Goal: Task Accomplishment & Management: Complete application form

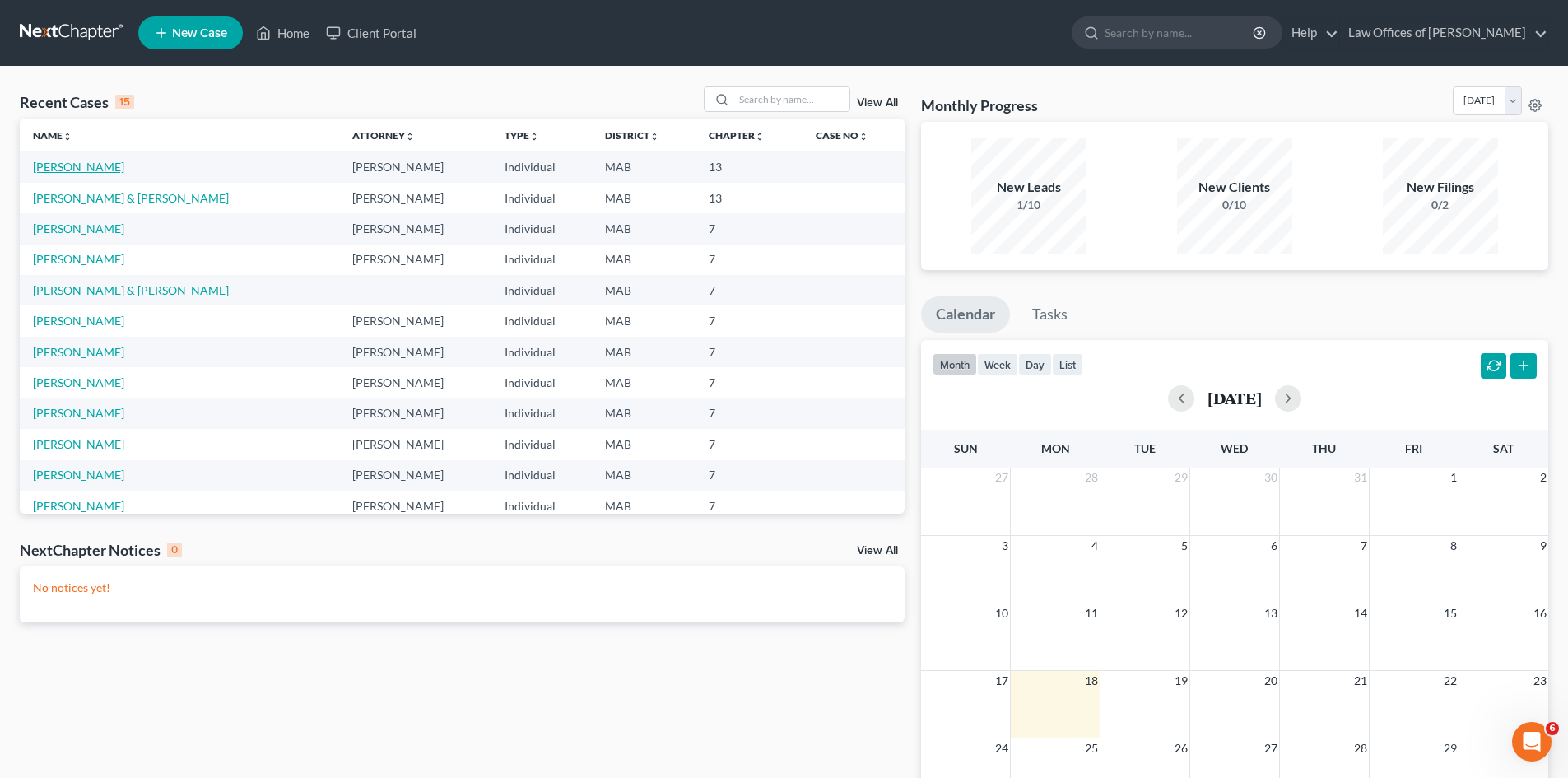
click at [82, 165] on link "[PERSON_NAME]" at bounding box center [78, 167] width 92 height 14
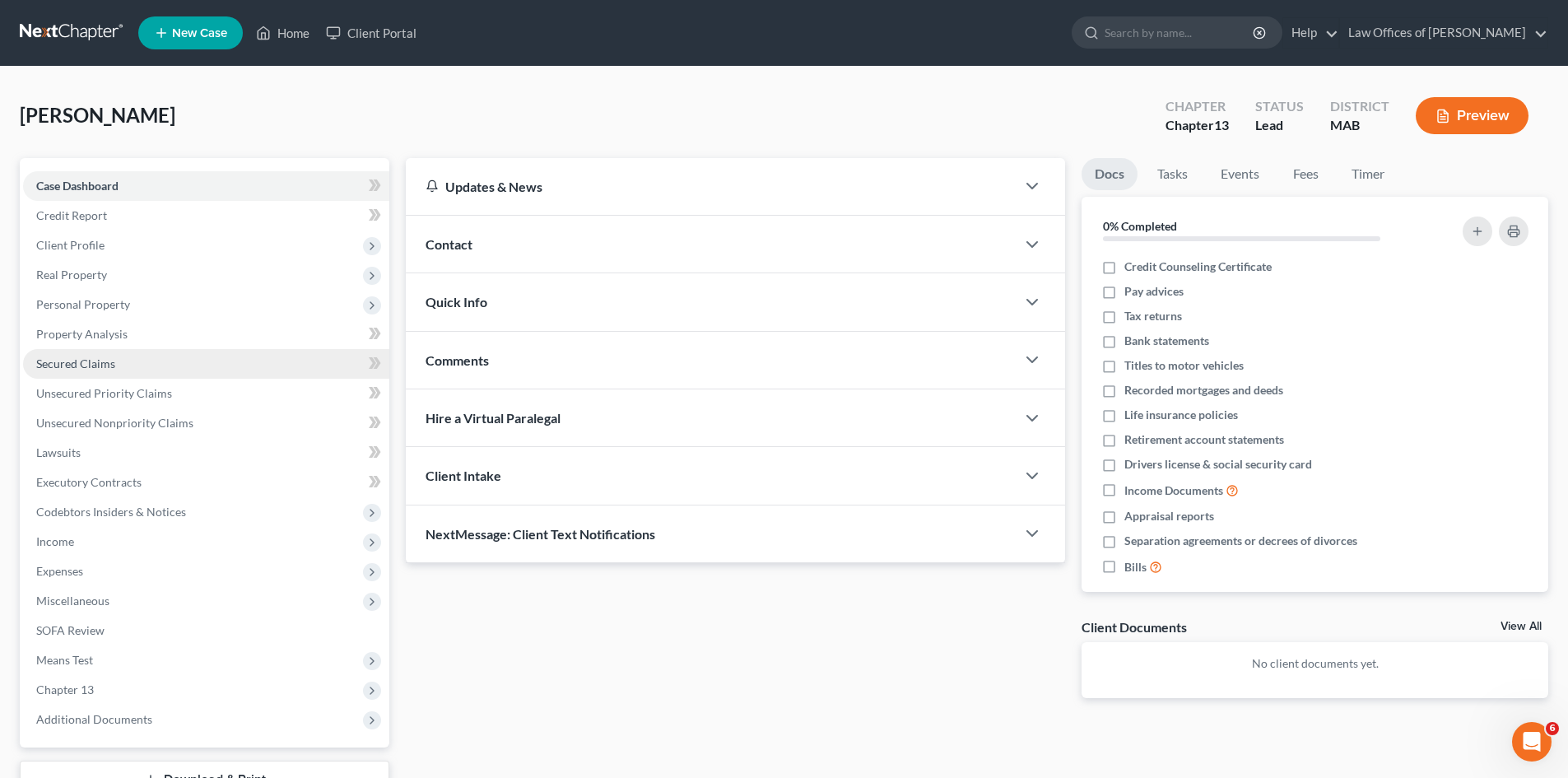
click at [96, 361] on span "Secured Claims" at bounding box center [75, 364] width 79 height 14
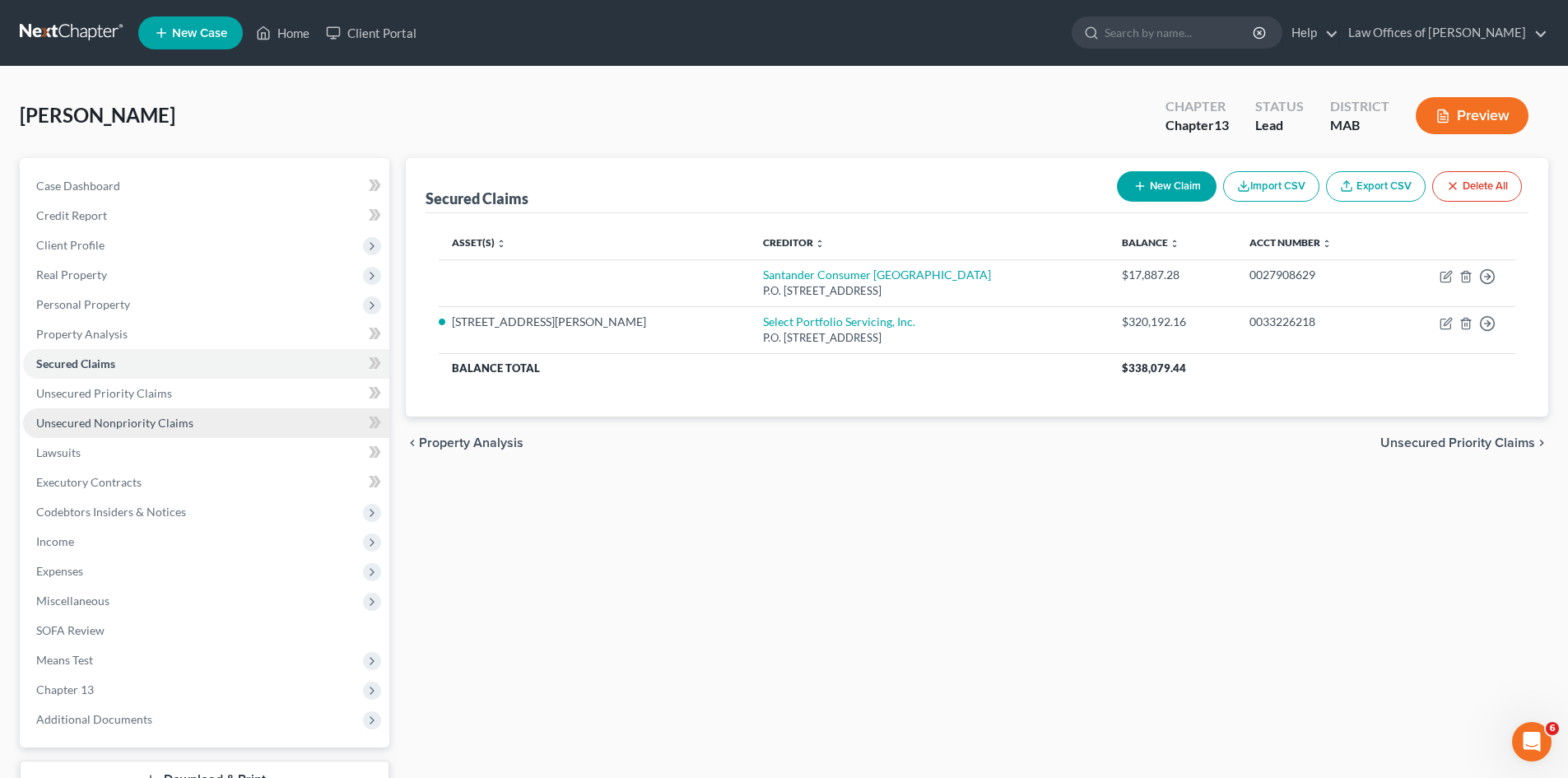
click at [141, 419] on span "Unsecured Nonpriority Claims" at bounding box center [115, 423] width 157 height 14
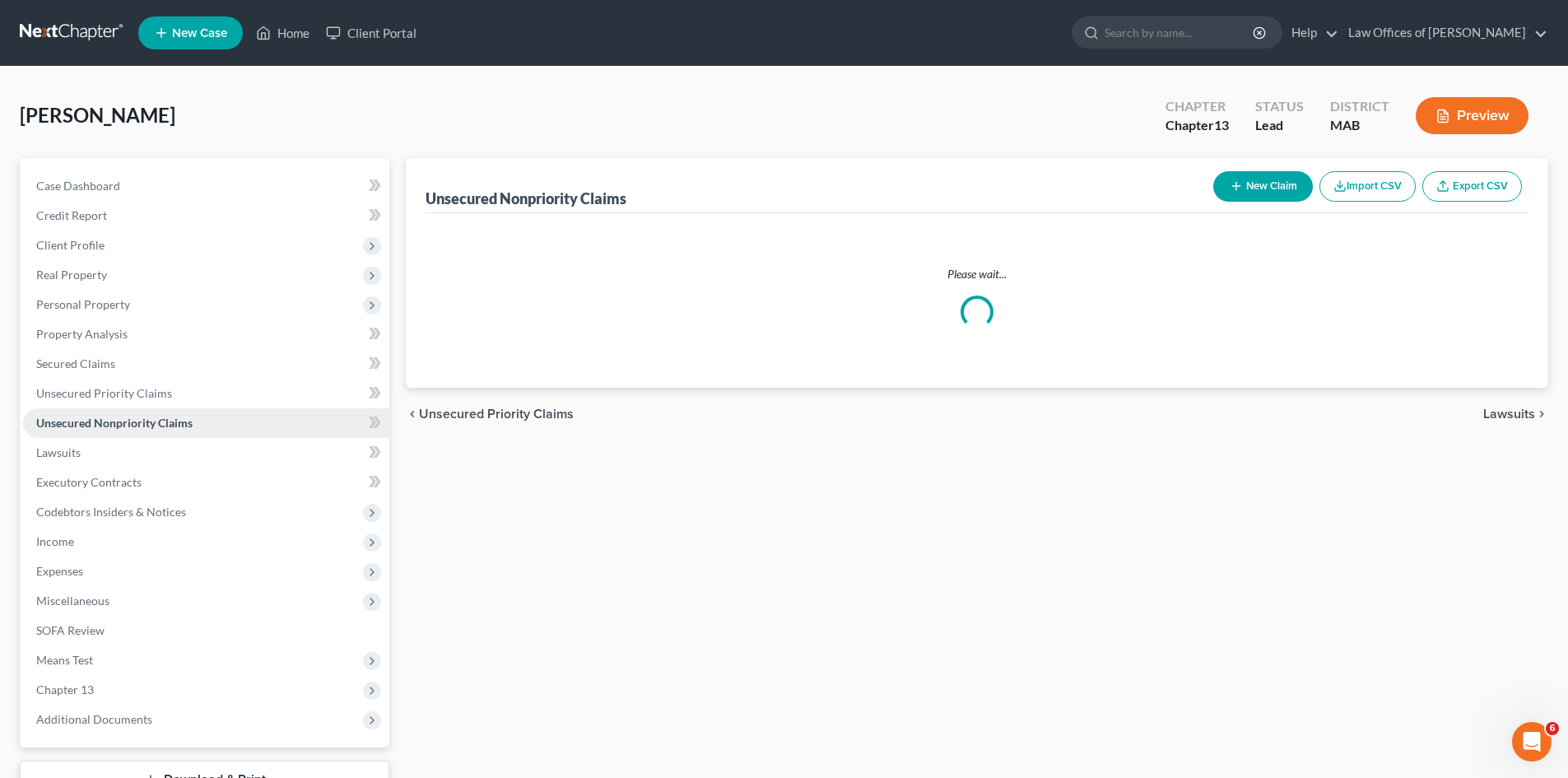
click at [141, 419] on span "Unsecured Nonpriority Claims" at bounding box center [114, 423] width 157 height 14
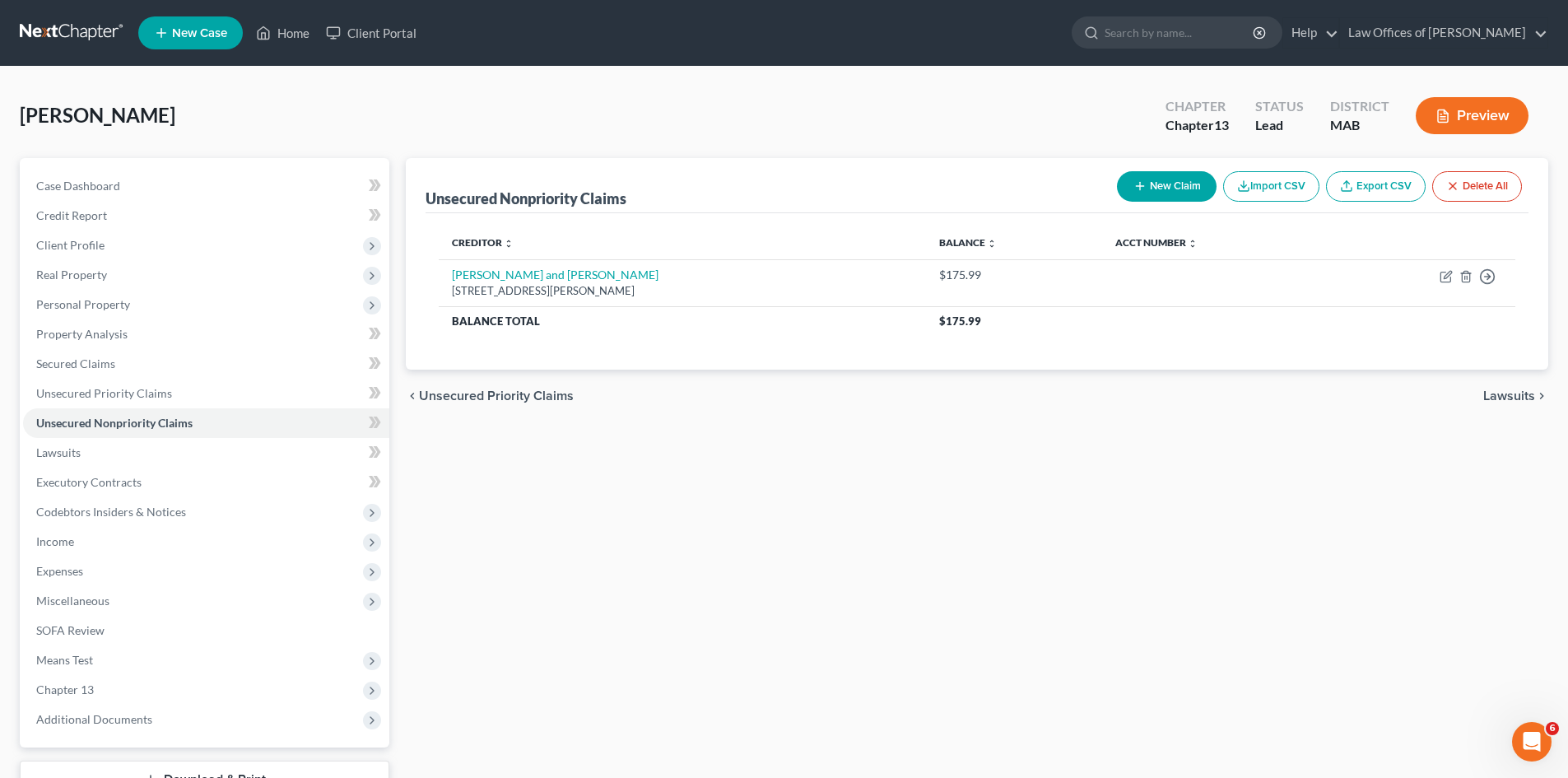
click at [1155, 186] on button "New Claim" at bounding box center [1167, 187] width 99 height 31
select select "0"
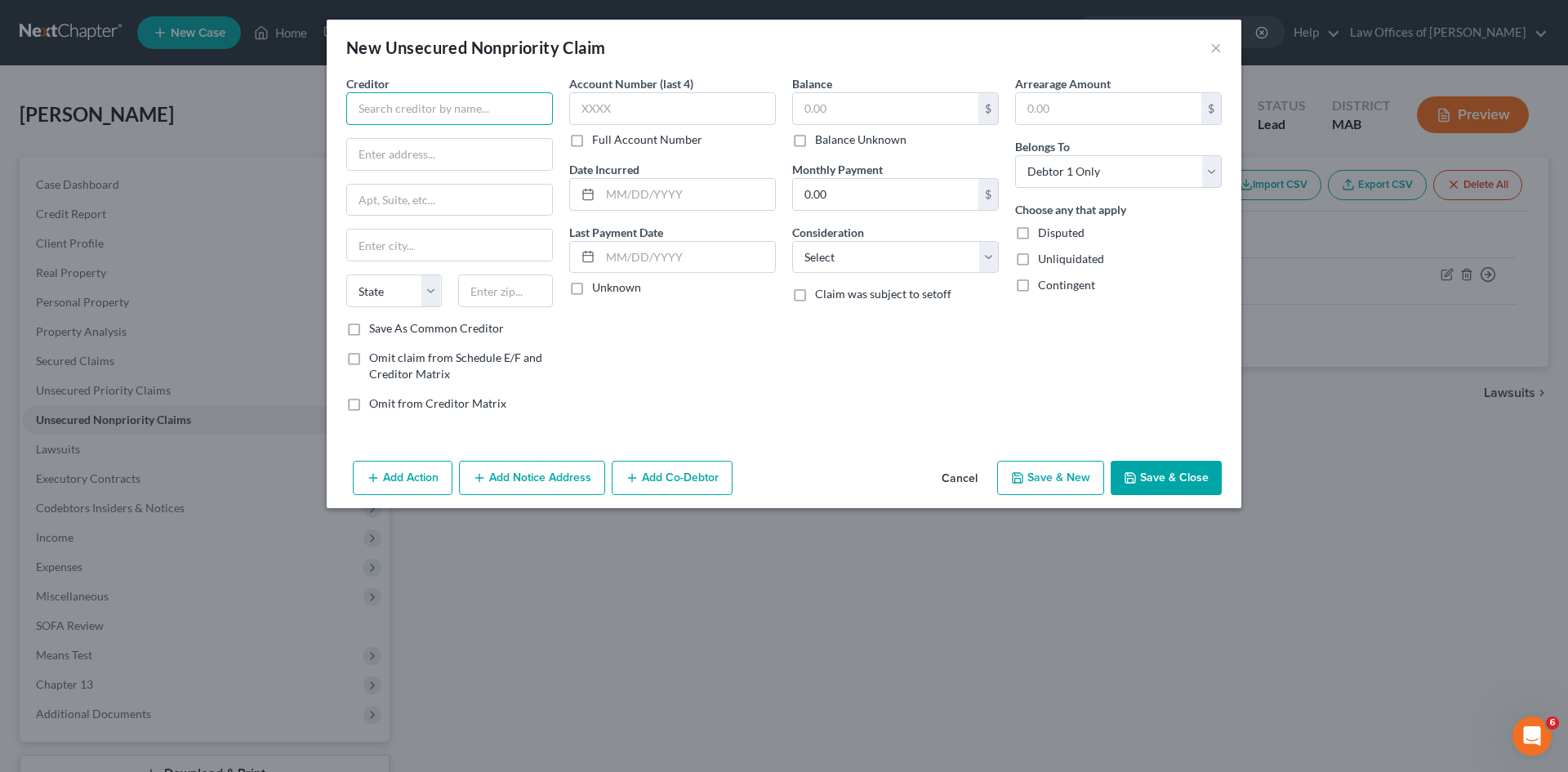
click at [402, 100] on input "text" at bounding box center [449, 109] width 206 height 32
type input "National Grid"
type input "P.O. Box 960"
type input "[GEOGRAPHIC_DATA]"
select select "22"
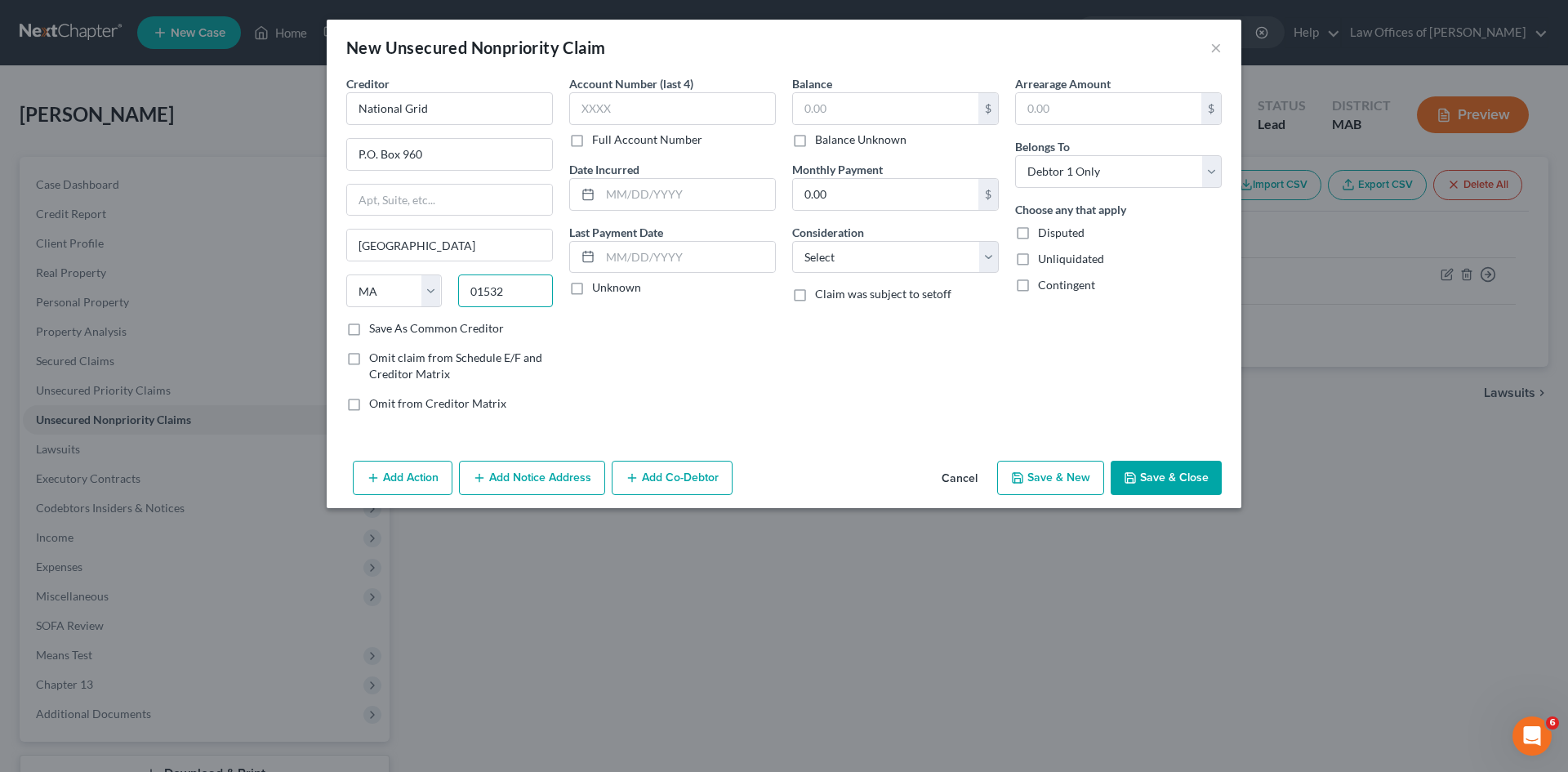
type input "01532"
click at [593, 148] on label "Full Account Number" at bounding box center [648, 139] width 110 height 16
click at [599, 142] on input "Full Account Number" at bounding box center [604, 137] width 11 height 11
click at [601, 110] on input "text" at bounding box center [672, 109] width 206 height 32
type input "01279-37053"
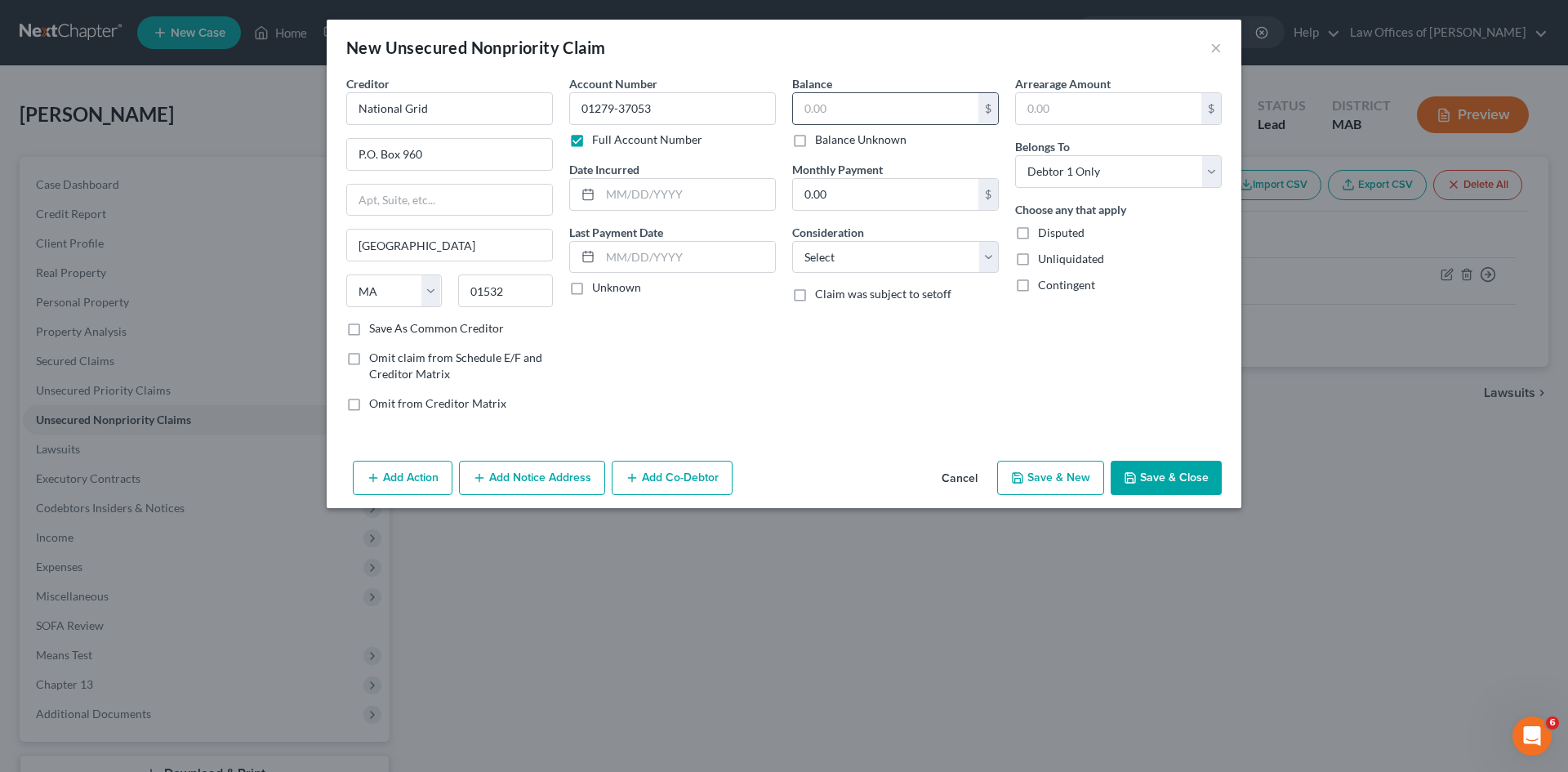
click at [816, 106] on input "text" at bounding box center [885, 109] width 185 height 31
type input "7,744.75"
click at [986, 262] on select "Select Cable / Satellite Services Collection Agency Credit Card Debt Debt Couns…" at bounding box center [895, 257] width 206 height 32
select select "20"
click at [792, 241] on select "Select Cable / Satellite Services Collection Agency Credit Card Debt Debt Couns…" at bounding box center [895, 257] width 206 height 32
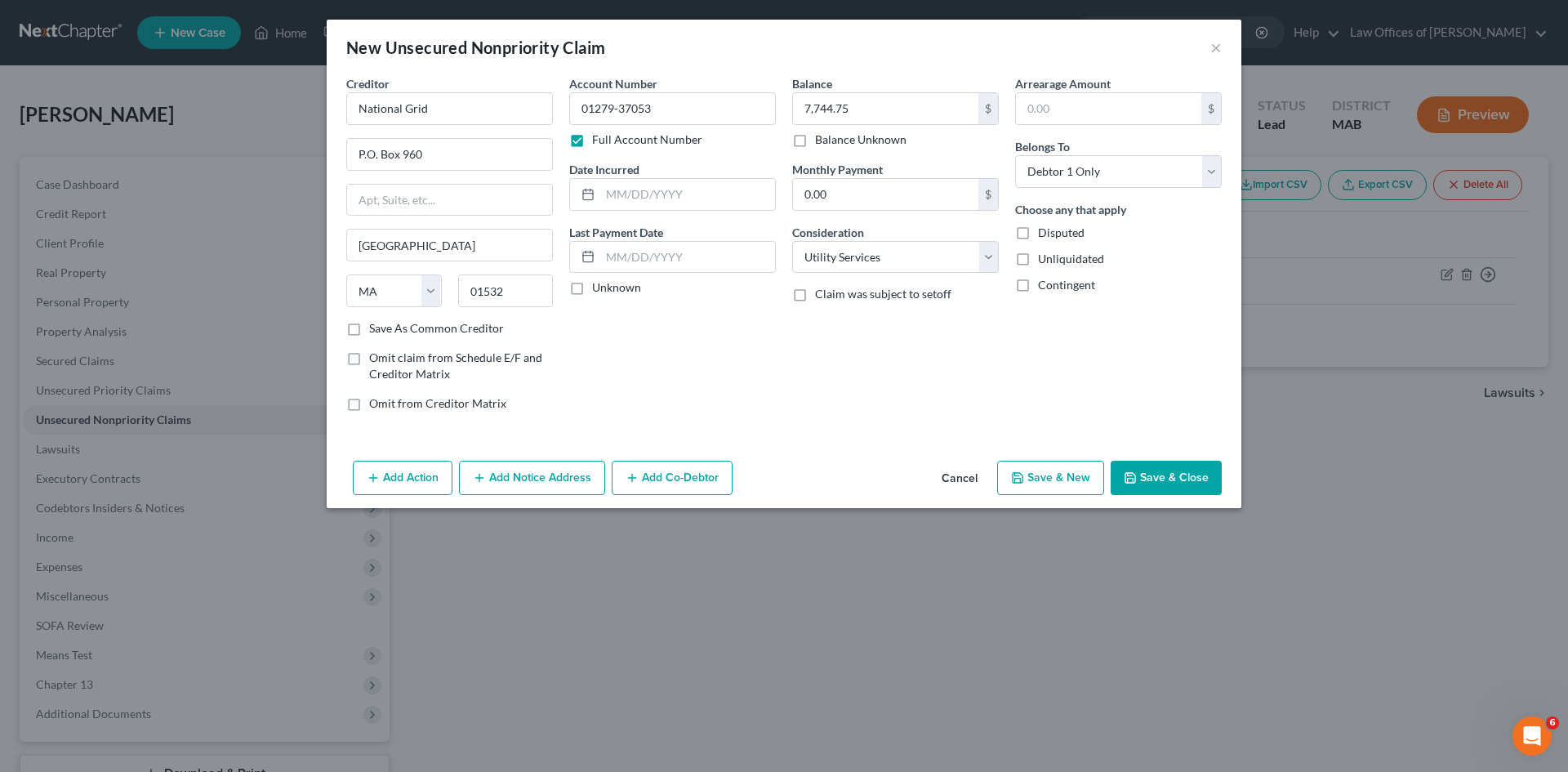
click at [1161, 485] on button "Save & Close" at bounding box center [1166, 478] width 111 height 34
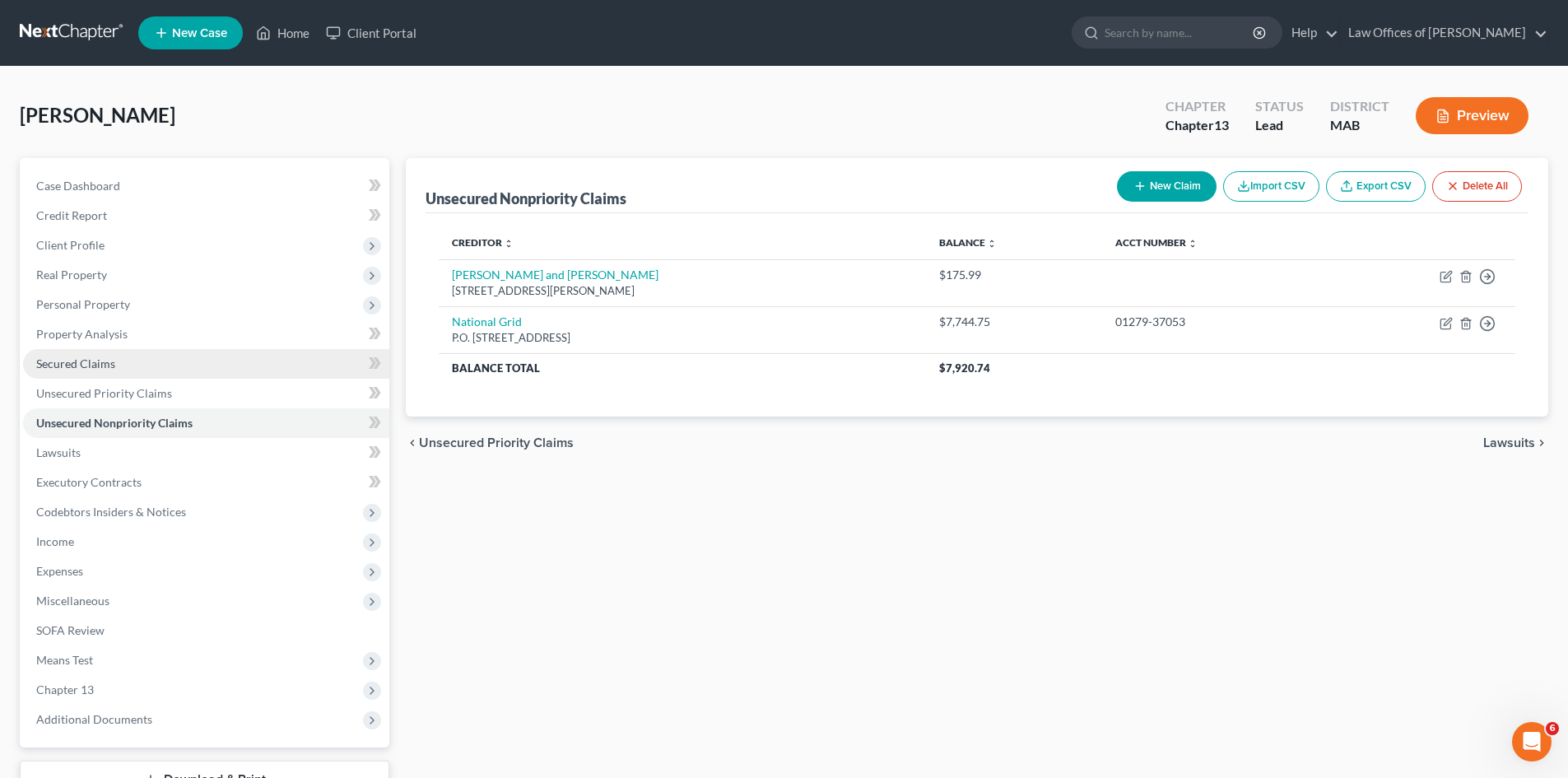
click at [94, 359] on span "Secured Claims" at bounding box center [75, 364] width 79 height 14
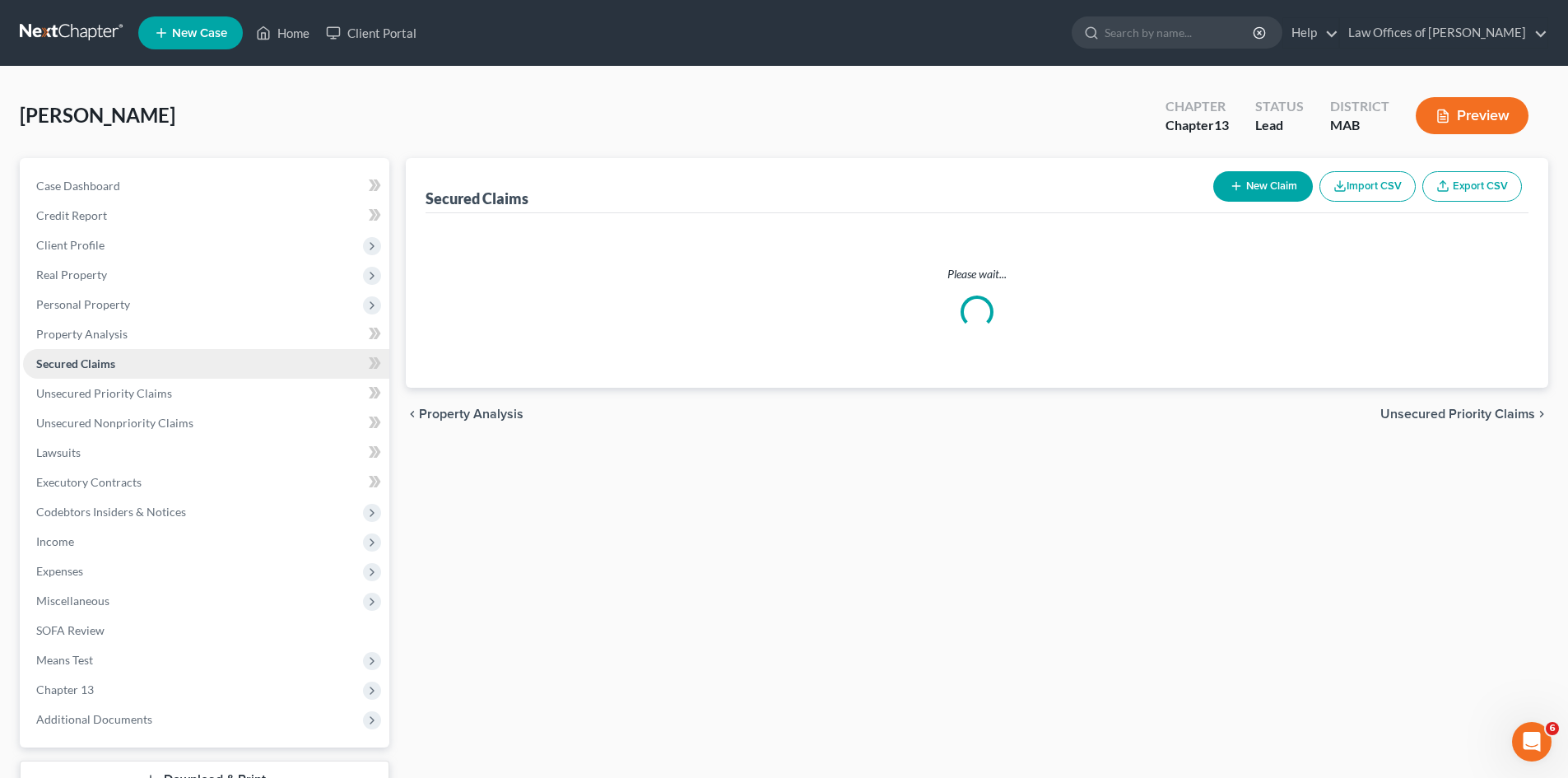
click at [94, 359] on span "Secured Claims" at bounding box center [75, 364] width 79 height 14
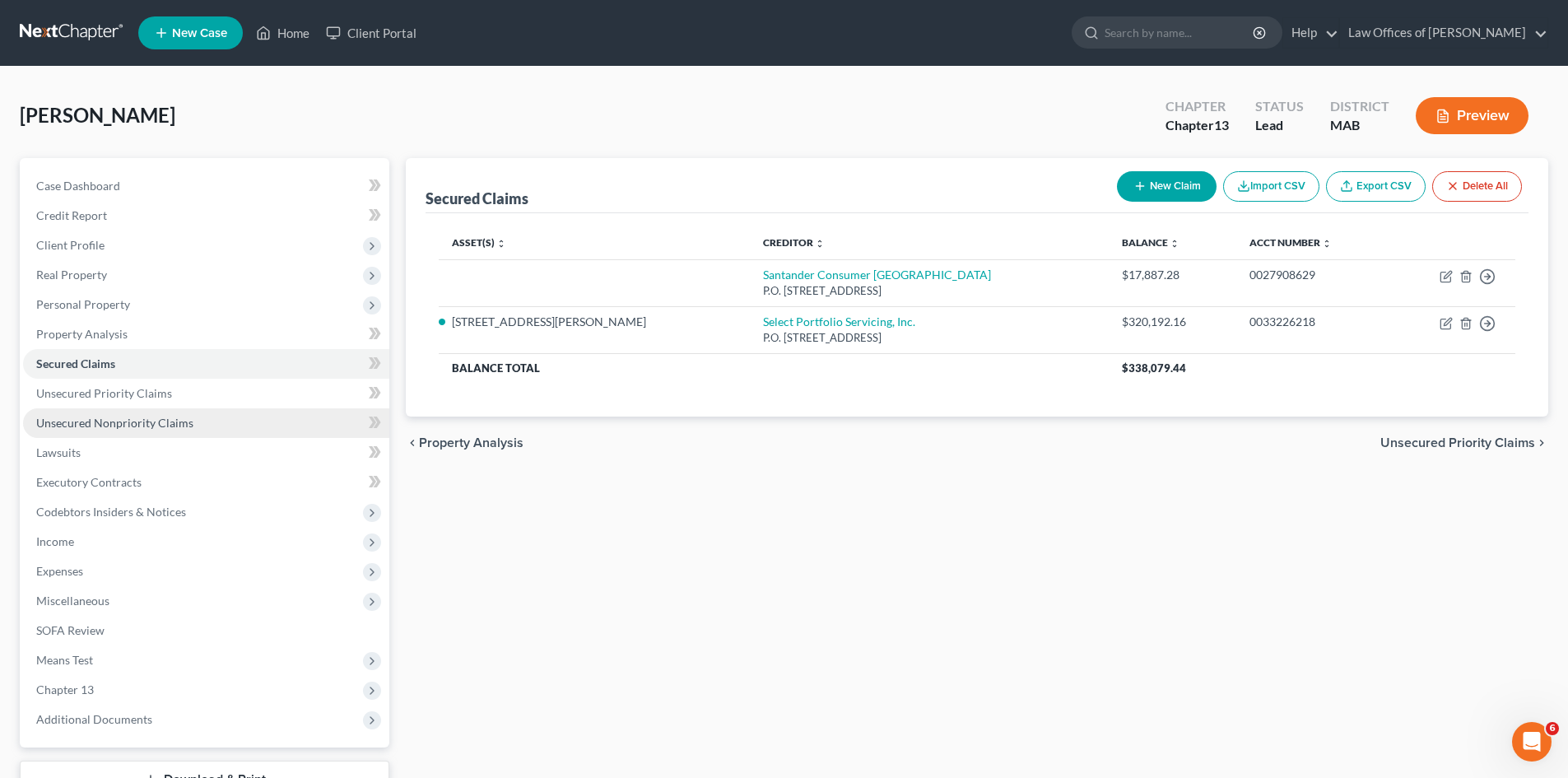
click at [106, 425] on span "Unsecured Nonpriority Claims" at bounding box center [115, 423] width 157 height 14
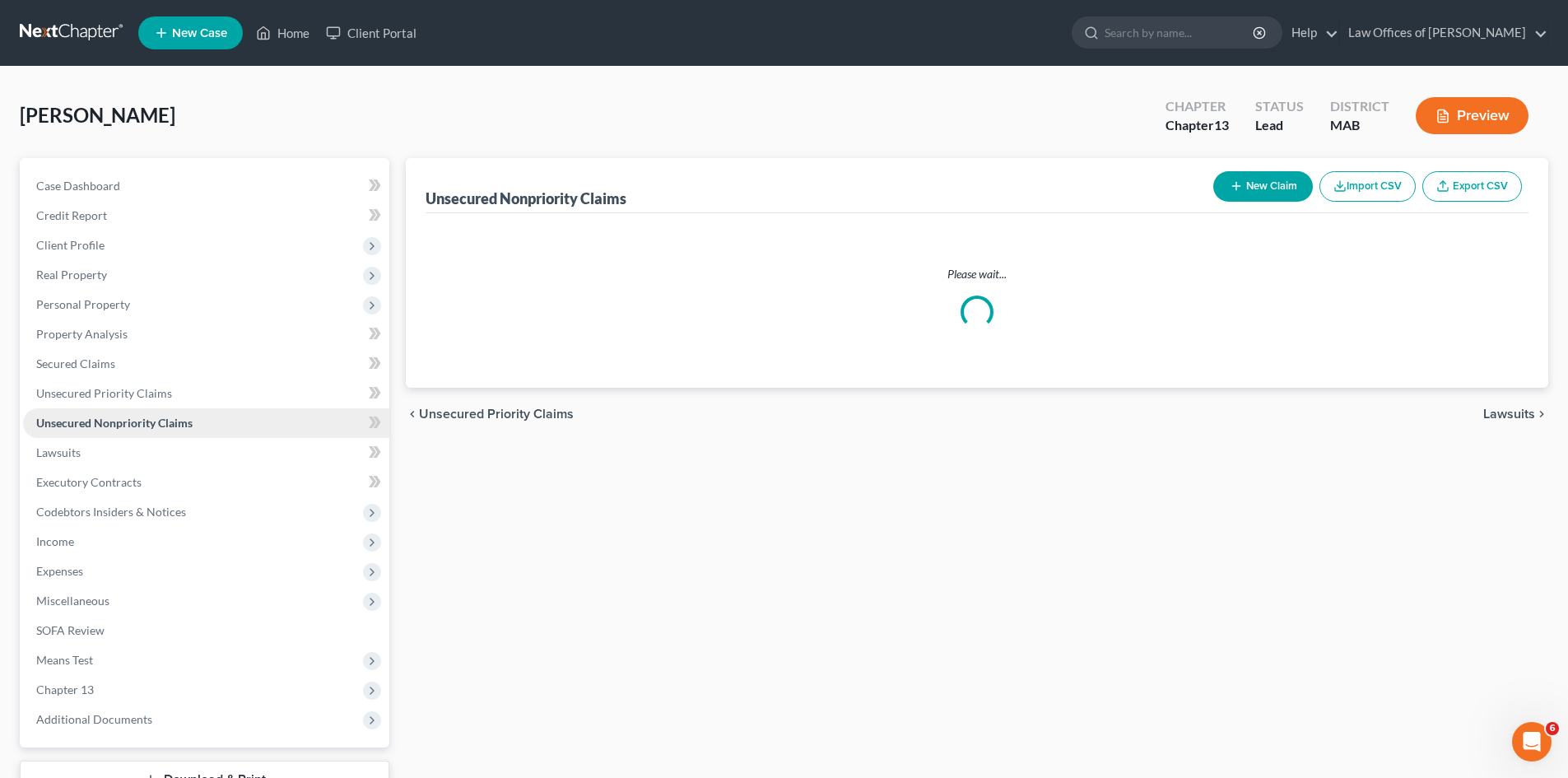
click at [106, 425] on span "Unsecured Nonpriority Claims" at bounding box center [114, 423] width 157 height 14
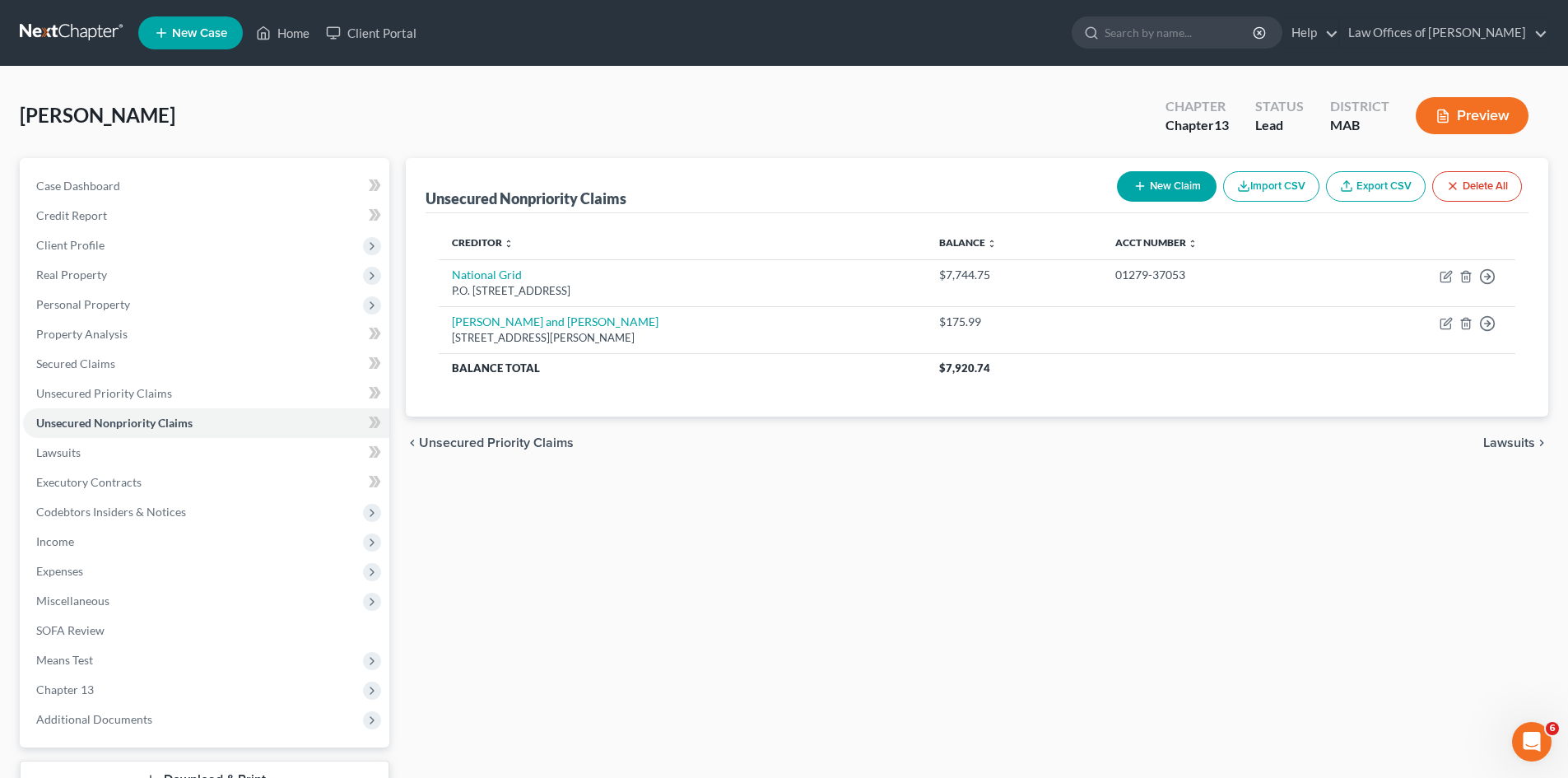
click at [1159, 191] on button "New Claim" at bounding box center [1167, 187] width 99 height 31
select select "0"
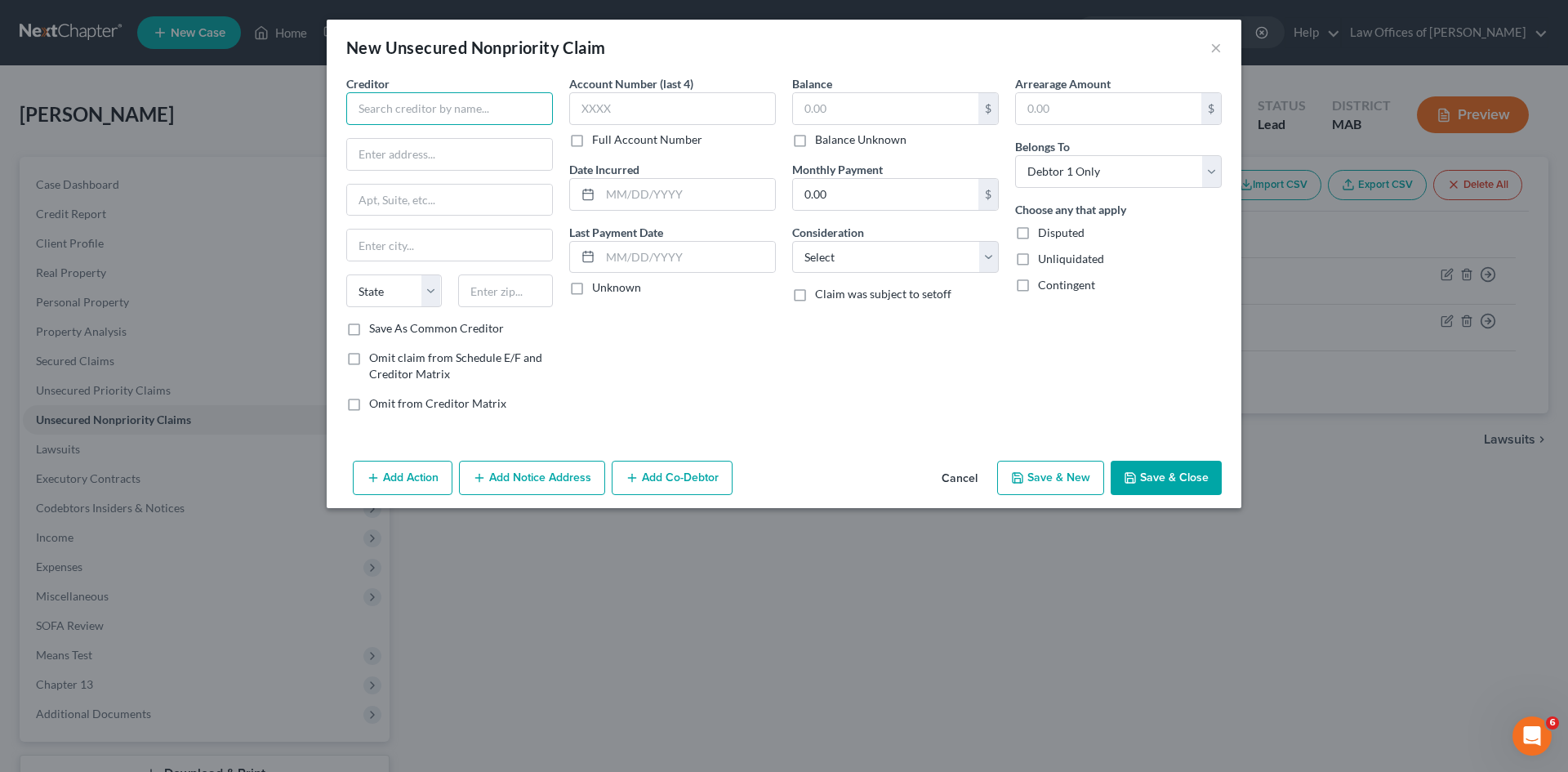
click at [405, 108] on input "text" at bounding box center [449, 109] width 206 height 32
type input "[GEOGRAPHIC_DATA][US_STATE]"
type input "EZDRiveMA Payment Processing Center"
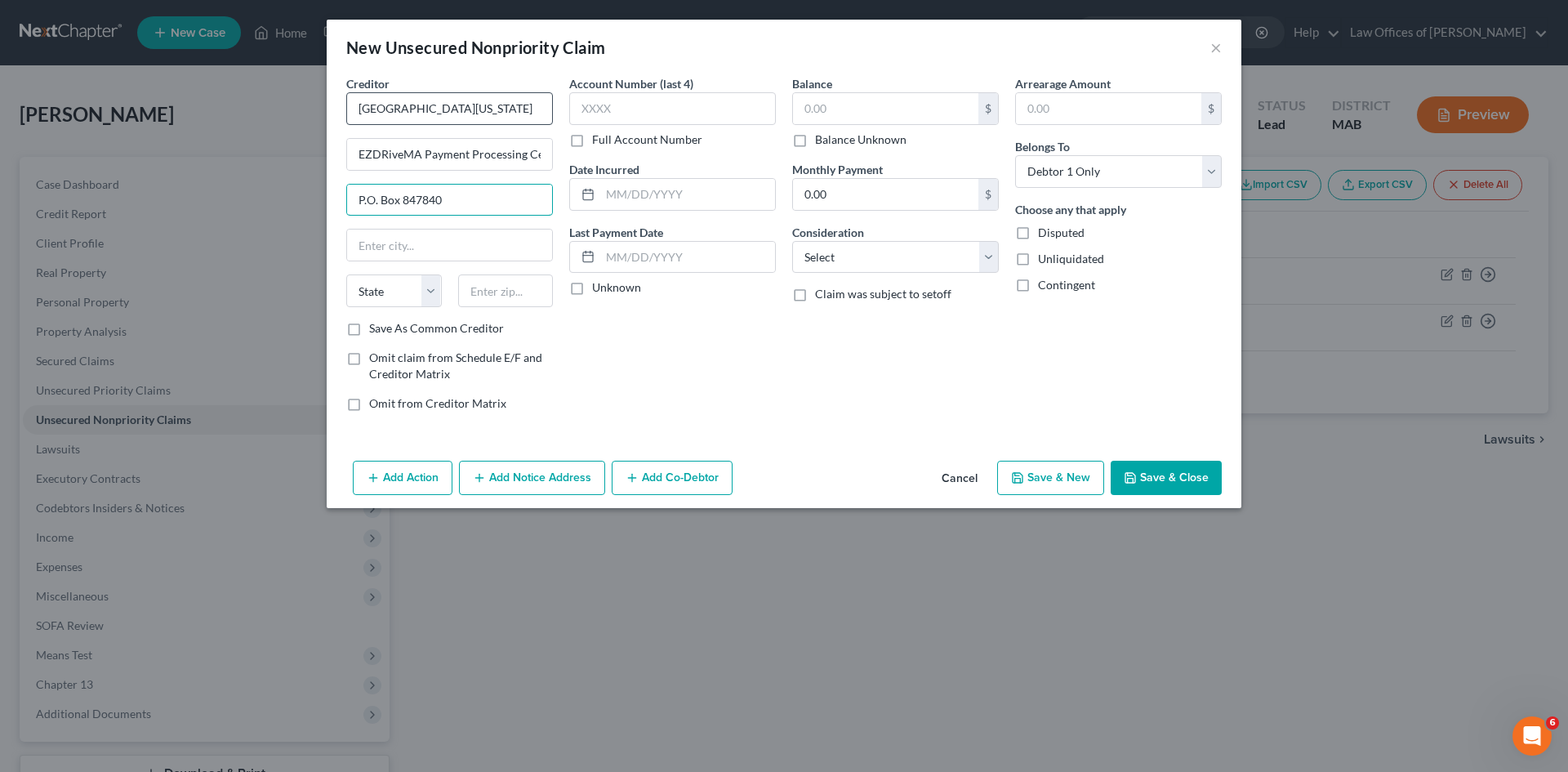
type input "P.O. Box 847840"
type input "[GEOGRAPHIC_DATA]"
select select "22"
type input "02284"
click at [593, 140] on label "Full Account Number" at bounding box center [648, 139] width 110 height 16
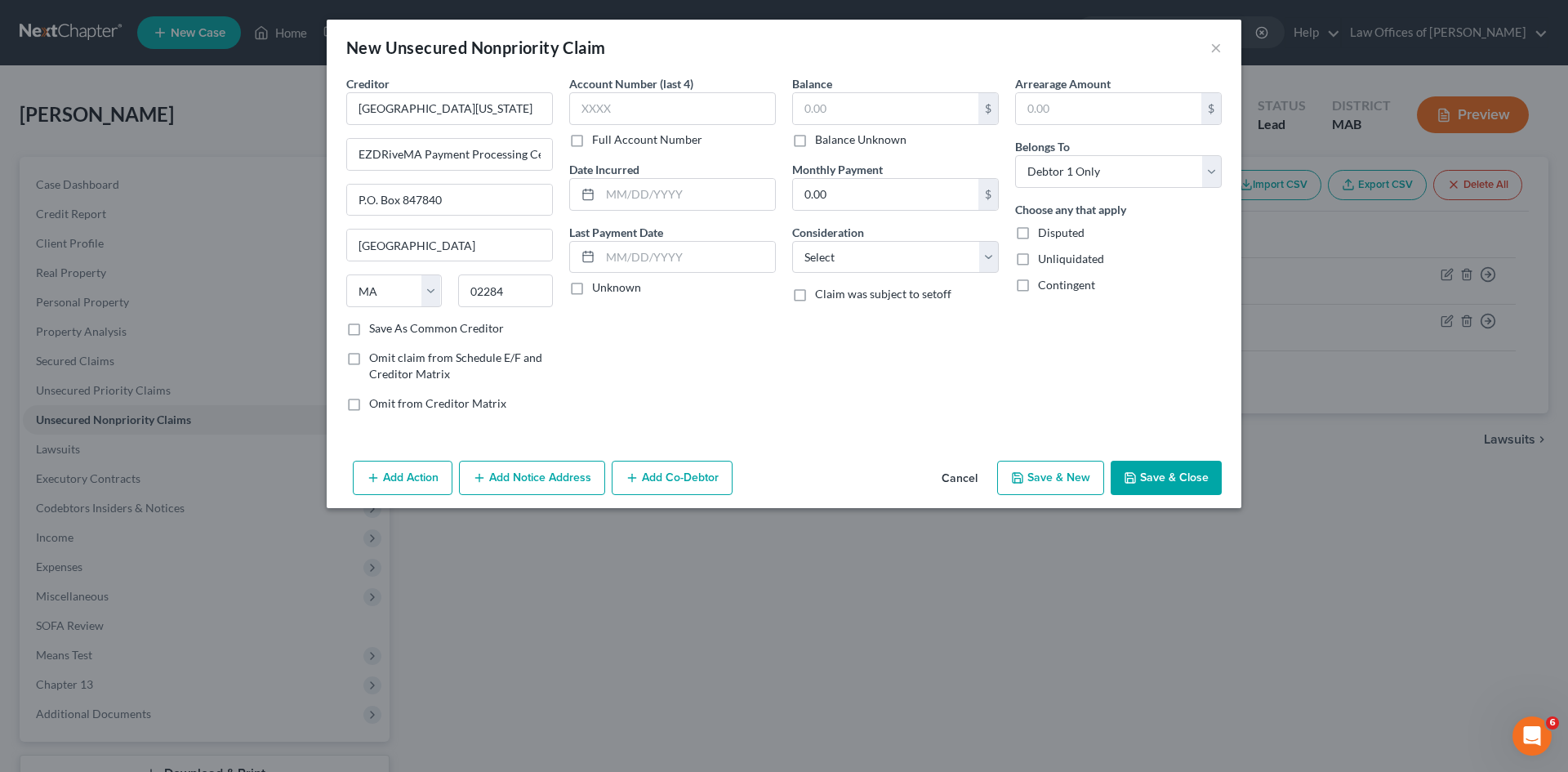
click at [599, 140] on input "Full Account Number" at bounding box center [604, 137] width 11 height 11
click at [592, 107] on input "text" at bounding box center [672, 109] width 206 height 32
type input "1"
type input "5VBY14/ 113977349"
click at [820, 106] on input "text" at bounding box center [885, 109] width 185 height 31
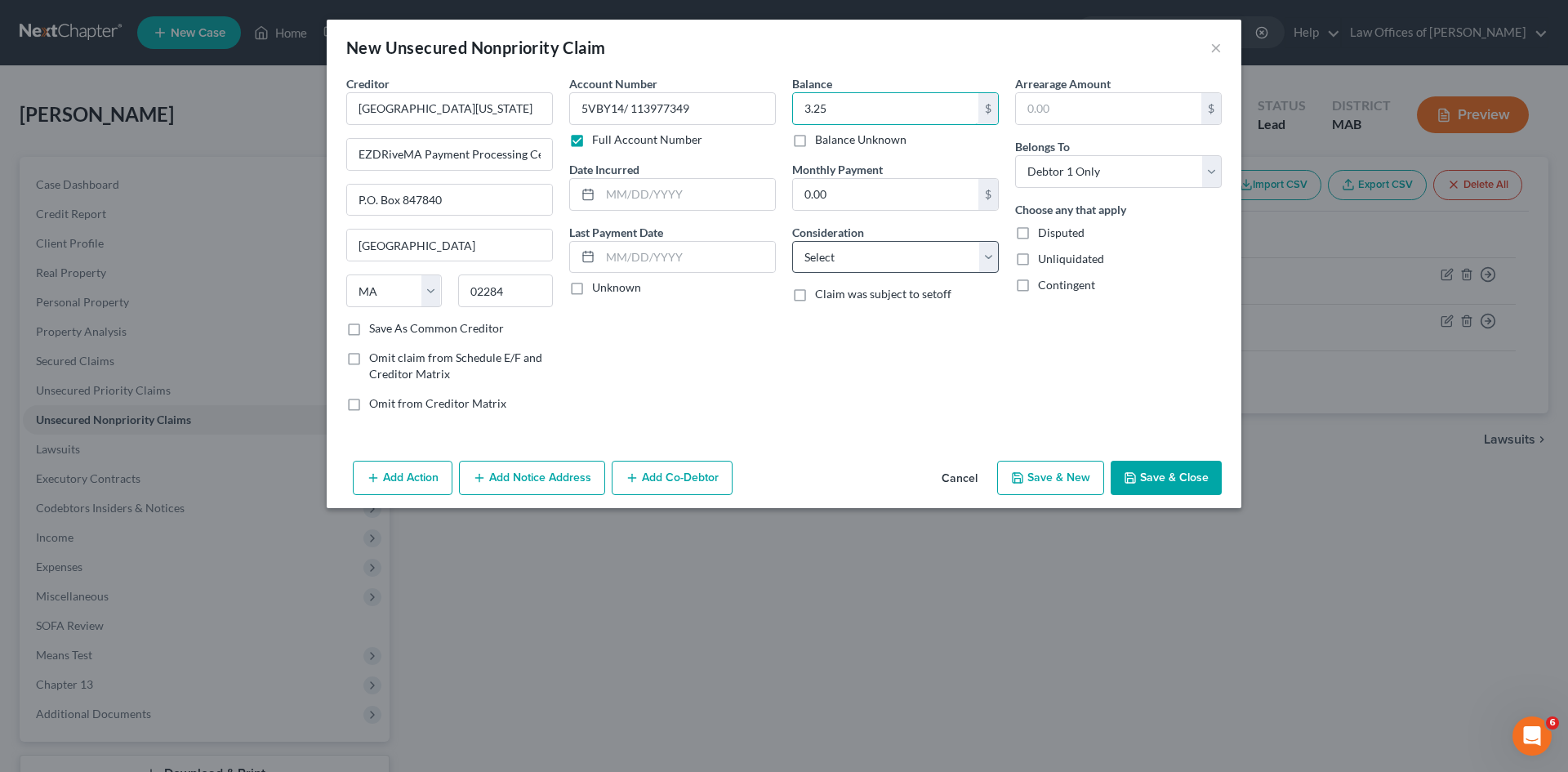
type input "3.25"
click at [984, 262] on select "Select Cable / Satellite Services Collection Agency Credit Card Debt Debt Couns…" at bounding box center [895, 257] width 206 height 32
select select "14"
click at [792, 241] on select "Select Cable / Satellite Services Collection Agency Credit Card Debt Debt Couns…" at bounding box center [895, 257] width 206 height 32
click at [1152, 476] on button "Save & Close" at bounding box center [1166, 478] width 111 height 34
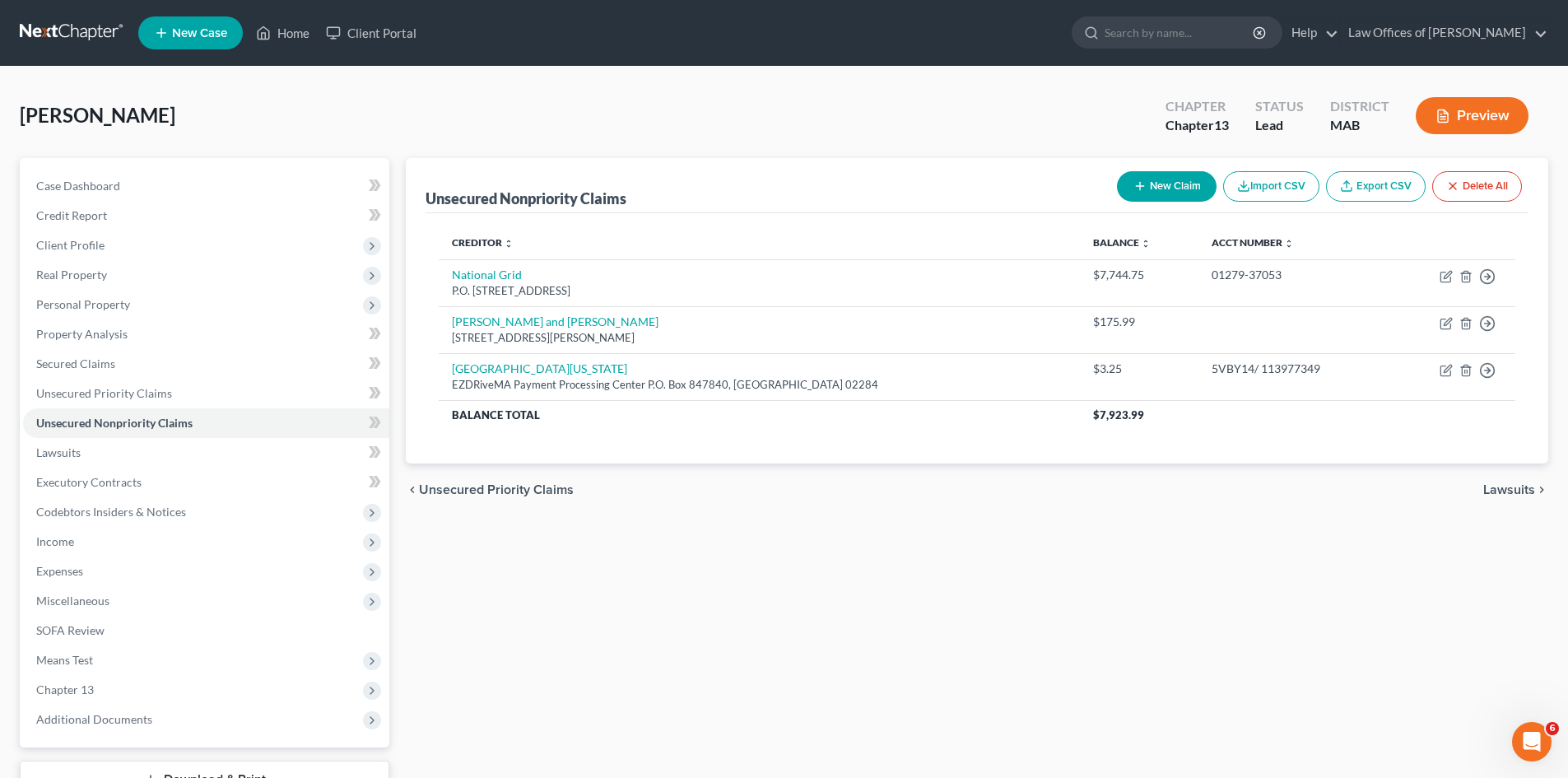
click at [1160, 193] on button "New Claim" at bounding box center [1167, 187] width 99 height 31
select select "0"
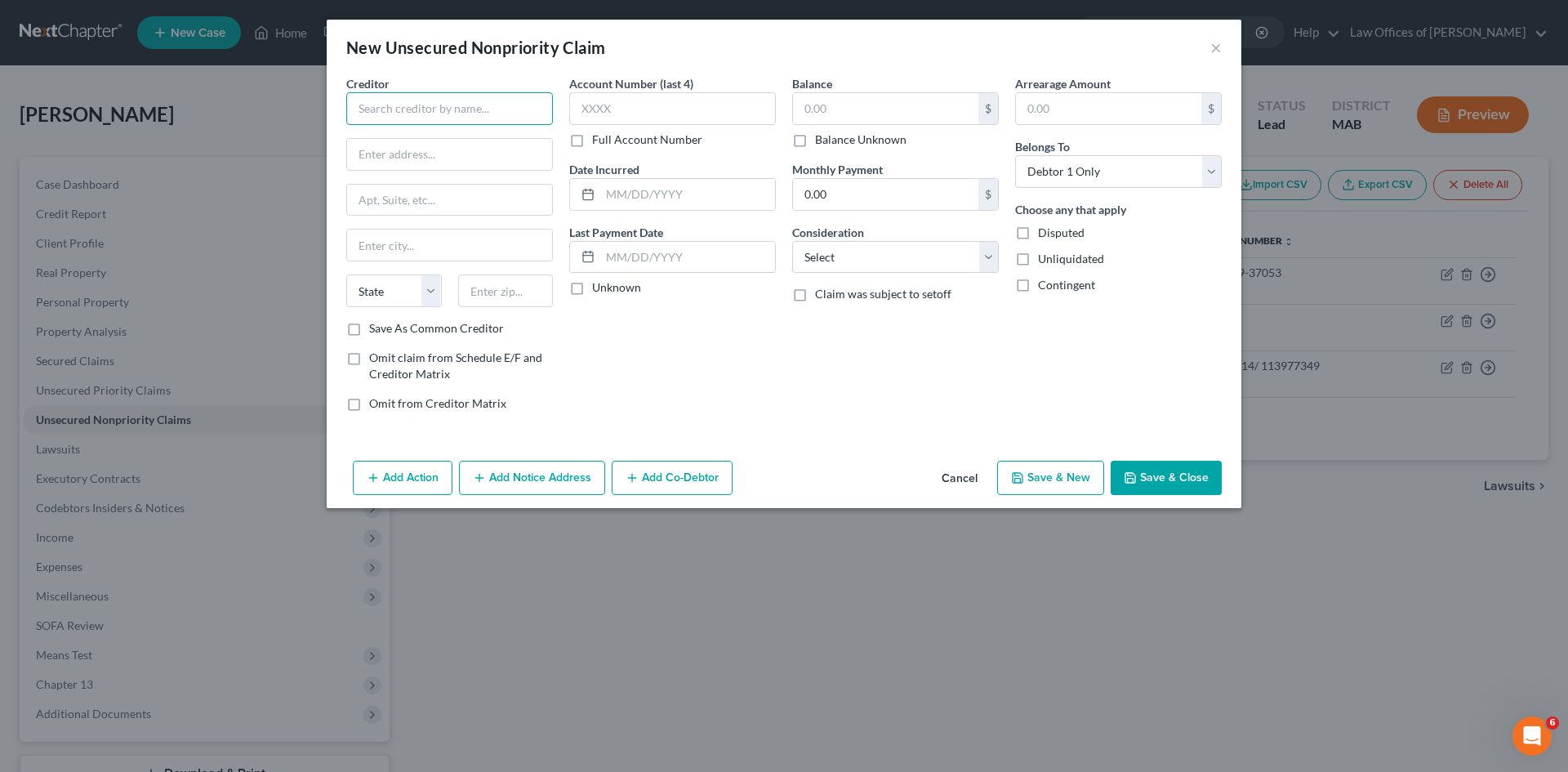
click at [381, 104] on input "text" at bounding box center [449, 109] width 206 height 32
type input "[GEOGRAPHIC_DATA][US_STATE]"
type input "EZDRiveMA Payment Processing Center"
click at [413, 204] on input "text" at bounding box center [449, 200] width 205 height 31
type input "P.O. Box 847840"
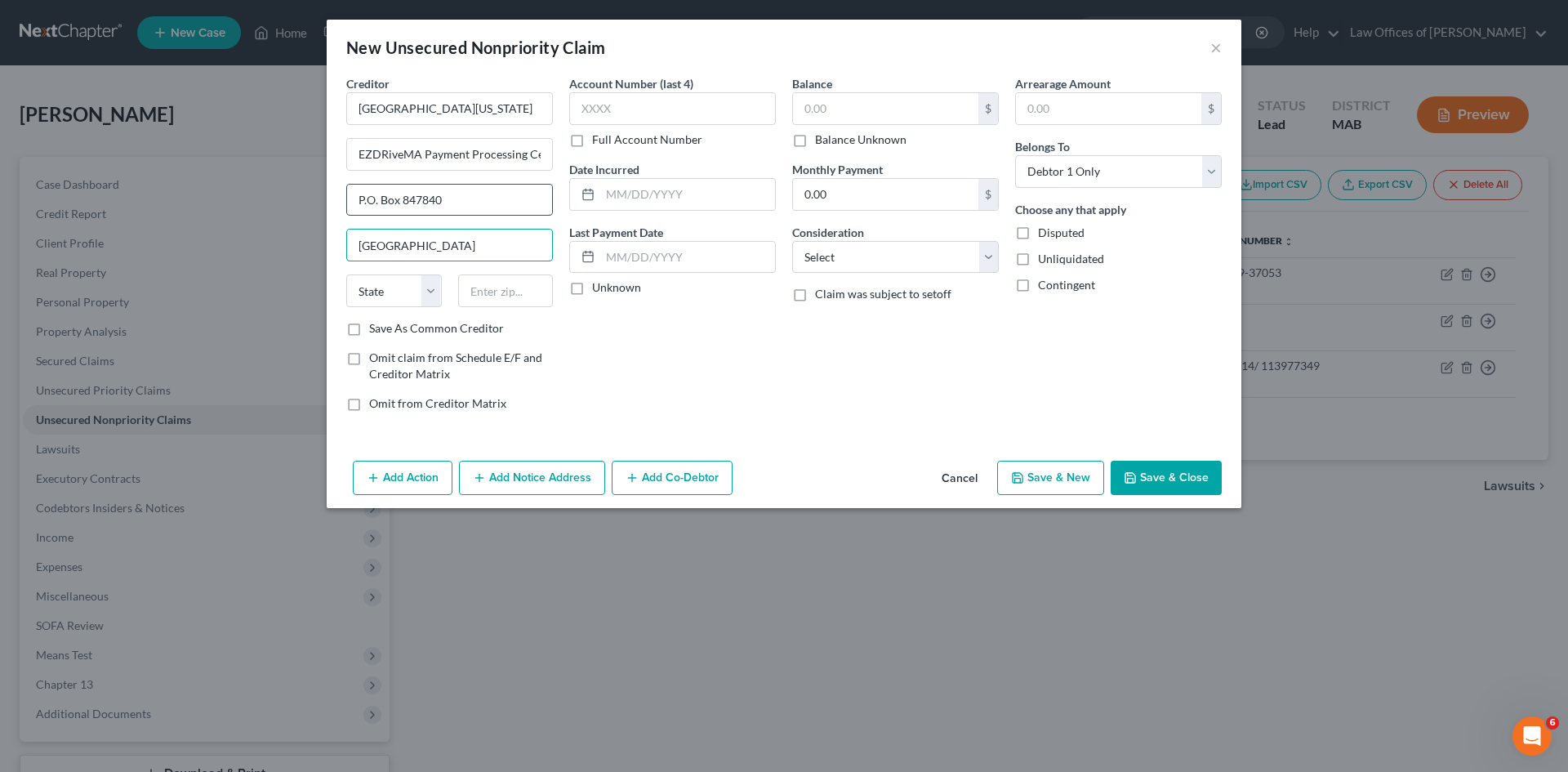
type input "[GEOGRAPHIC_DATA]"
select select "22"
type input "02284"
click at [593, 144] on label "Full Account Number" at bounding box center [648, 139] width 110 height 16
click at [599, 142] on input "Full Account Number" at bounding box center [604, 137] width 11 height 11
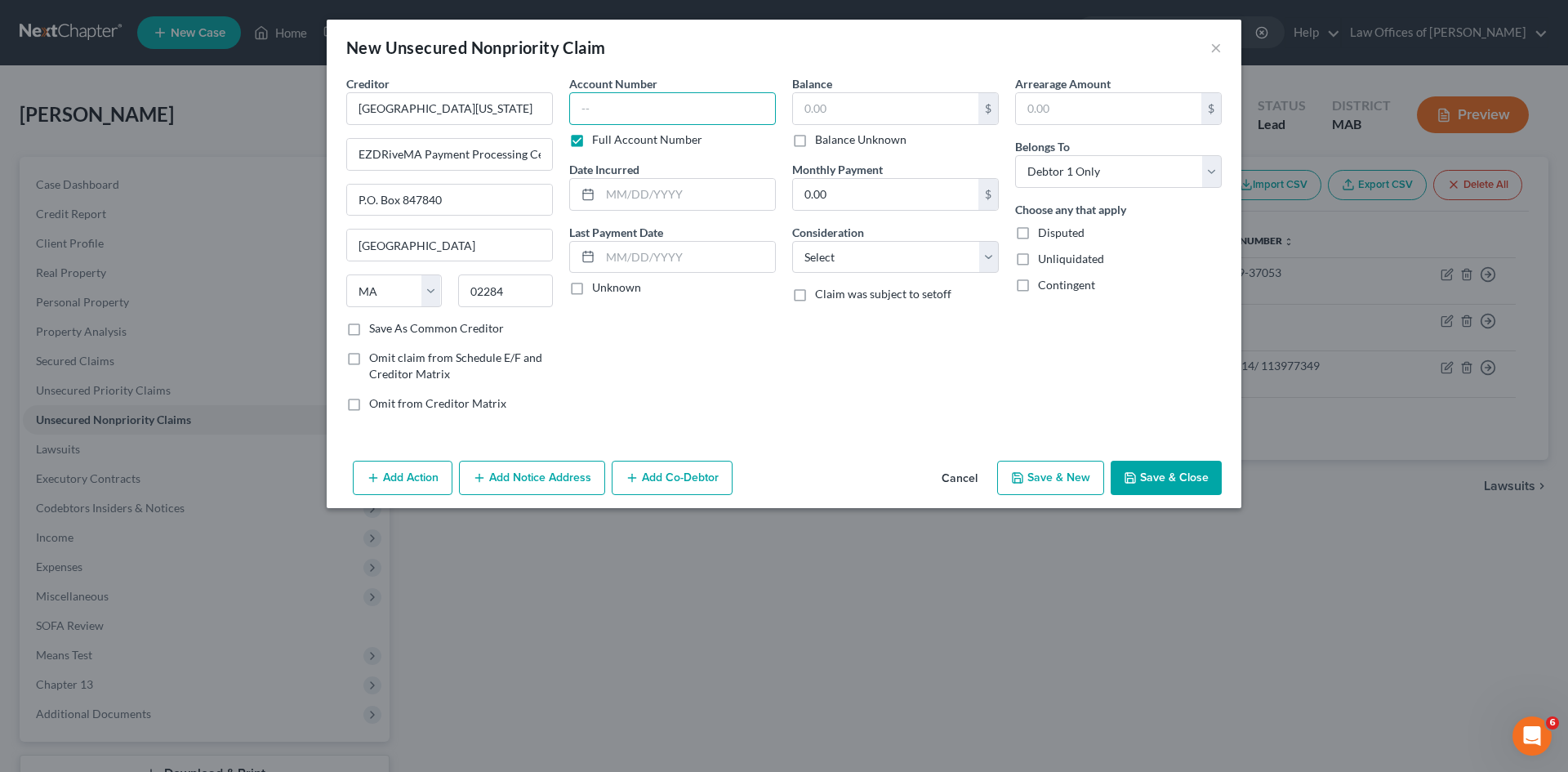
click at [596, 110] on input "text" at bounding box center [672, 109] width 206 height 32
type input "5VBY14/115343179"
click at [828, 111] on input "text" at bounding box center [885, 109] width 185 height 31
type input "19.25"
click at [990, 258] on select "Select Cable / Satellite Services Collection Agency Credit Card Debt Debt Couns…" at bounding box center [895, 257] width 206 height 32
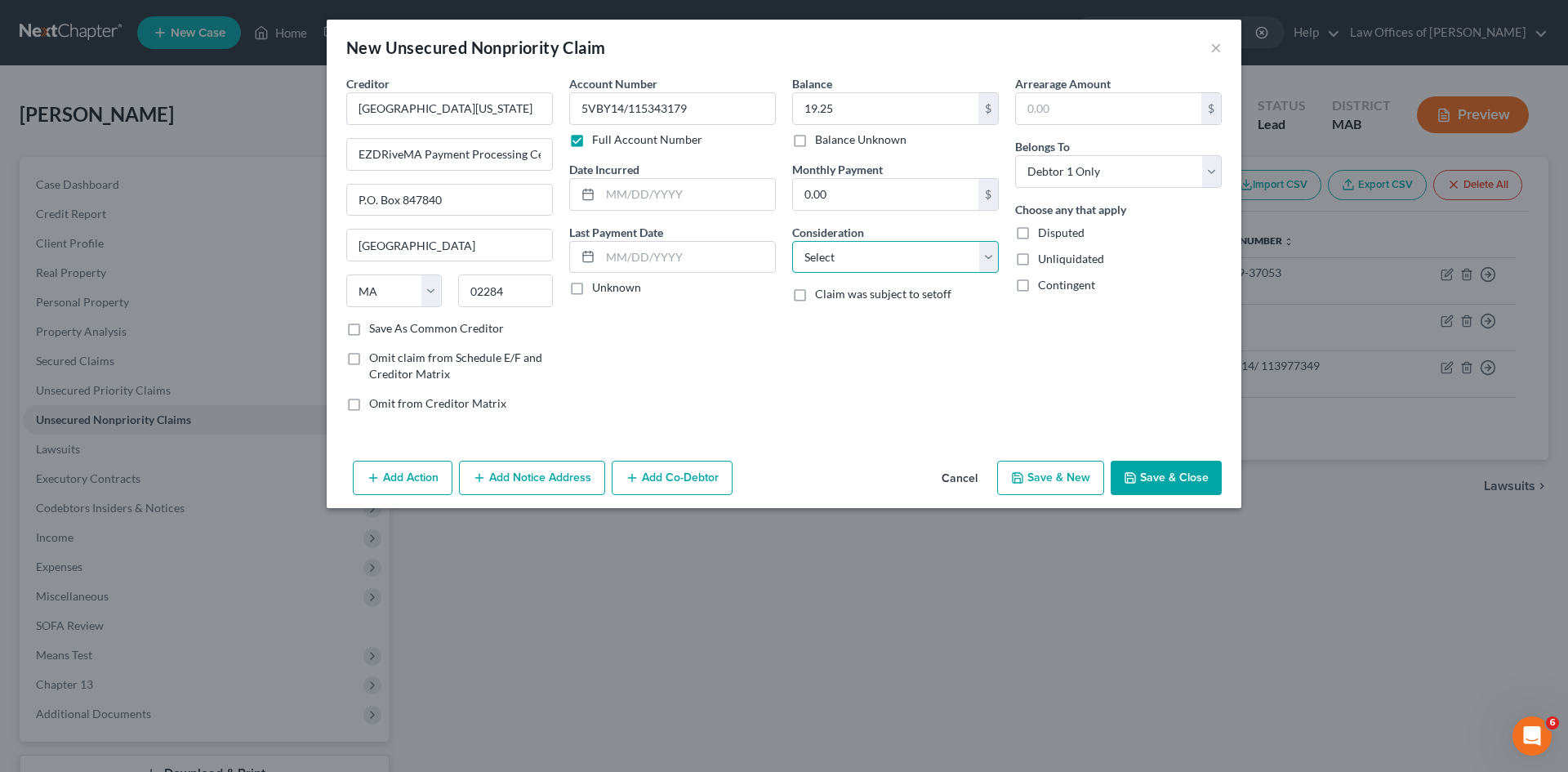
select select "14"
click at [792, 241] on select "Select Cable / Satellite Services Collection Agency Credit Card Debt Debt Couns…" at bounding box center [895, 257] width 206 height 32
click at [1156, 472] on button "Save & Close" at bounding box center [1166, 478] width 111 height 34
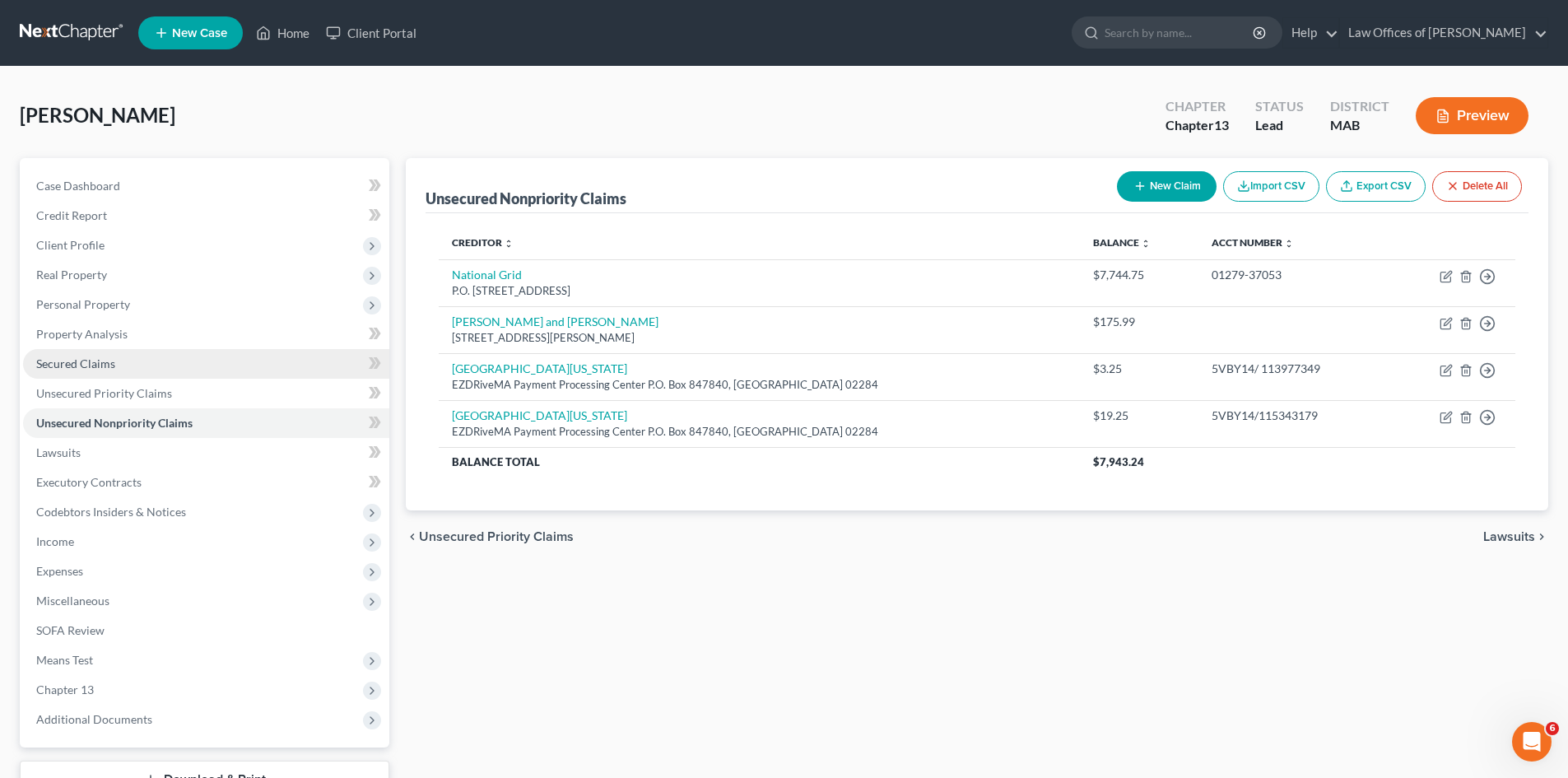
click at [90, 365] on span "Secured Claims" at bounding box center [75, 364] width 79 height 14
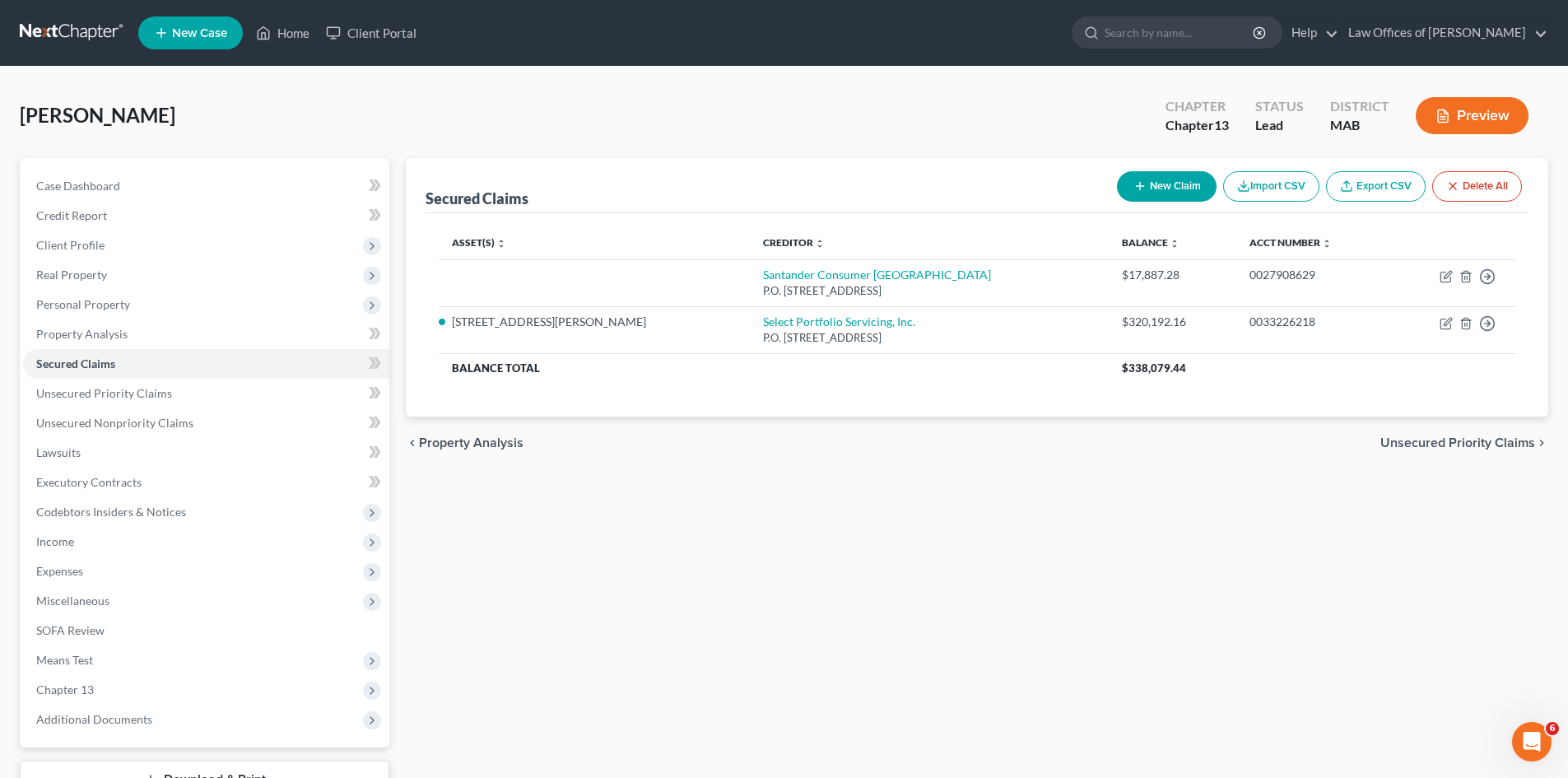
click at [1169, 189] on button "New Claim" at bounding box center [1167, 187] width 99 height 31
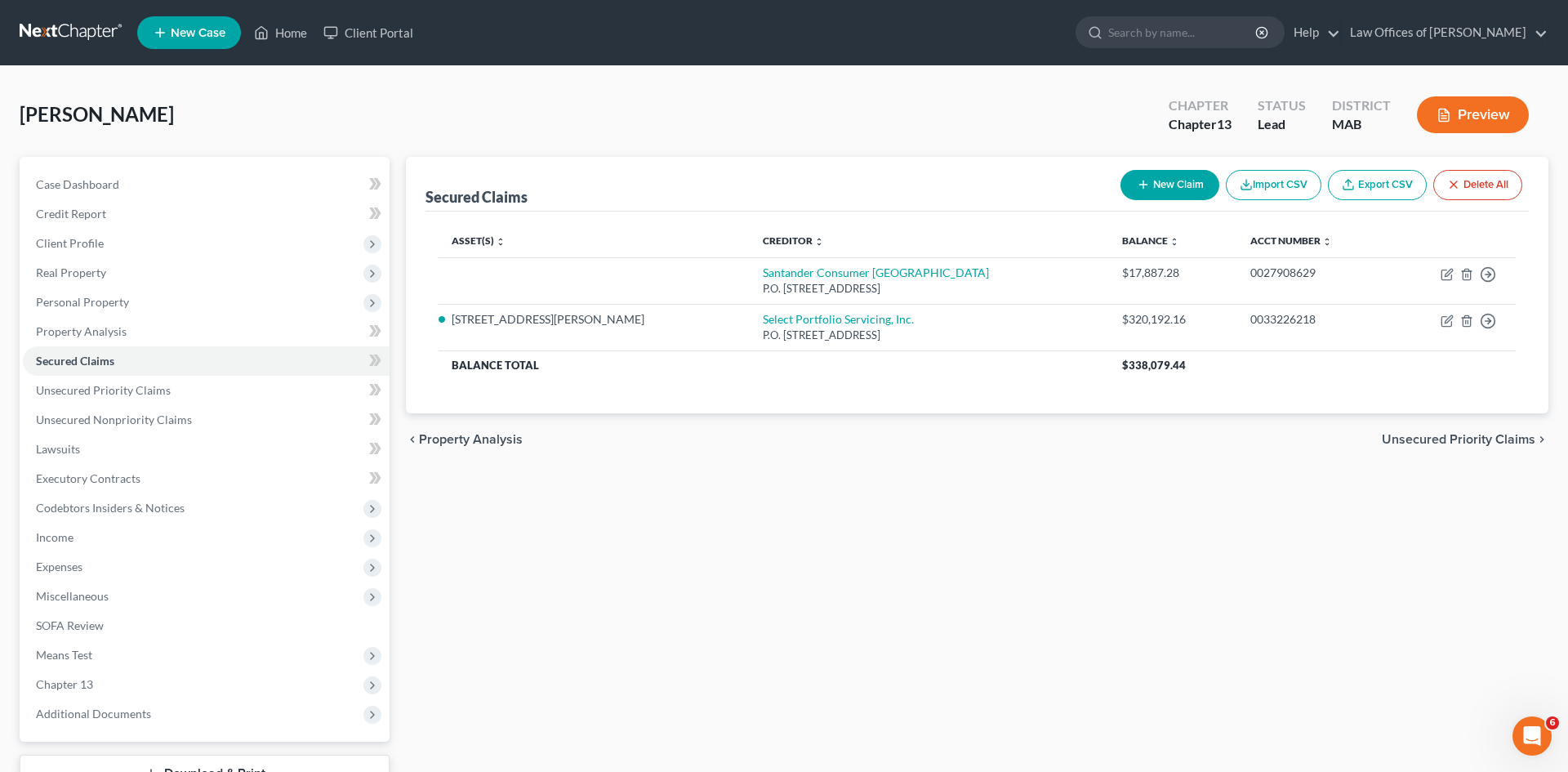
select select "0"
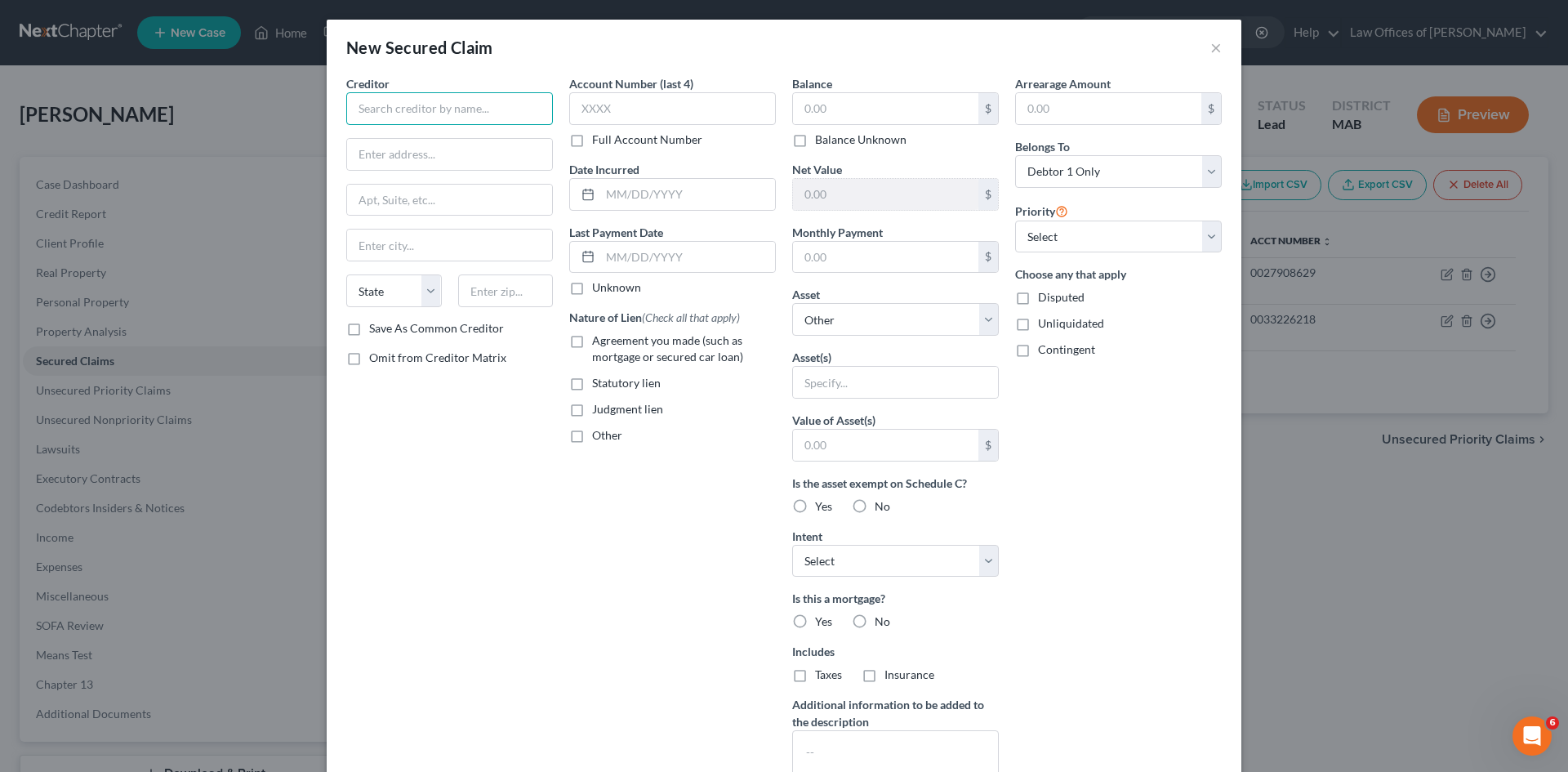
click at [375, 104] on input "text" at bounding box center [449, 109] width 206 height 32
type input "SPS Select Portfolio Servicing, inc."
type input "C/[PERSON_NAME] & [PERSON_NAME] PLLC"
type input "[STREET_ADDRESS]"
type input "[GEOGRAPHIC_DATA]"
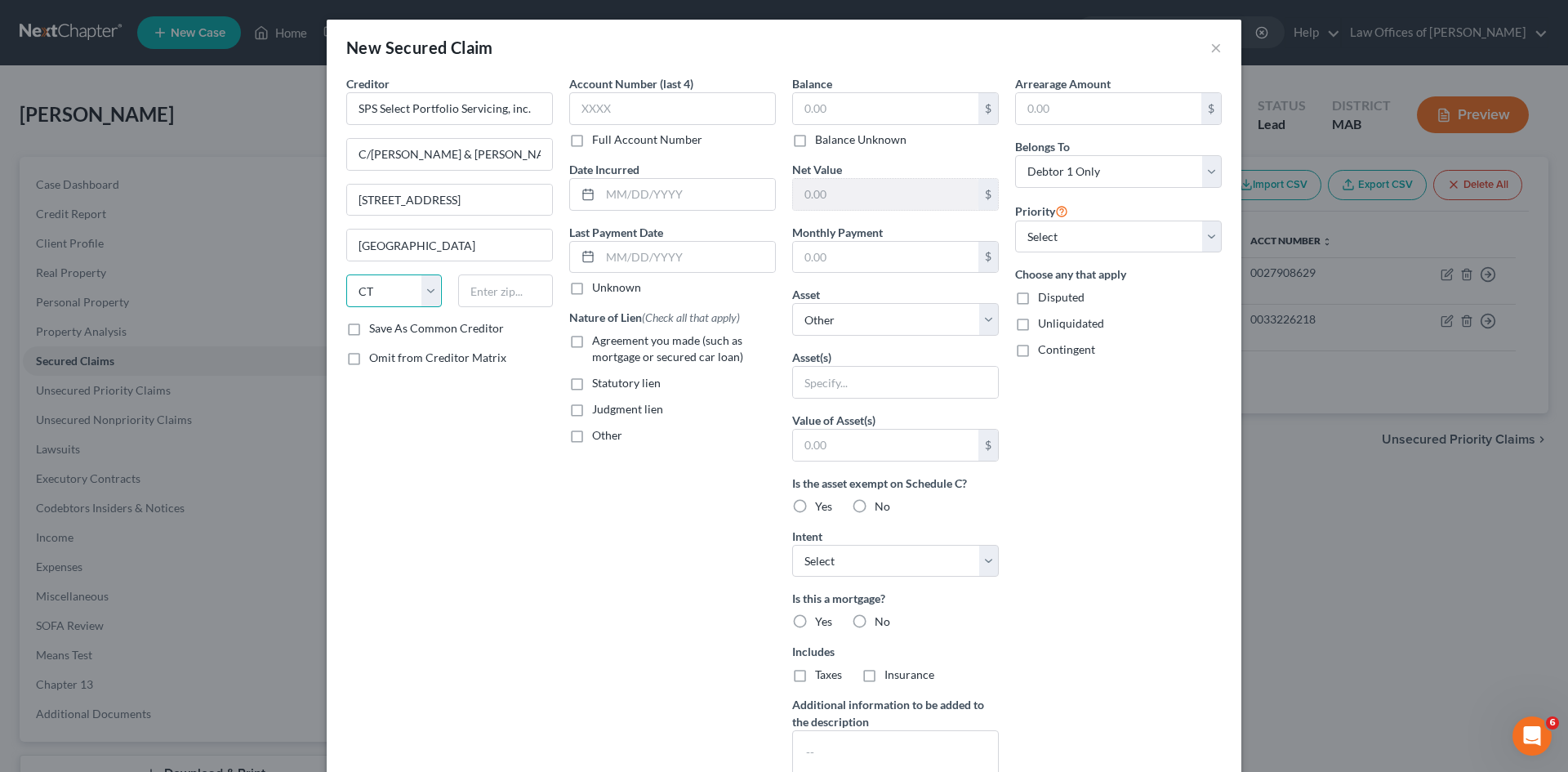
click at [425, 281] on select "State [US_STATE] AK AR AZ CA CO CT DE DC [GEOGRAPHIC_DATA] [GEOGRAPHIC_DATA] GU…" at bounding box center [394, 290] width 96 height 32
select select "22"
click at [346, 274] on select "State [US_STATE] AK AR AZ CA CO CT DE DC [GEOGRAPHIC_DATA] [GEOGRAPHIC_DATA] GU…" at bounding box center [394, 290] width 96 height 32
click at [481, 300] on input "text" at bounding box center [506, 290] width 96 height 32
type input "02762"
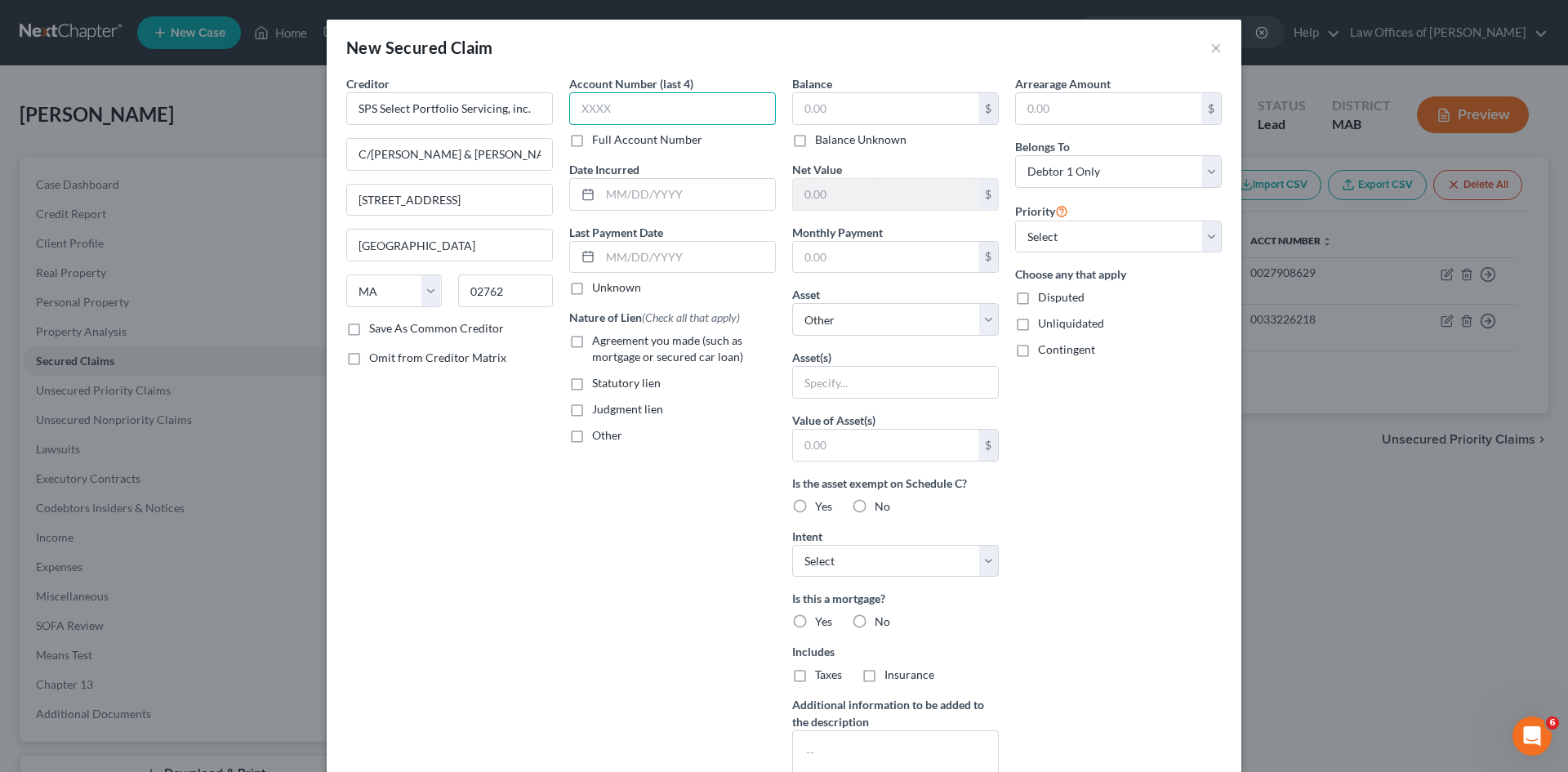
click at [596, 112] on input "text" at bounding box center [672, 109] width 206 height 32
type input "6218"
click at [1211, 169] on select "Select Debtor 1 Only Debtor 2 Only Debtor 1 And Debtor 2 Only At Least One Of T…" at bounding box center [1118, 172] width 206 height 32
select select "3"
click at [1015, 155] on select "Select Debtor 1 Only Debtor 2 Only Debtor 1 And Debtor 2 Only At Least One Of T…" at bounding box center [1118, 172] width 206 height 32
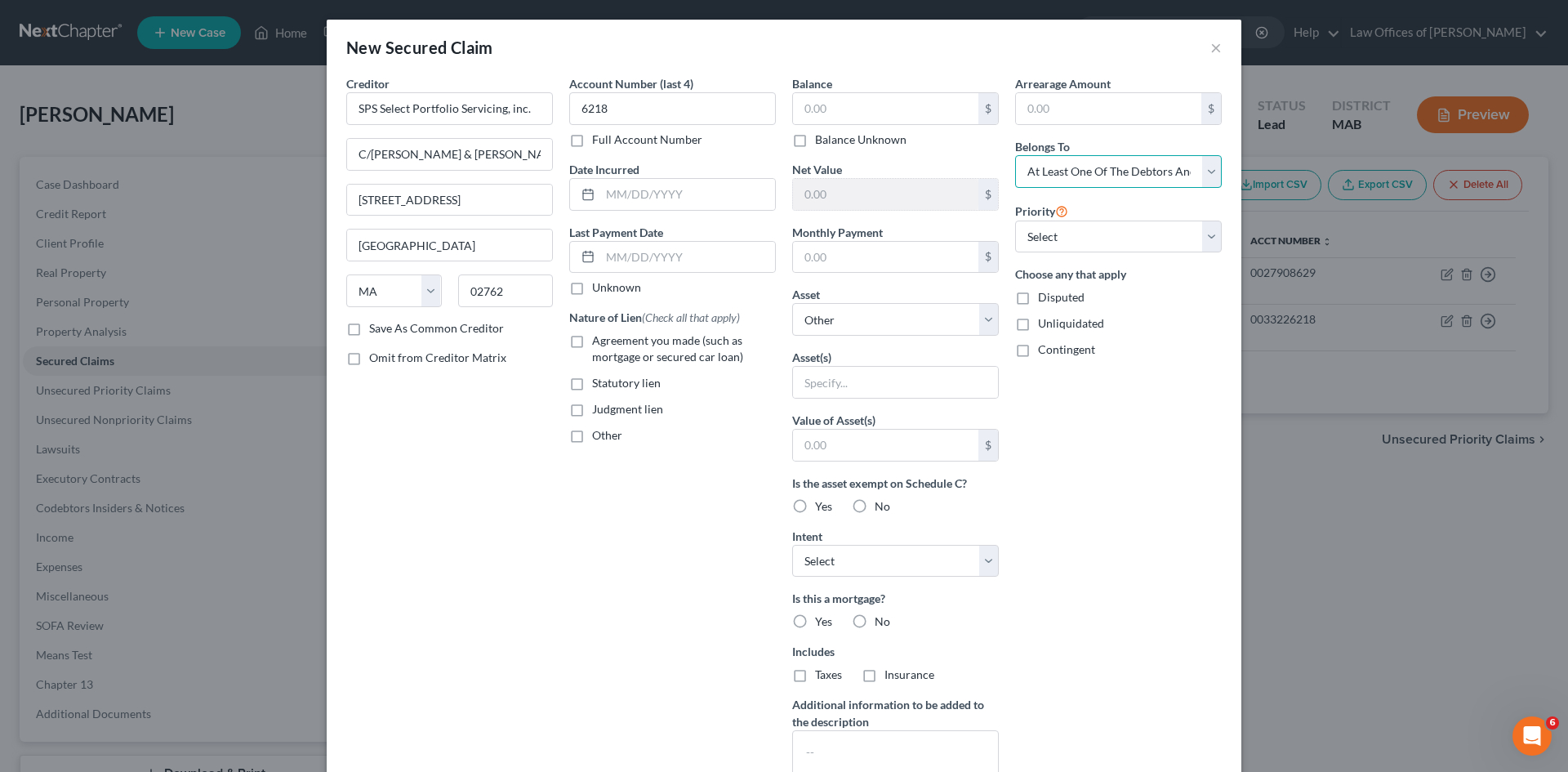
click at [1206, 172] on select "Select Debtor 1 Only Debtor 2 Only Debtor 1 And Debtor 2 Only At Least One Of T…" at bounding box center [1118, 172] width 206 height 32
click at [1015, 155] on select "Select Debtor 1 Only Debtor 2 Only Debtor 1 And Debtor 2 Only At Least One Of T…" at bounding box center [1118, 172] width 206 height 32
click at [819, 380] on input "text" at bounding box center [895, 382] width 205 height 31
click at [816, 449] on input "text" at bounding box center [885, 445] width 185 height 31
click at [1051, 506] on div "Arrearage Amount $ Belongs To * Select Debtor 1 Only Debtor 2 Only Debtor 1 And…" at bounding box center [1118, 440] width 223 height 729
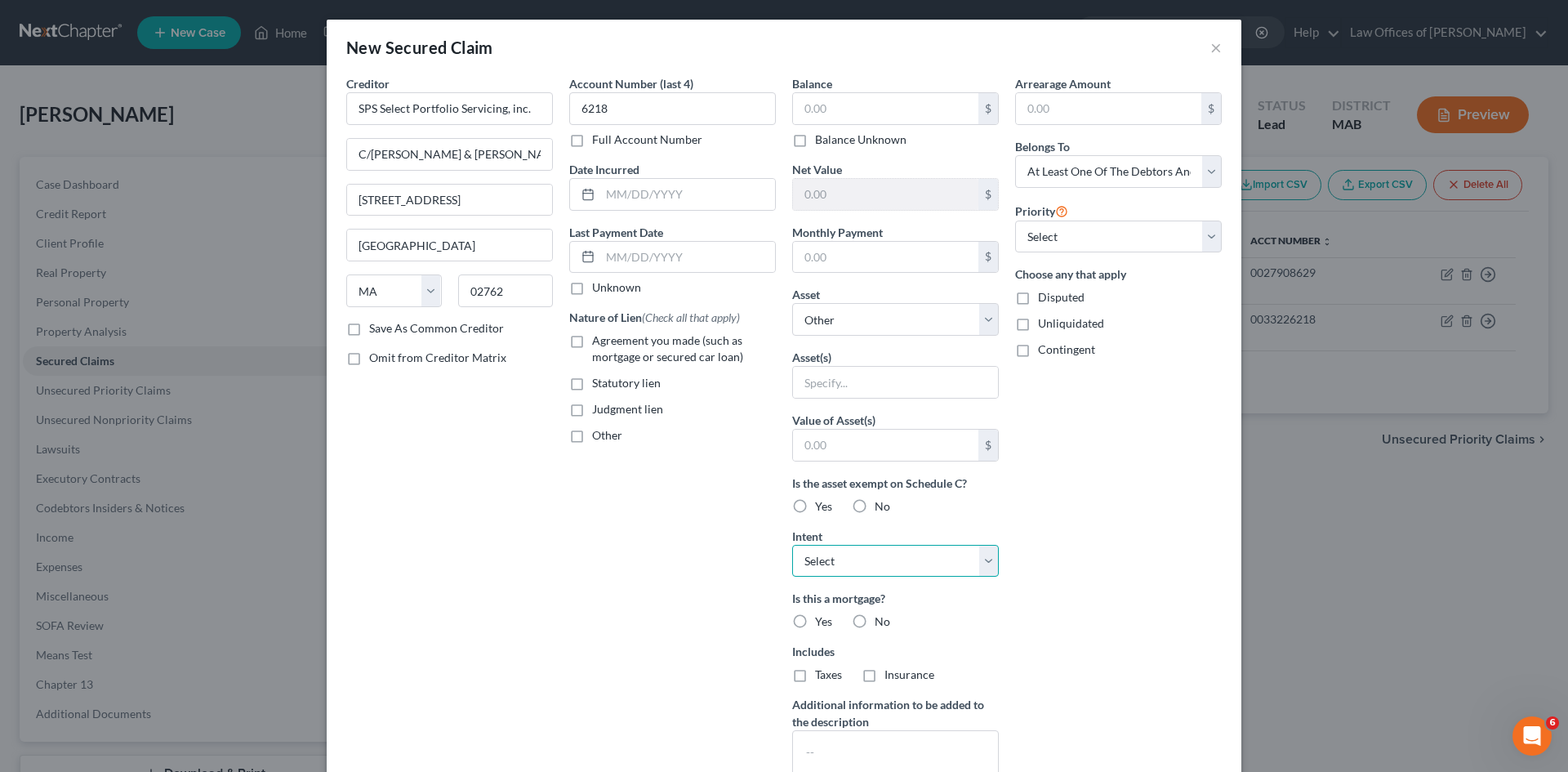
click at [983, 559] on select "Select Surrender Redeem Reaffirm Avoid Other" at bounding box center [895, 561] width 206 height 32
select select "4"
click at [792, 545] on select "Select Surrender Redeem Reaffirm Avoid Other" at bounding box center [895, 561] width 206 height 32
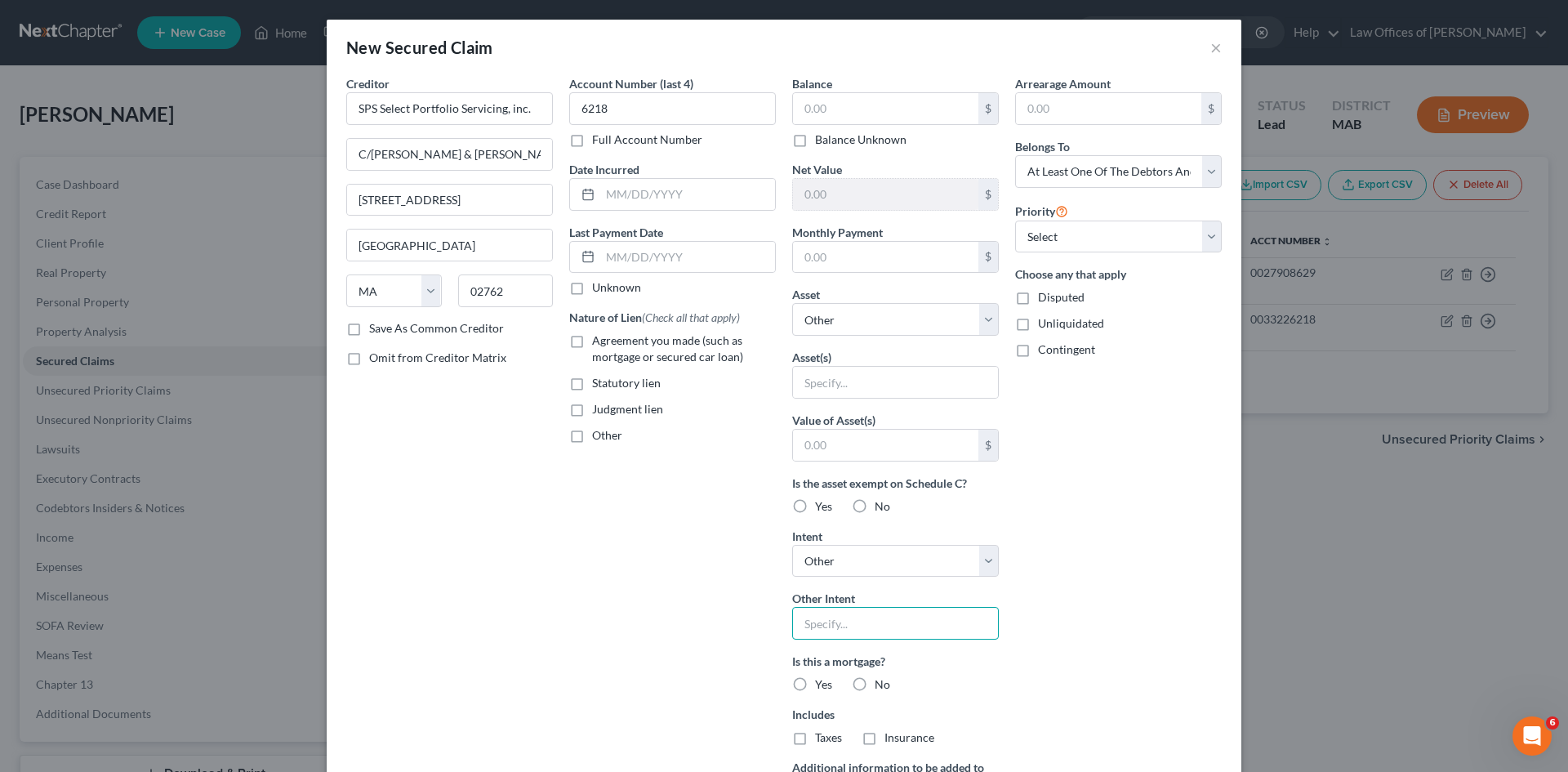
click at [817, 623] on input "text" at bounding box center [895, 623] width 206 height 32
type input "voluntary payments post petition"
click at [815, 682] on label "Yes" at bounding box center [823, 685] width 17 height 16
click at [822, 682] on input "Yes" at bounding box center [827, 682] width 11 height 11
radio input "true"
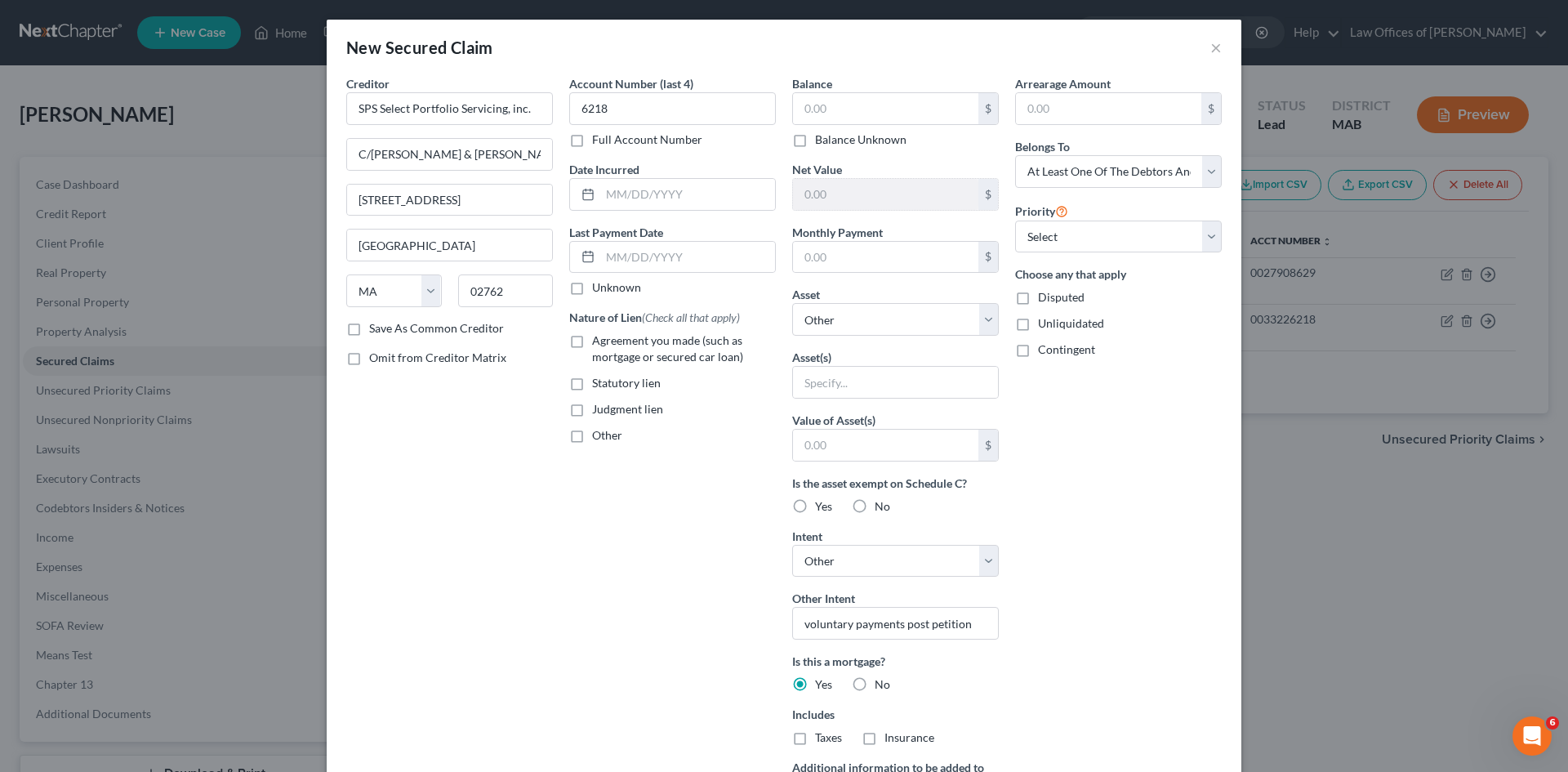
click at [815, 737] on label "Taxes" at bounding box center [829, 737] width 27 height 16
click at [822, 737] on input "Taxes" at bounding box center [827, 735] width 11 height 11
checkbox input "true"
click at [885, 741] on label "Insurance" at bounding box center [909, 737] width 50 height 16
click at [891, 741] on input "Insurance" at bounding box center [896, 735] width 11 height 11
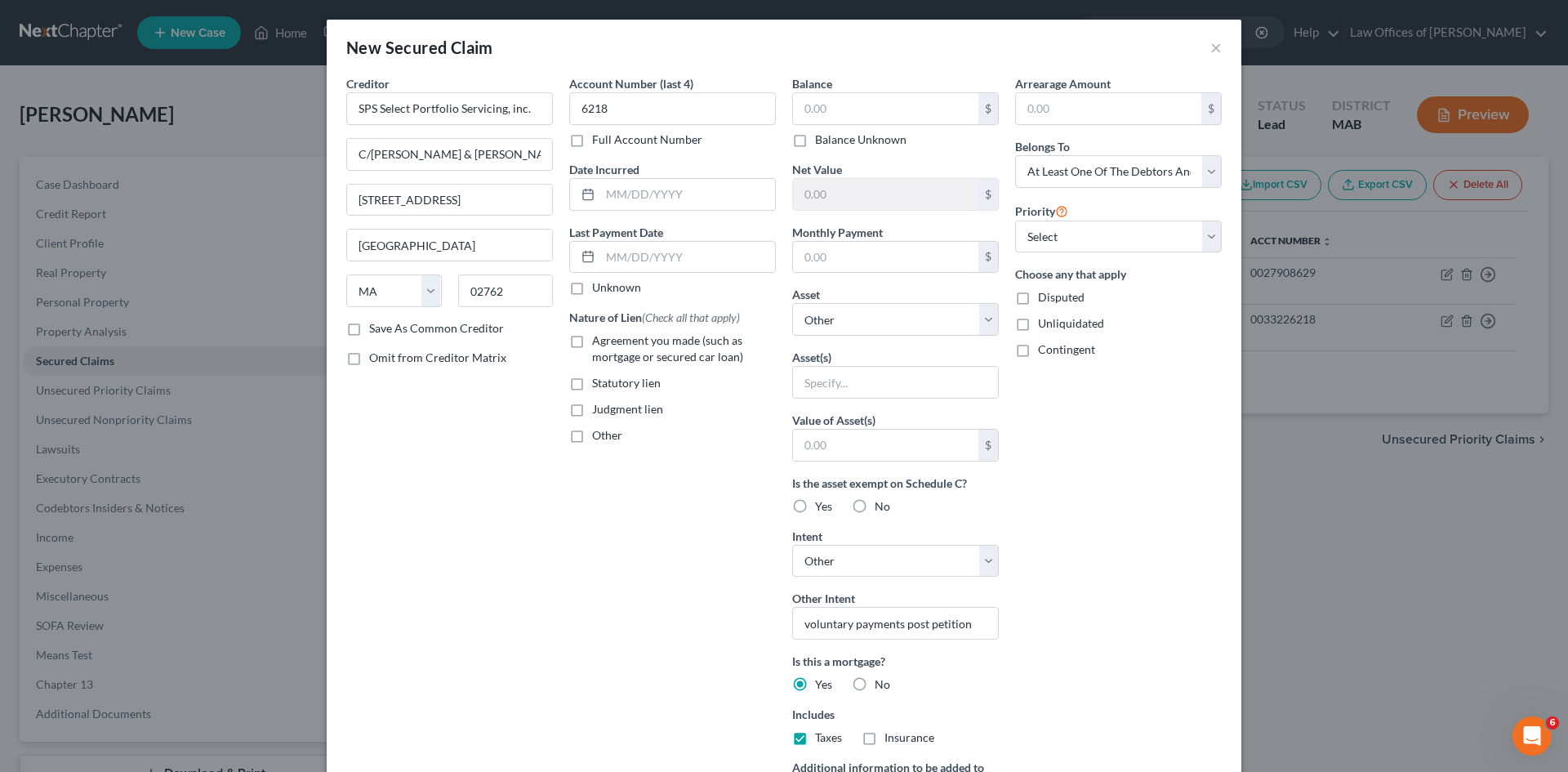
checkbox input "true"
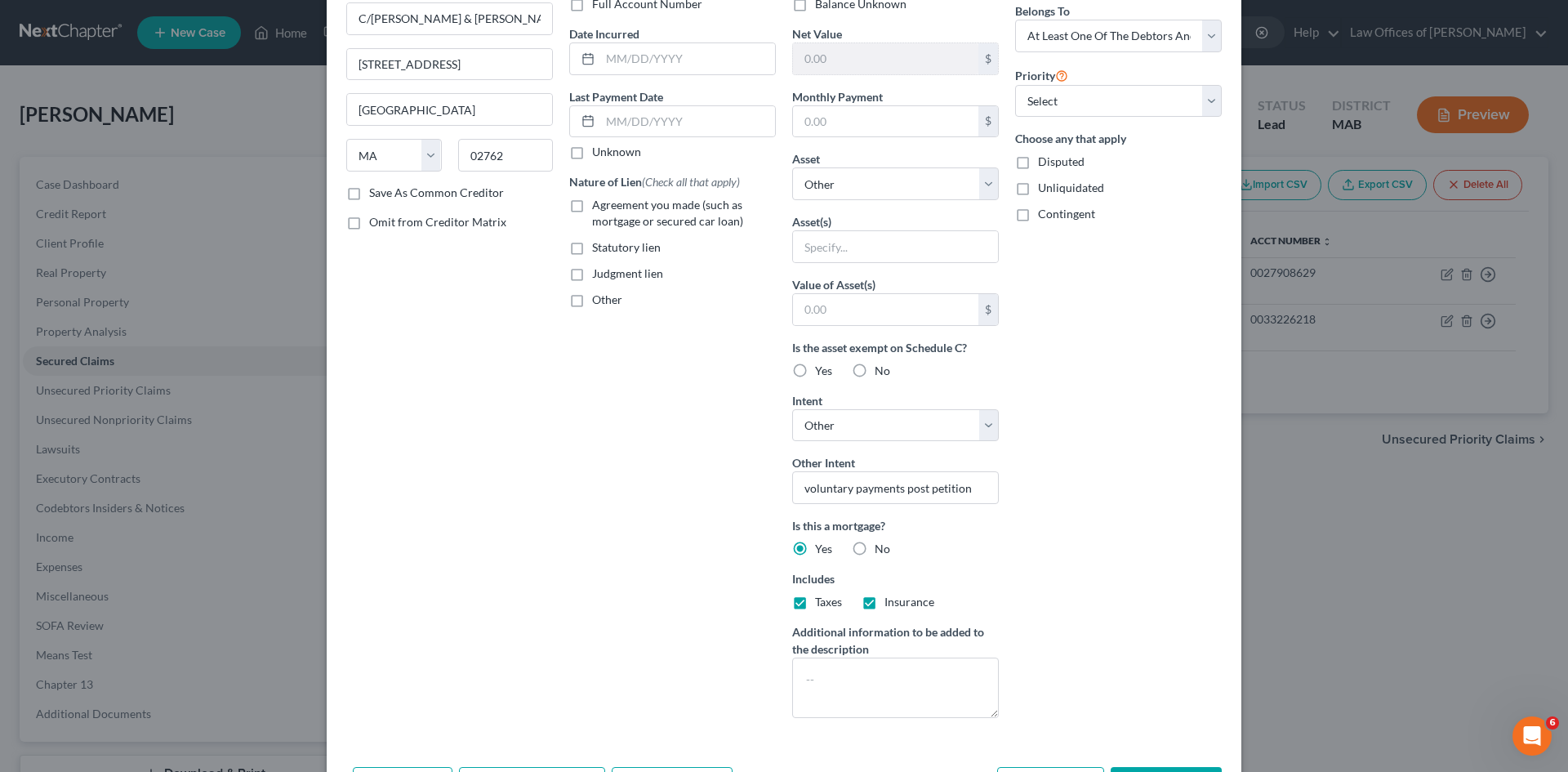
scroll to position [198, 0]
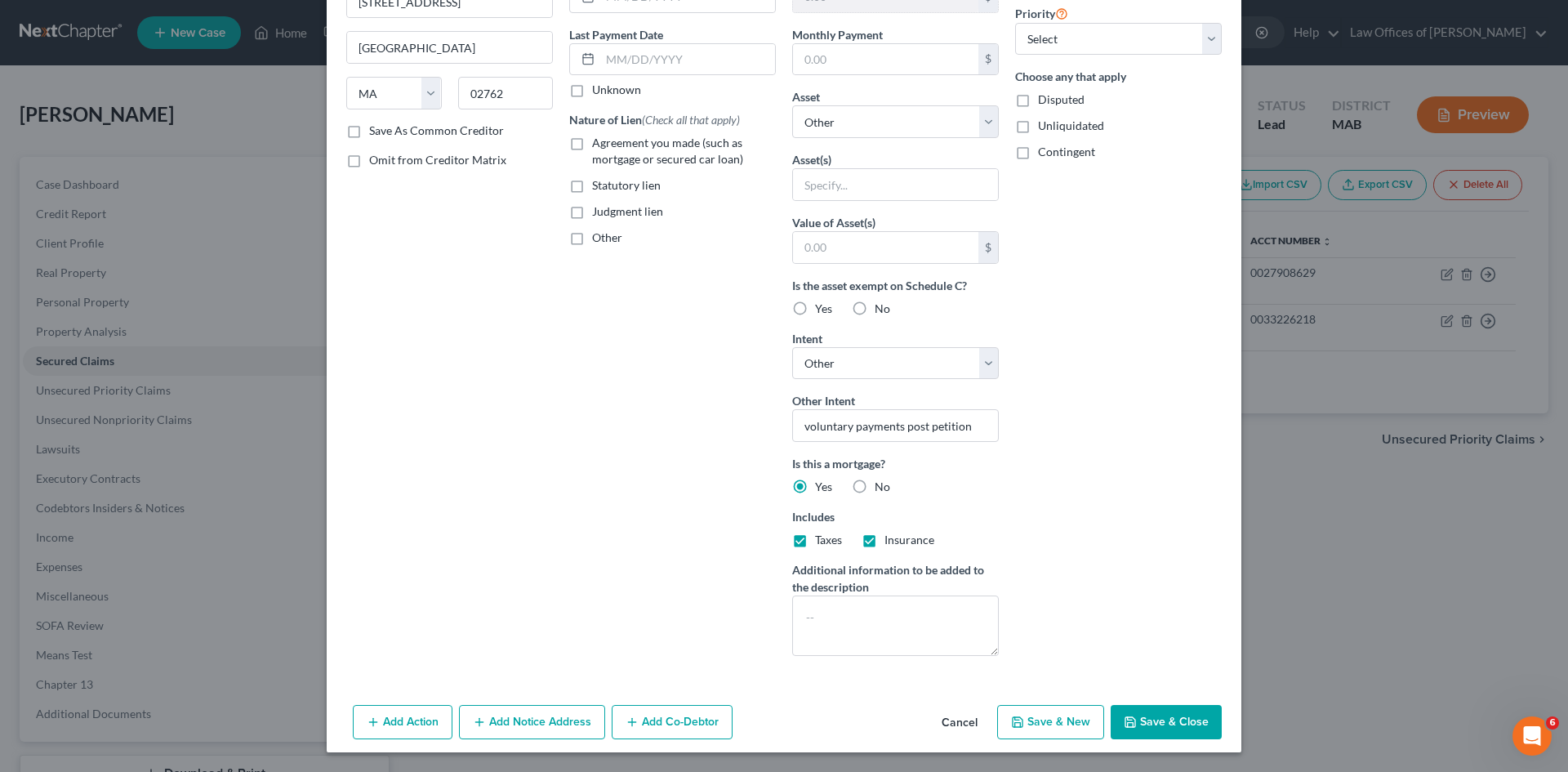
click at [1158, 721] on button "Save & Close" at bounding box center [1166, 722] width 111 height 34
select select
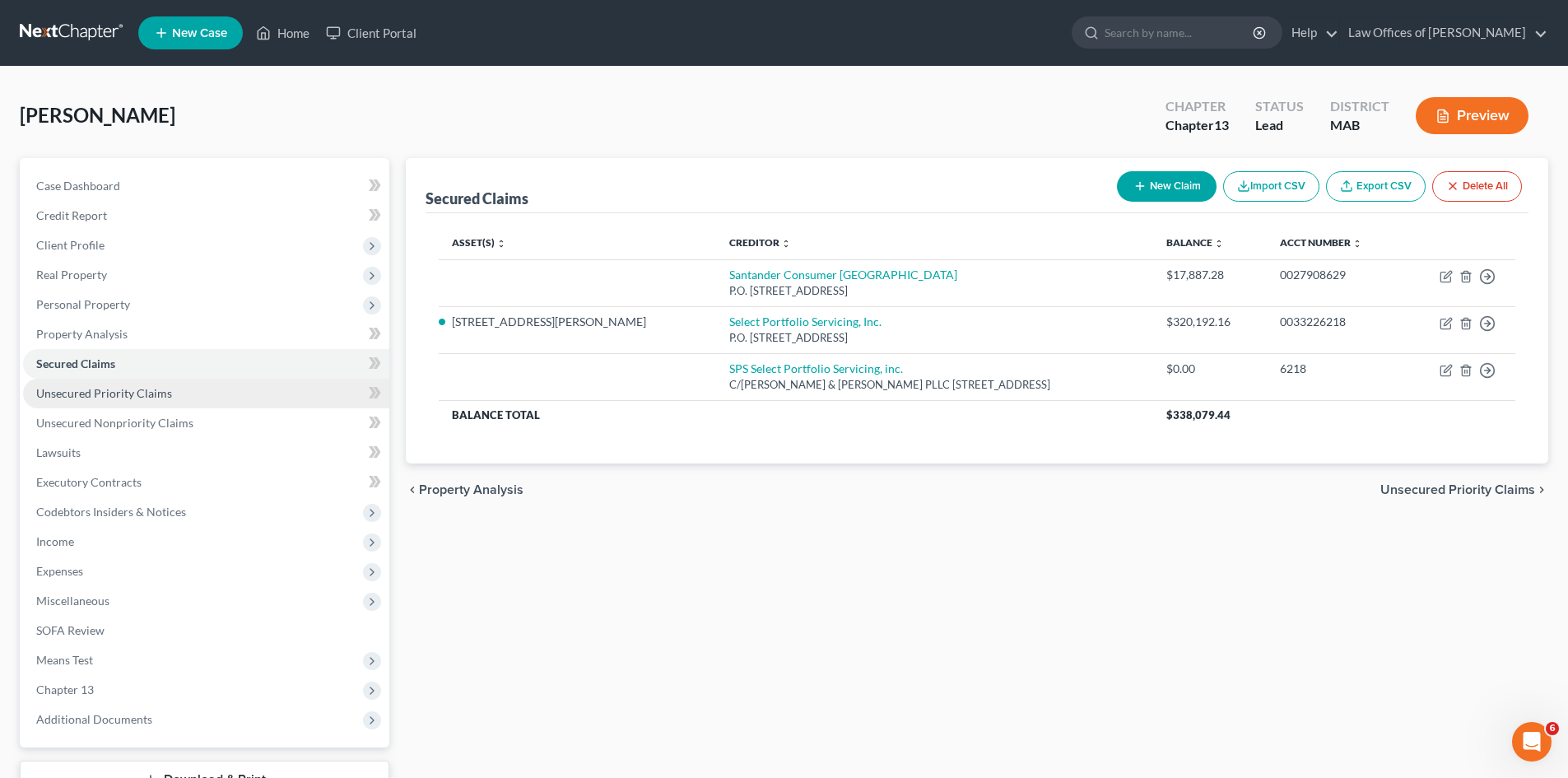
click at [107, 394] on span "Unsecured Priority Claims" at bounding box center [104, 393] width 136 height 14
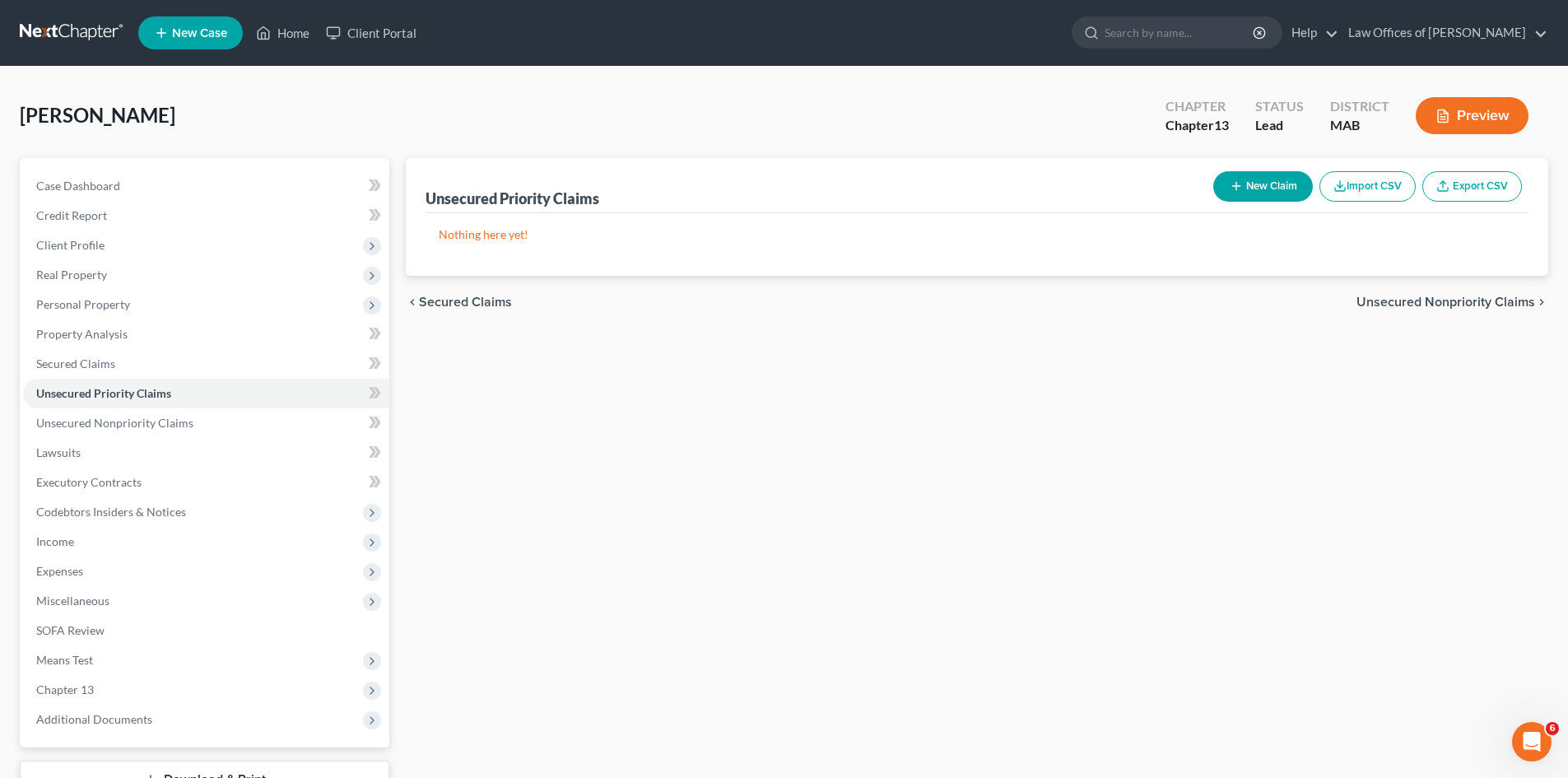
click at [1262, 191] on button "New Claim" at bounding box center [1263, 187] width 99 height 31
select select "0"
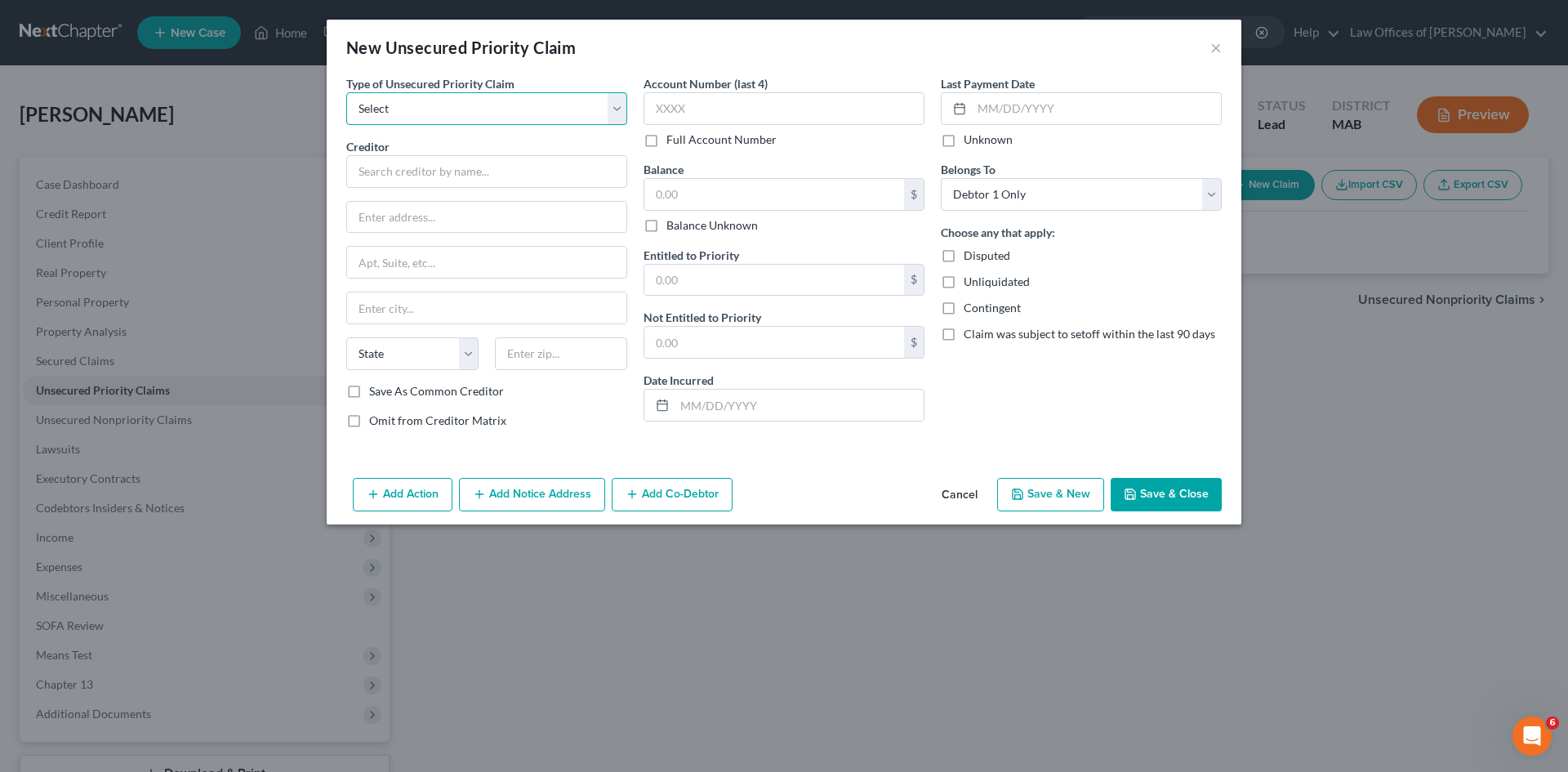
click at [618, 112] on select "Select Taxes & Other Government Units Domestic Support Obligations Extensions o…" at bounding box center [486, 109] width 281 height 32
click at [1217, 52] on button "×" at bounding box center [1216, 47] width 11 height 20
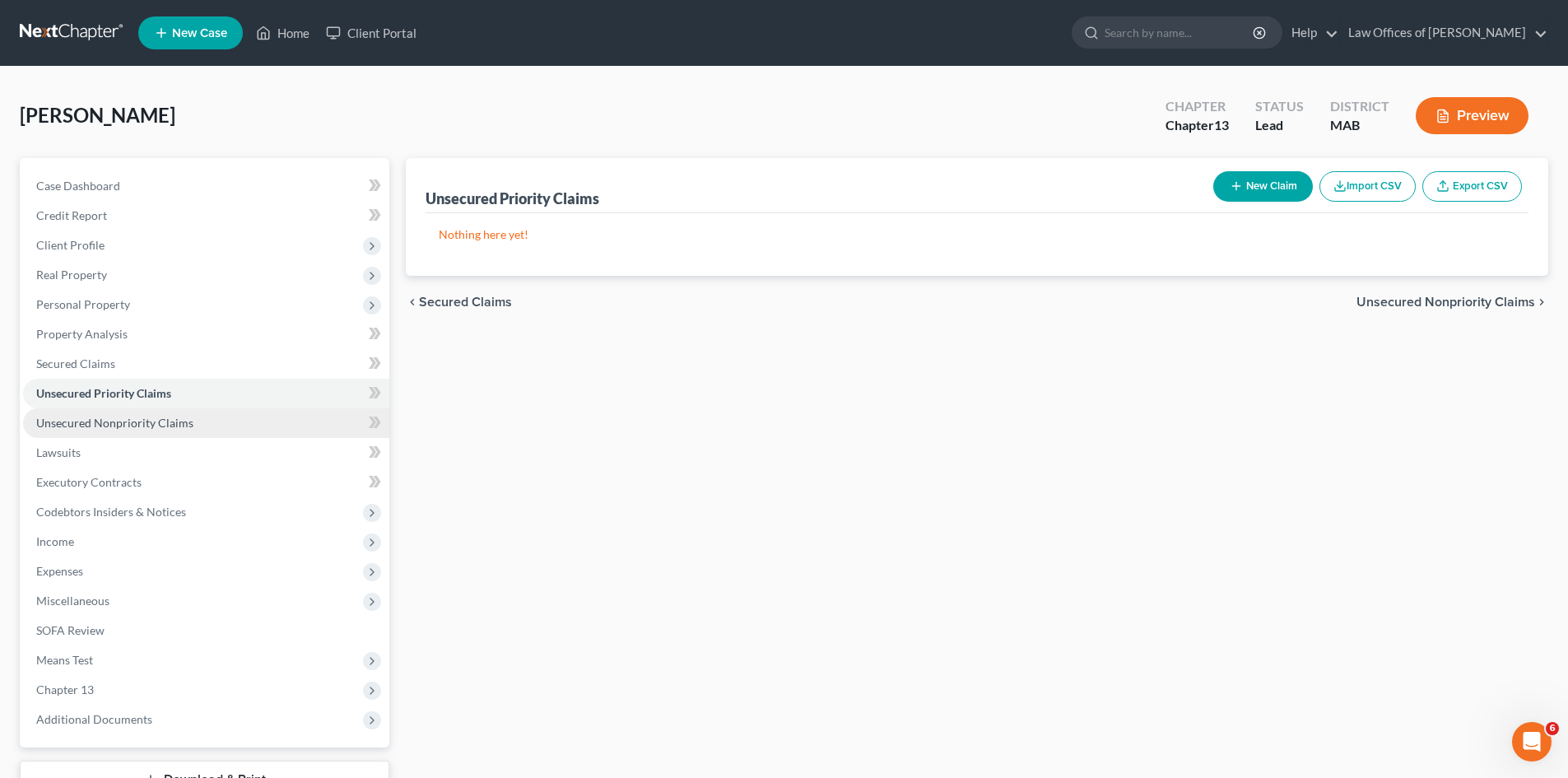
click at [129, 425] on span "Unsecured Nonpriority Claims" at bounding box center [115, 423] width 157 height 14
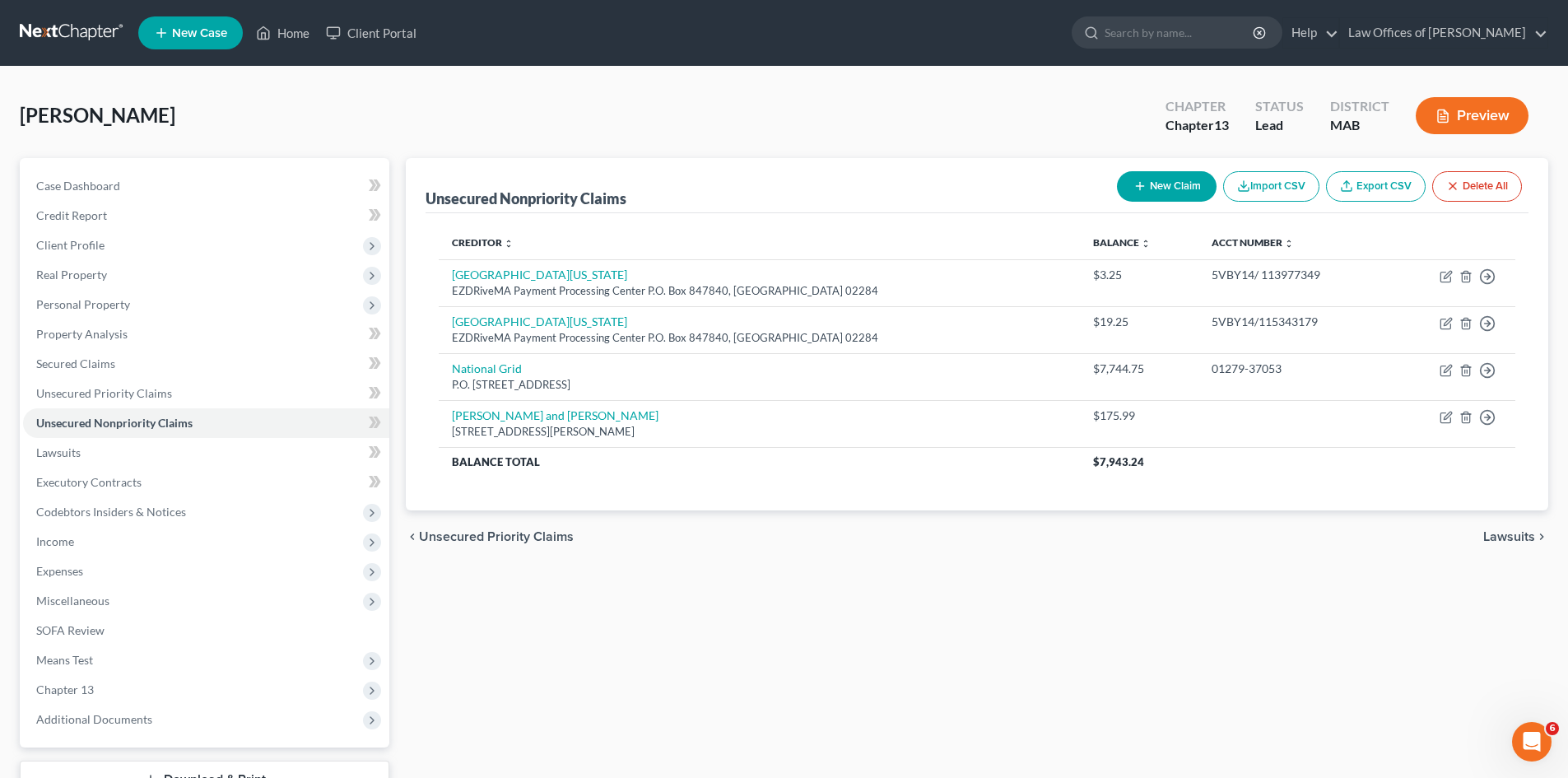
click at [1148, 191] on button "New Claim" at bounding box center [1167, 187] width 99 height 31
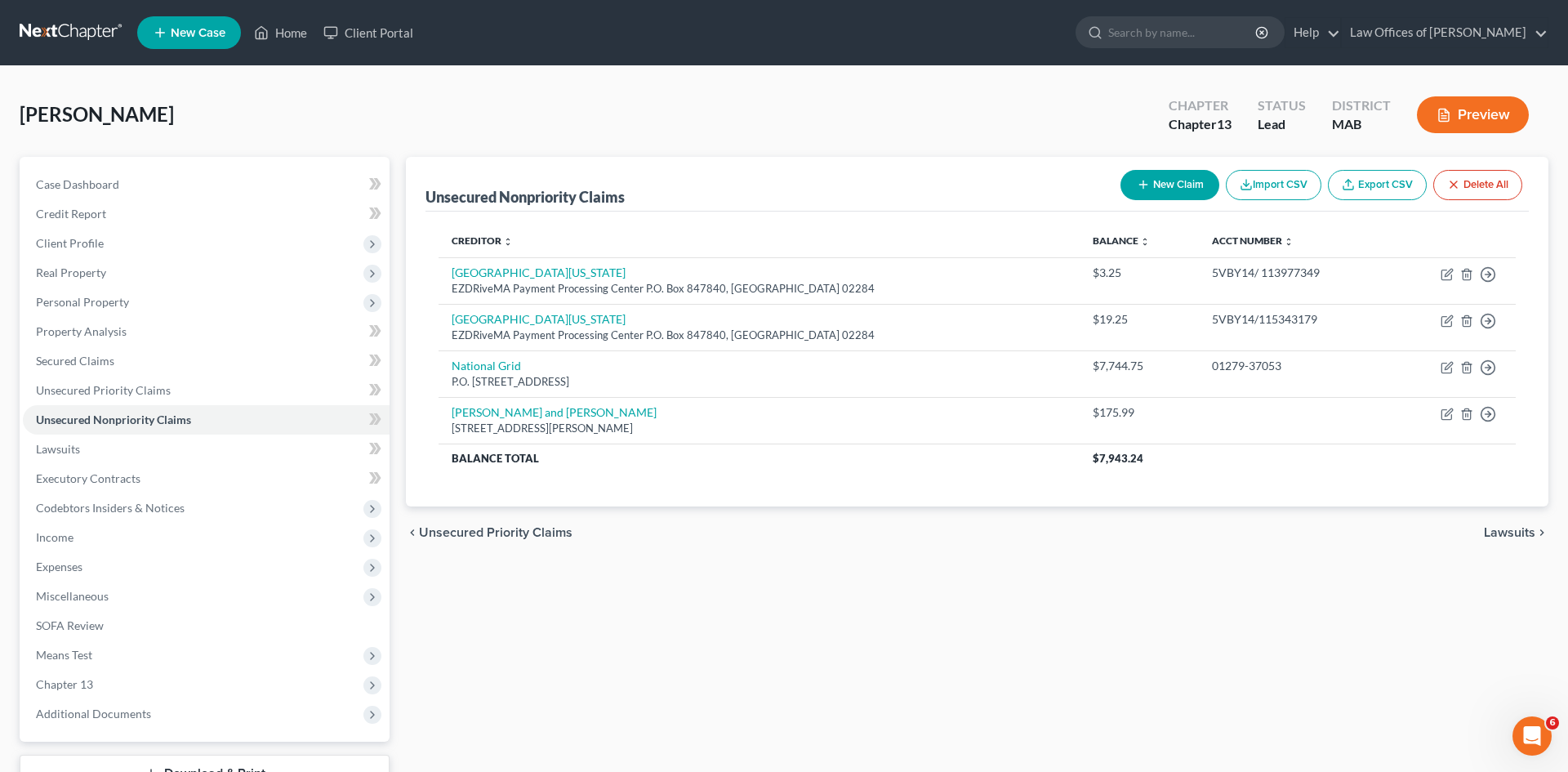
select select "0"
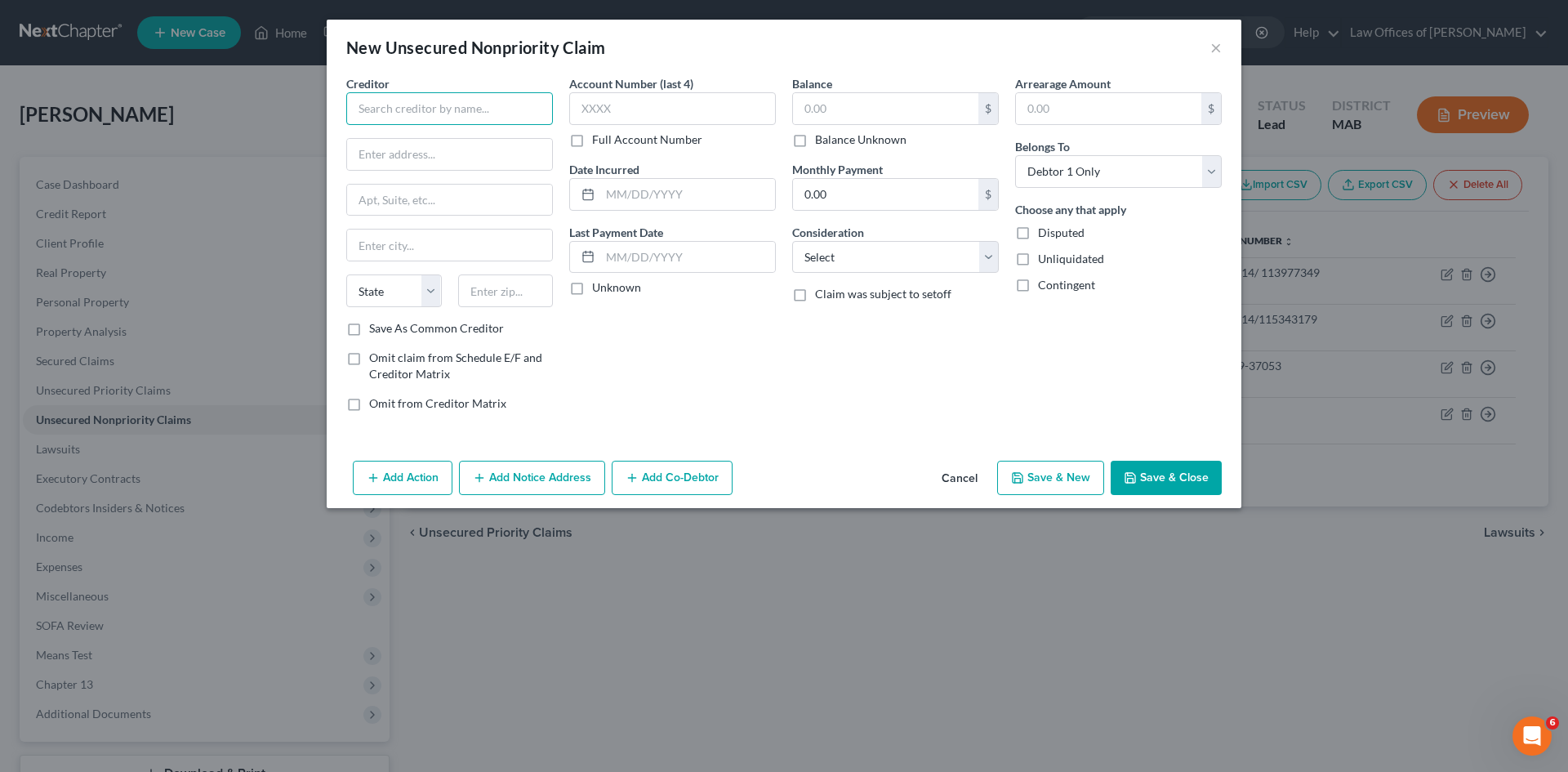
click at [410, 98] on input "text" at bounding box center [449, 109] width 206 height 32
type input "FM/Citizens"
type input "[STREET_ADDRESS]"
type input "Lincoln"
click at [436, 295] on select "State [US_STATE] AK AR AZ CA CO CT DE DC [GEOGRAPHIC_DATA] [GEOGRAPHIC_DATA] GU…" at bounding box center [394, 290] width 96 height 32
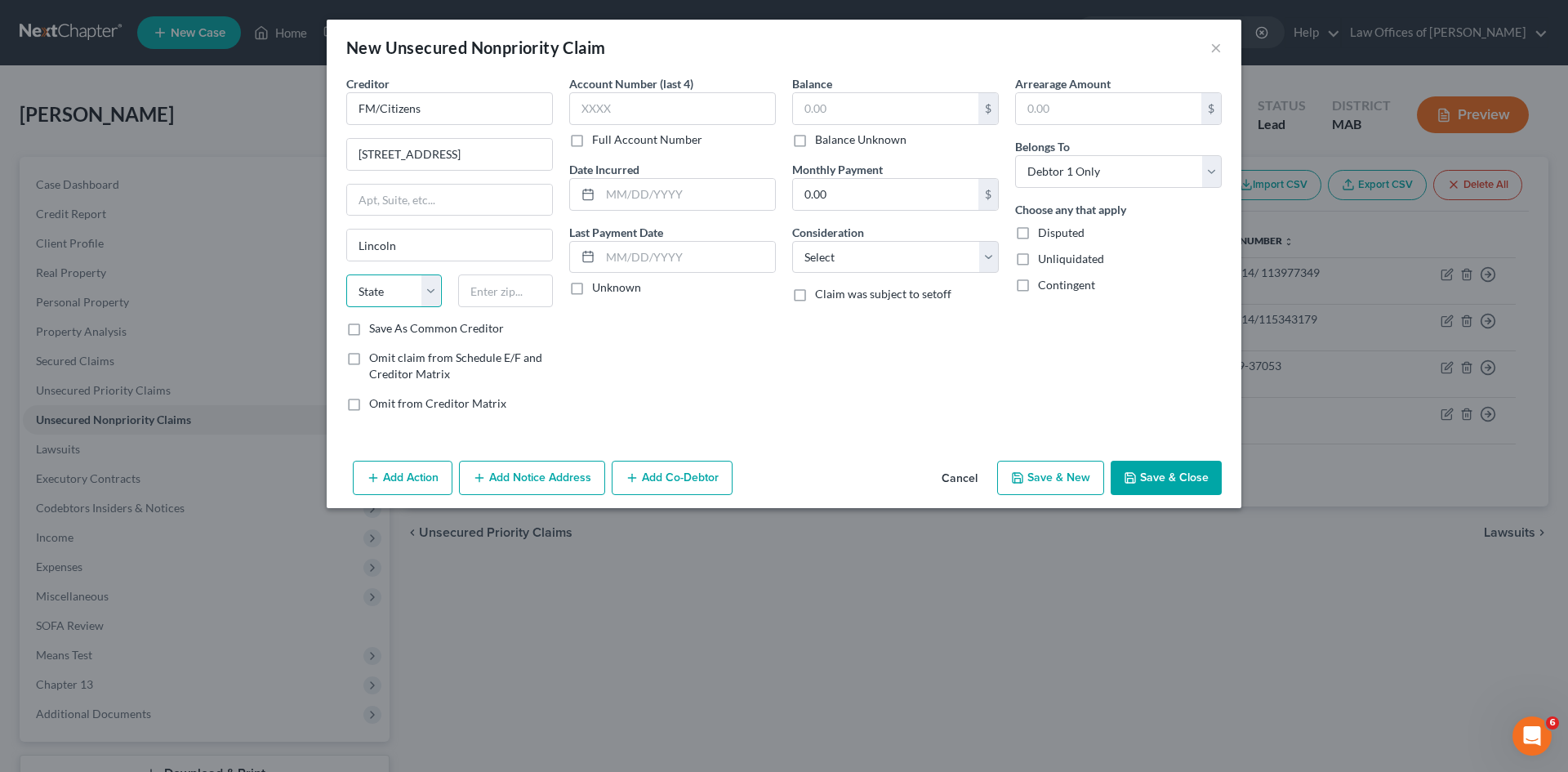
select select "30"
click at [346, 274] on select "State [US_STATE] AK AR AZ CA CO CT DE DC [GEOGRAPHIC_DATA] [GEOGRAPHIC_DATA] GU…" at bounding box center [394, 290] width 96 height 32
click at [484, 285] on input "text" at bounding box center [506, 290] width 96 height 32
type input "68508"
click at [593, 141] on label "Full Account Number" at bounding box center [648, 139] width 110 height 16
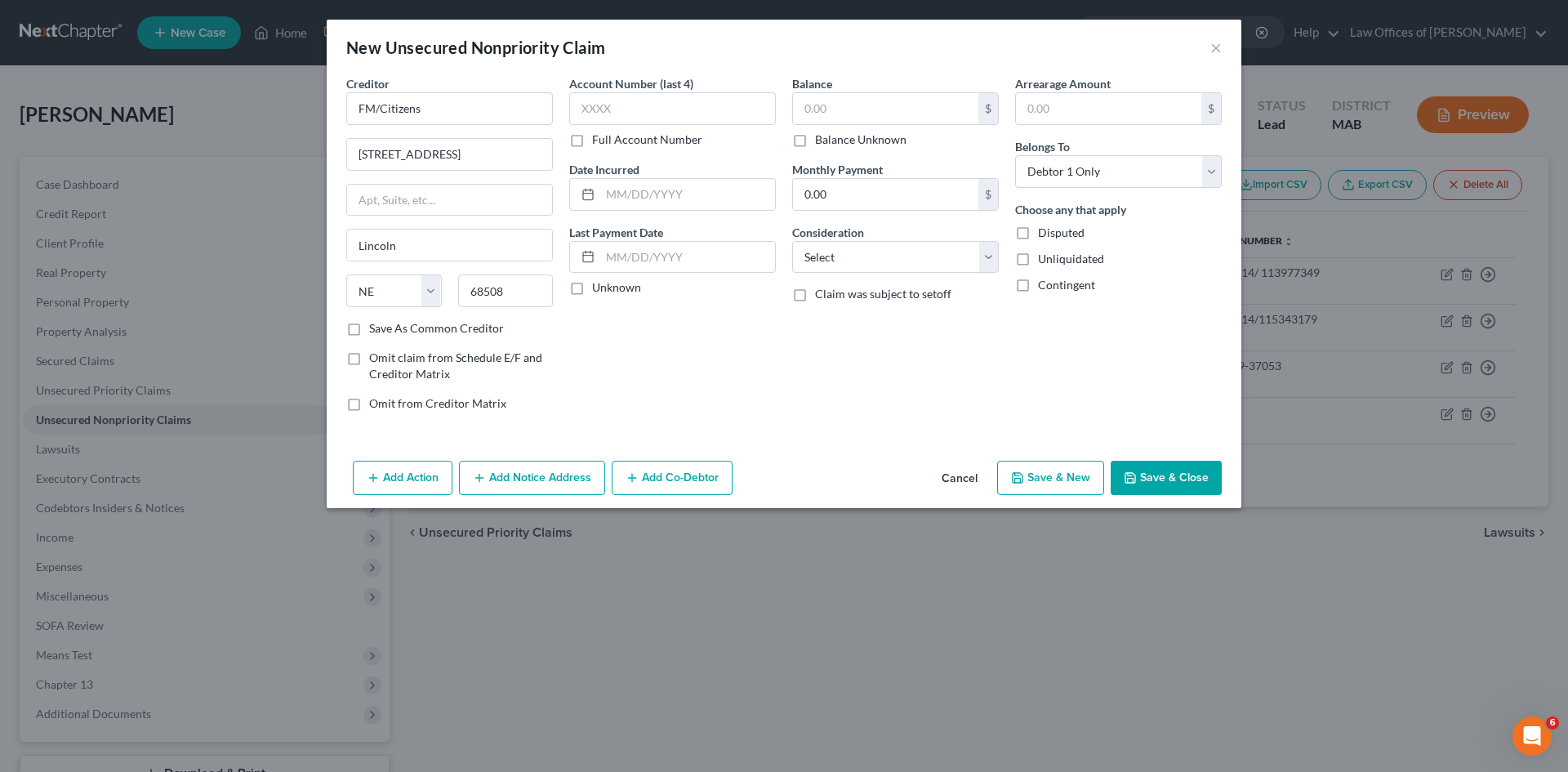
click at [599, 141] on input "Full Account Number" at bounding box center [604, 137] width 11 height 11
click at [593, 105] on input "text" at bounding box center [672, 109] width 206 height 32
type input "130700x"
click at [616, 191] on input "text" at bounding box center [688, 194] width 175 height 31
type input "[DATE]"
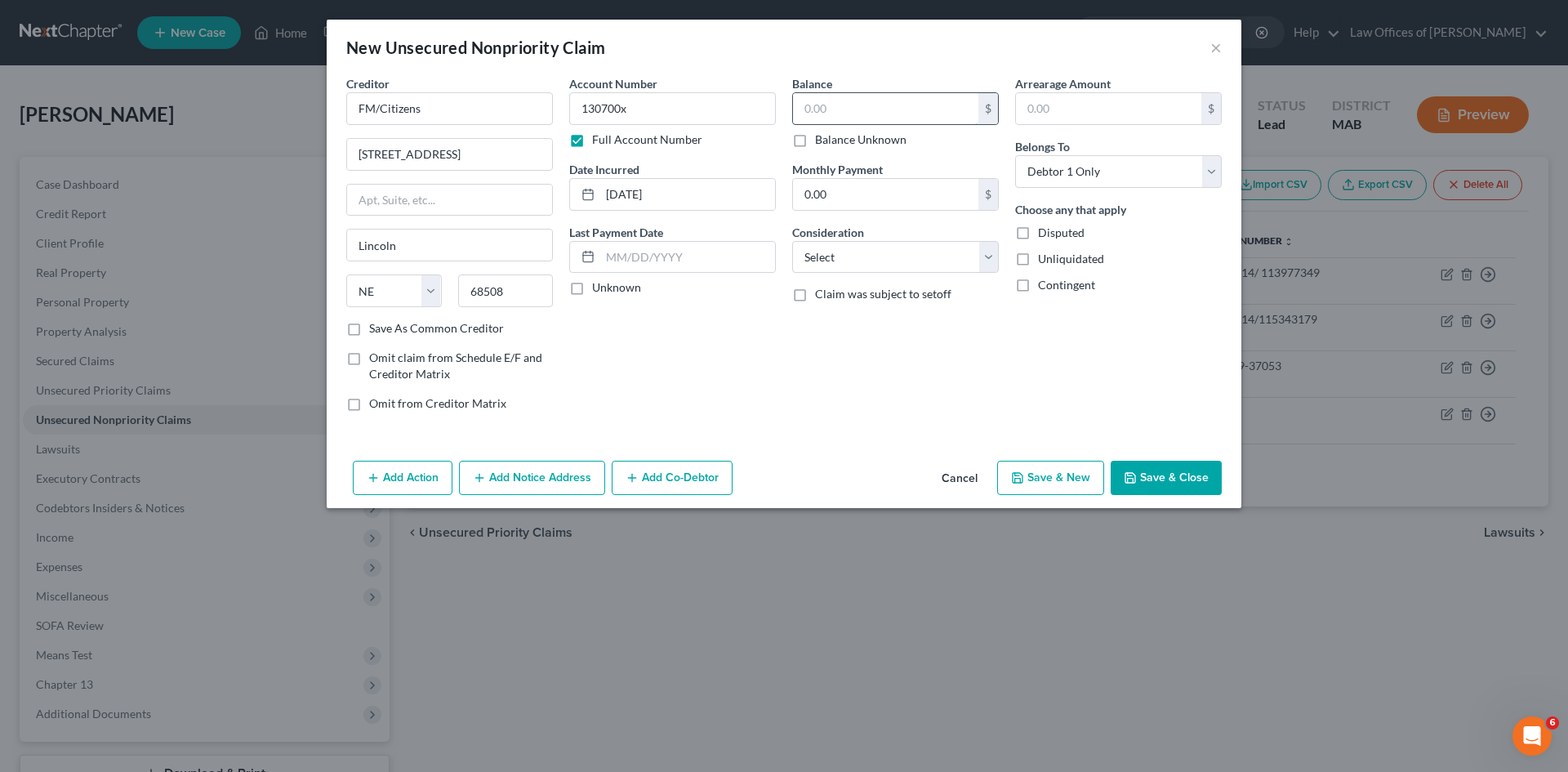
click at [832, 115] on input "text" at bounding box center [885, 109] width 185 height 31
type input "5,373.00"
click at [851, 204] on input "0.00" at bounding box center [885, 194] width 185 height 31
type input "85.00"
click at [986, 258] on select "Select Cable / Satellite Services Collection Agency Credit Card Debt Debt Couns…" at bounding box center [895, 257] width 206 height 32
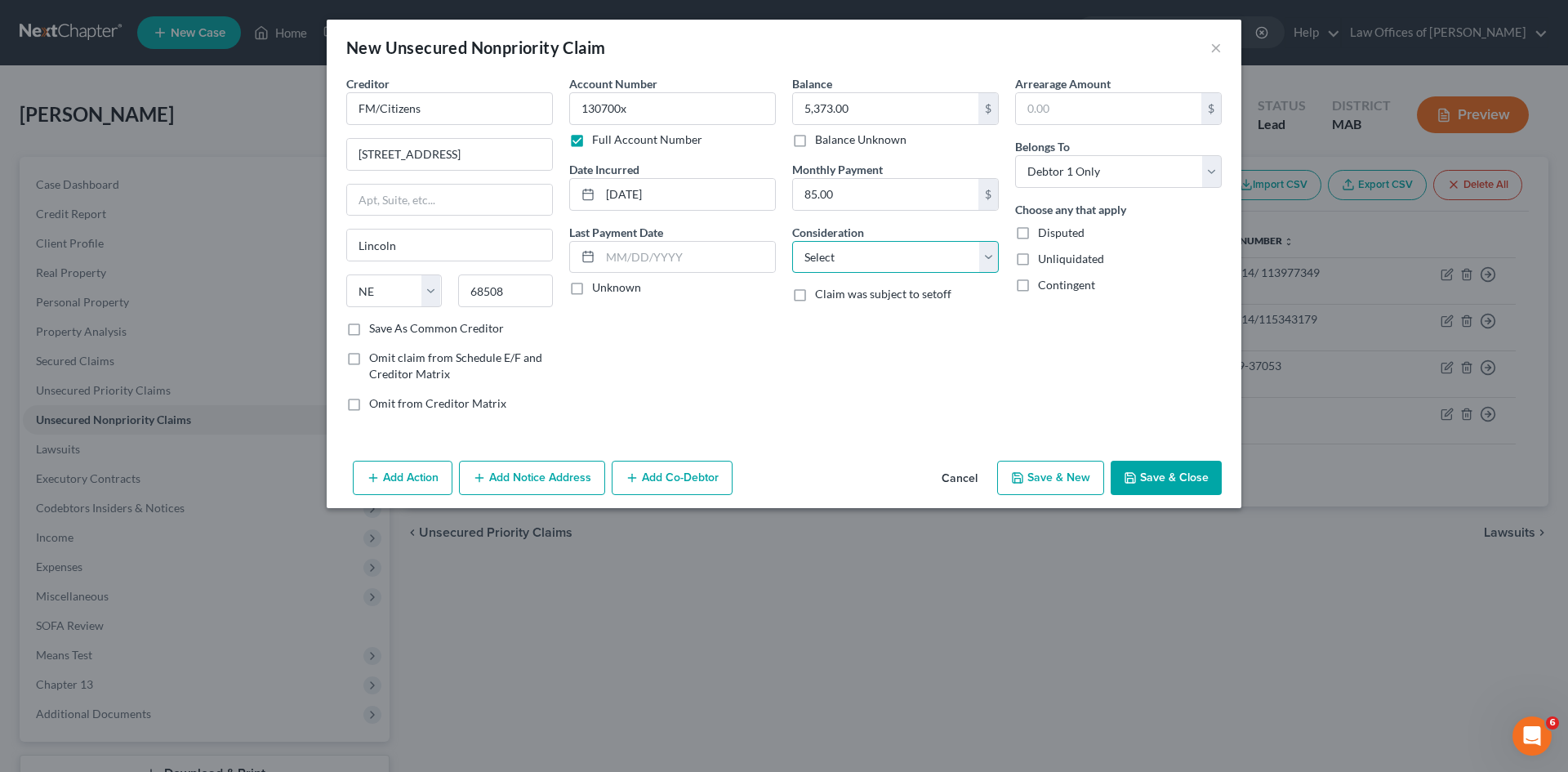
select select "17"
click at [792, 241] on select "Select Cable / Satellite Services Collection Agency Credit Card Debt Debt Couns…" at bounding box center [895, 257] width 206 height 32
click at [1163, 478] on button "Save & Close" at bounding box center [1166, 478] width 111 height 34
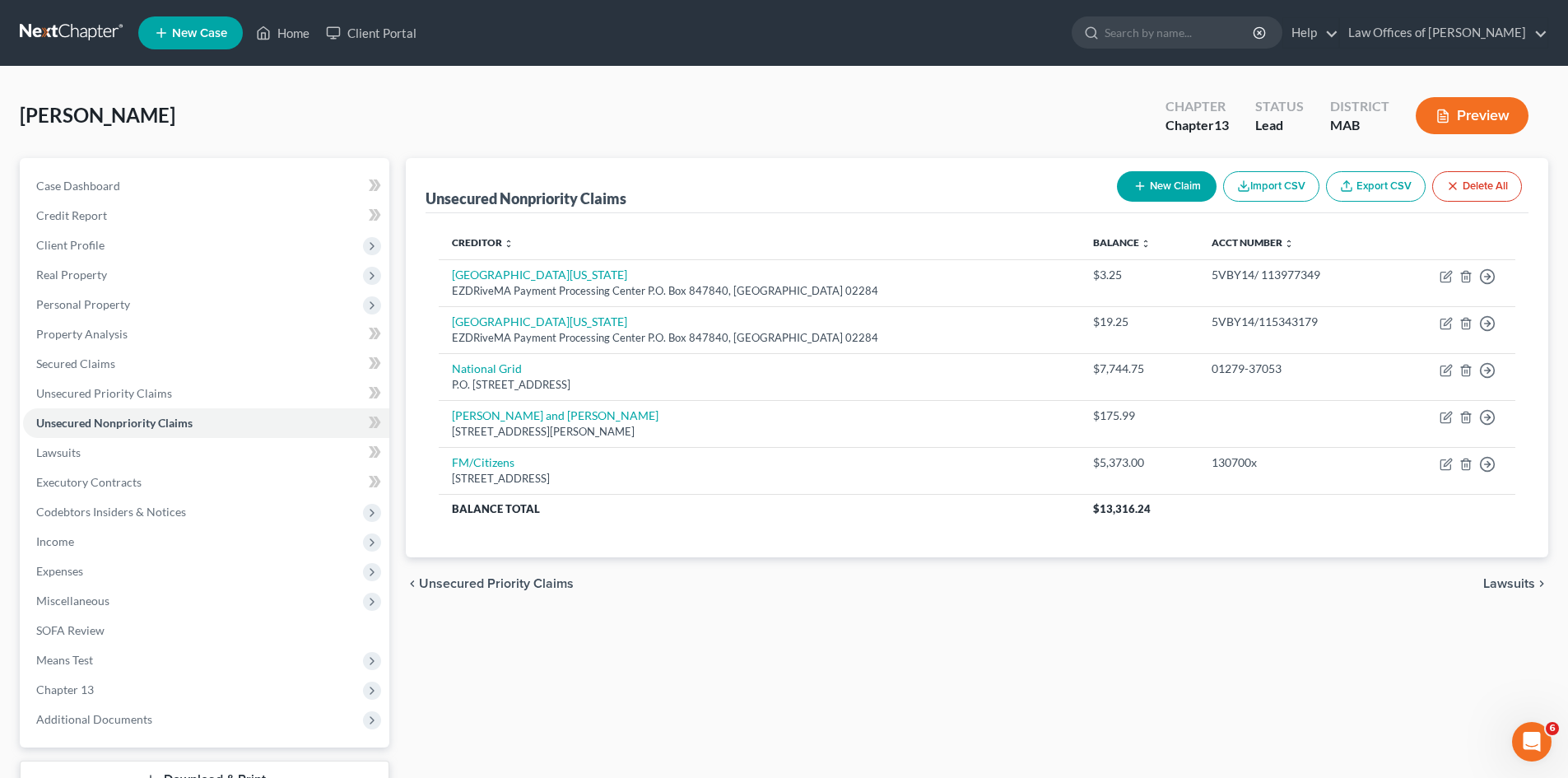
click at [1157, 185] on button "New Claim" at bounding box center [1167, 187] width 99 height 31
select select "0"
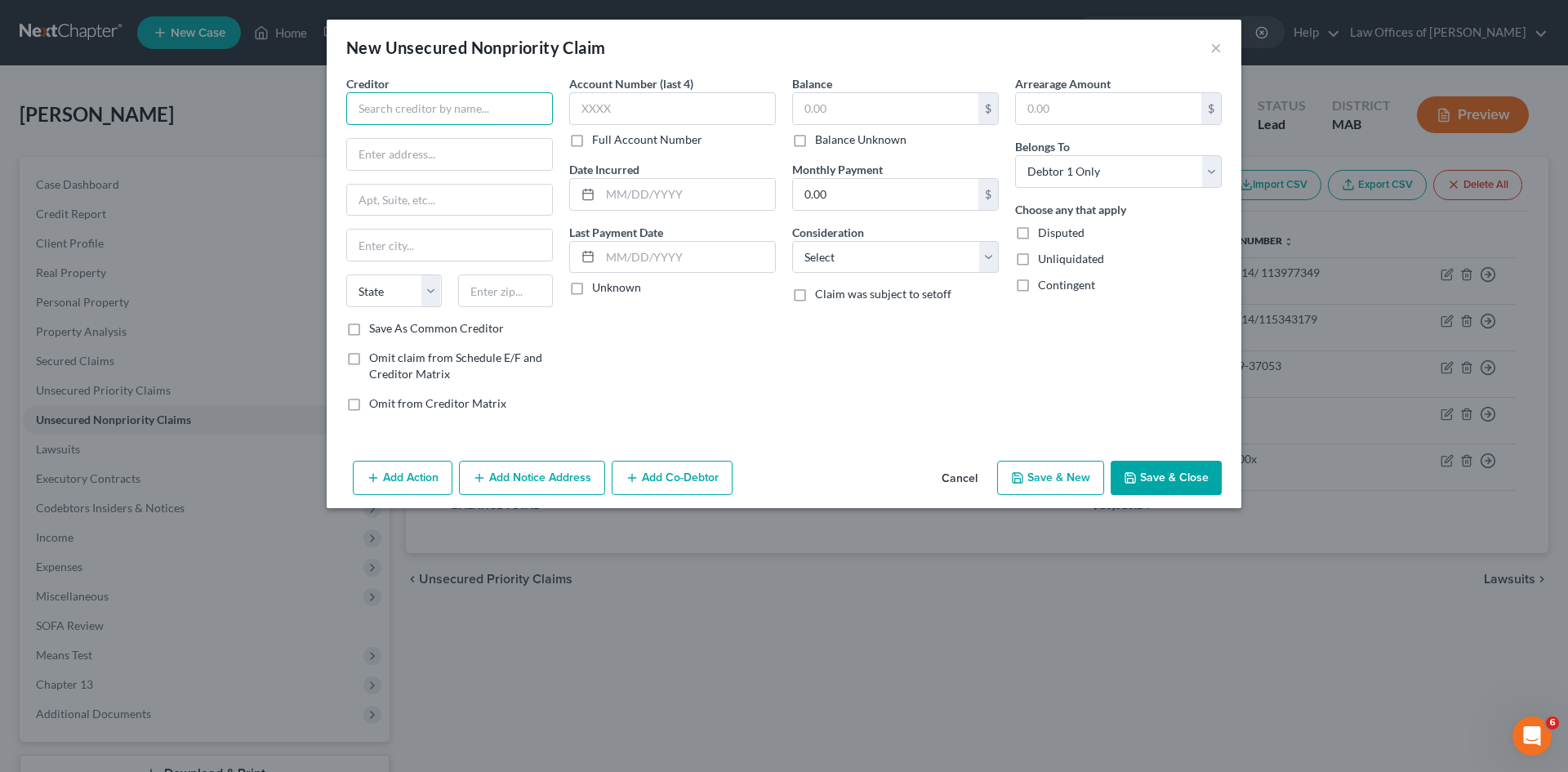
click at [441, 121] on input "text" at bounding box center [449, 109] width 206 height 32
type input "FM/Citizens"
type input "[STREET_ADDRESS]"
click at [416, 239] on input "text" at bounding box center [449, 245] width 205 height 31
type input "Lincoln"
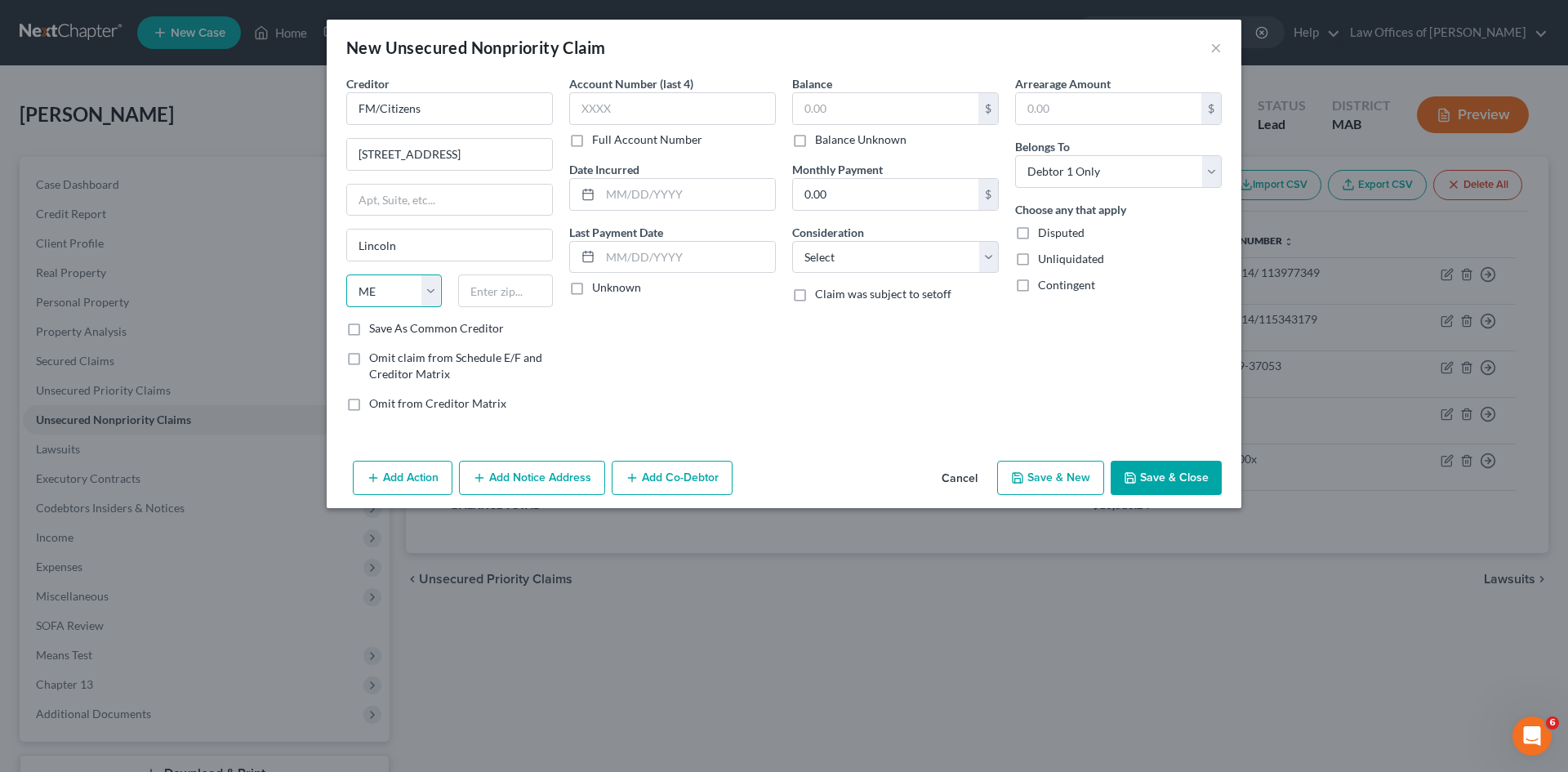
click at [430, 289] on select "State [US_STATE] AK AR AZ CA CO CT DE DC [GEOGRAPHIC_DATA] [GEOGRAPHIC_DATA] GU…" at bounding box center [394, 290] width 96 height 32
select select "30"
click at [346, 274] on select "State [US_STATE] AK AR AZ CA CO CT DE DC [GEOGRAPHIC_DATA] [GEOGRAPHIC_DATA] GU…" at bounding box center [394, 290] width 96 height 32
click at [485, 294] on input "text" at bounding box center [506, 290] width 96 height 32
type input "68508"
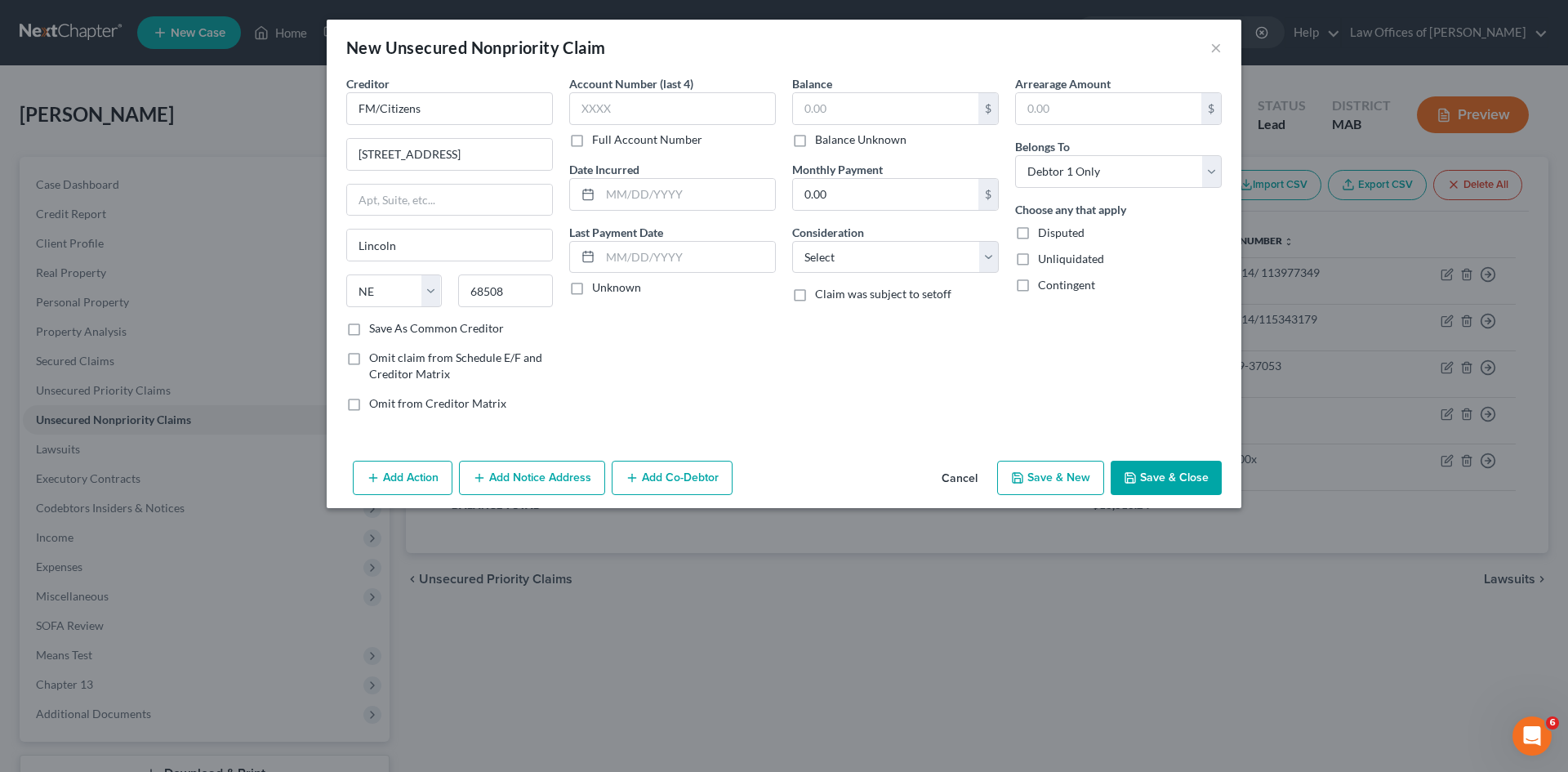
click at [593, 142] on label "Full Account Number" at bounding box center [648, 139] width 110 height 16
click at [599, 142] on input "Full Account Number" at bounding box center [604, 137] width 11 height 11
click at [609, 97] on input "text" at bounding box center [672, 109] width 206 height 32
type input "130696x"
click at [632, 198] on input "text" at bounding box center [688, 194] width 175 height 31
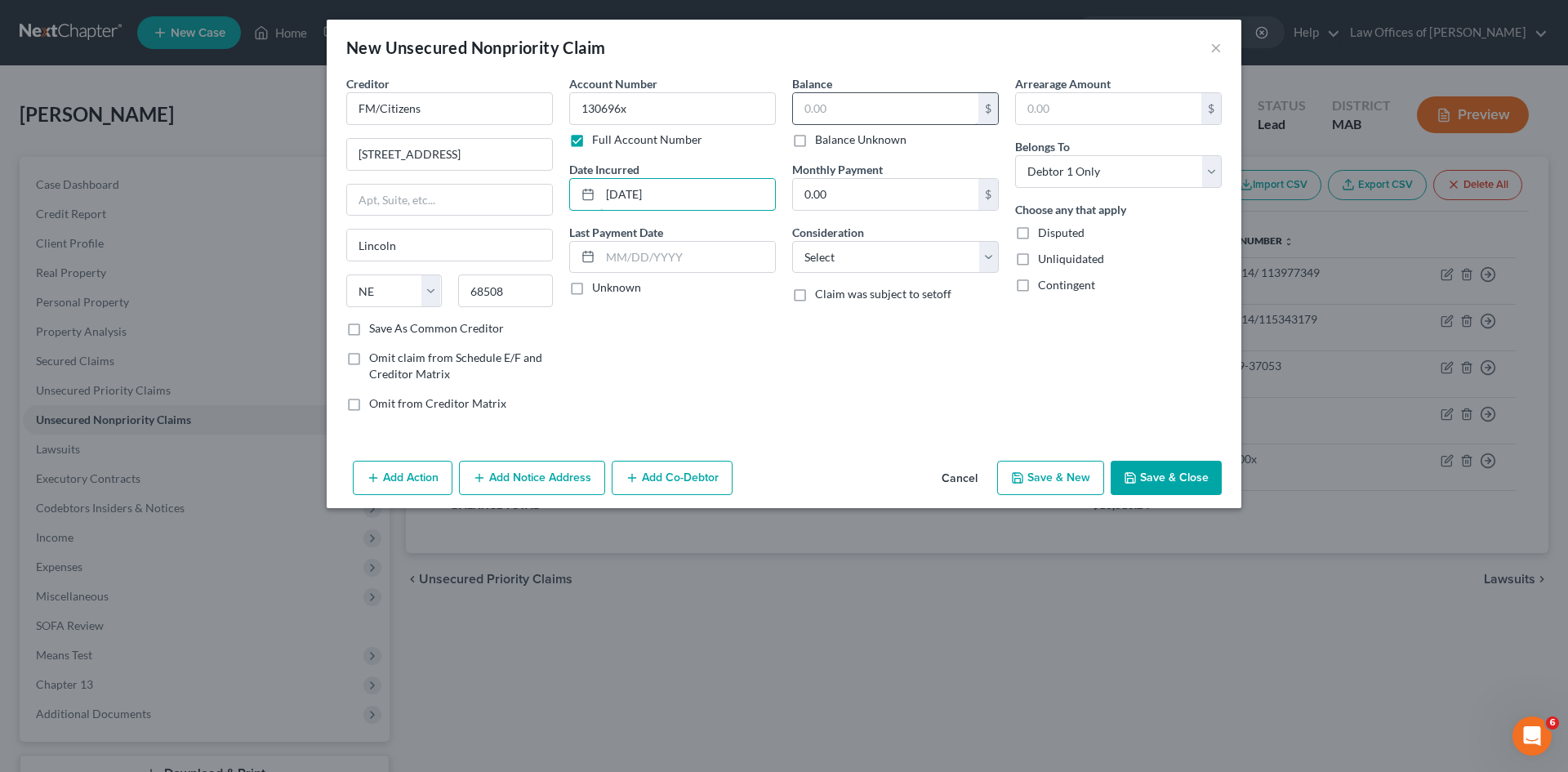
type input "[DATE]"
click at [820, 113] on input "text" at bounding box center [885, 109] width 185 height 31
type input "2,293.00"
click at [868, 193] on input "0.00" at bounding box center [885, 194] width 185 height 31
type input "37.00"
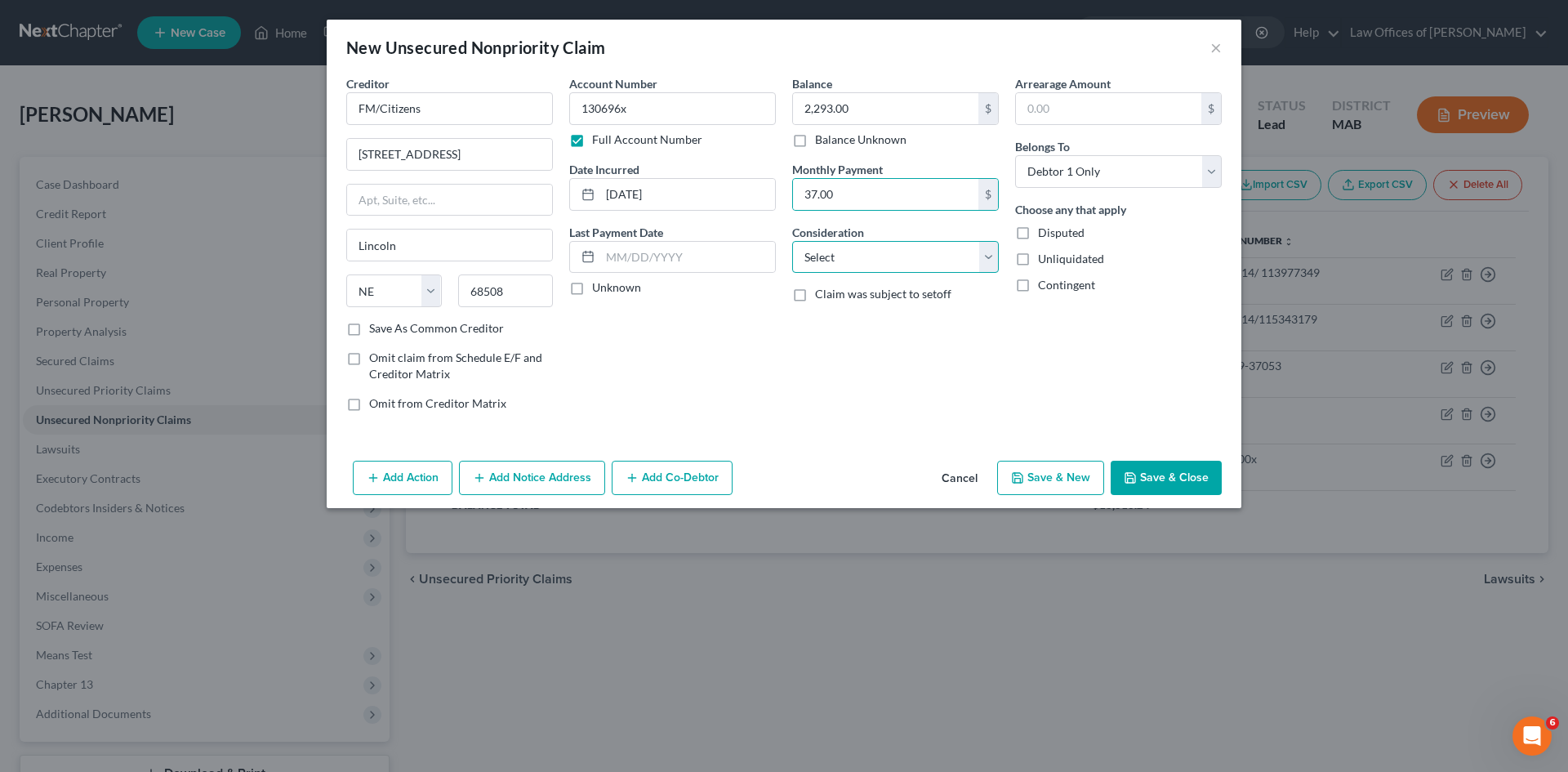
click at [981, 255] on select "Select Cable / Satellite Services Collection Agency Credit Card Debt Debt Couns…" at bounding box center [895, 257] width 206 height 32
select select "17"
click at [792, 241] on select "Select Cable / Satellite Services Collection Agency Credit Card Debt Debt Couns…" at bounding box center [895, 257] width 206 height 32
click at [1145, 485] on button "Save & Close" at bounding box center [1166, 478] width 111 height 34
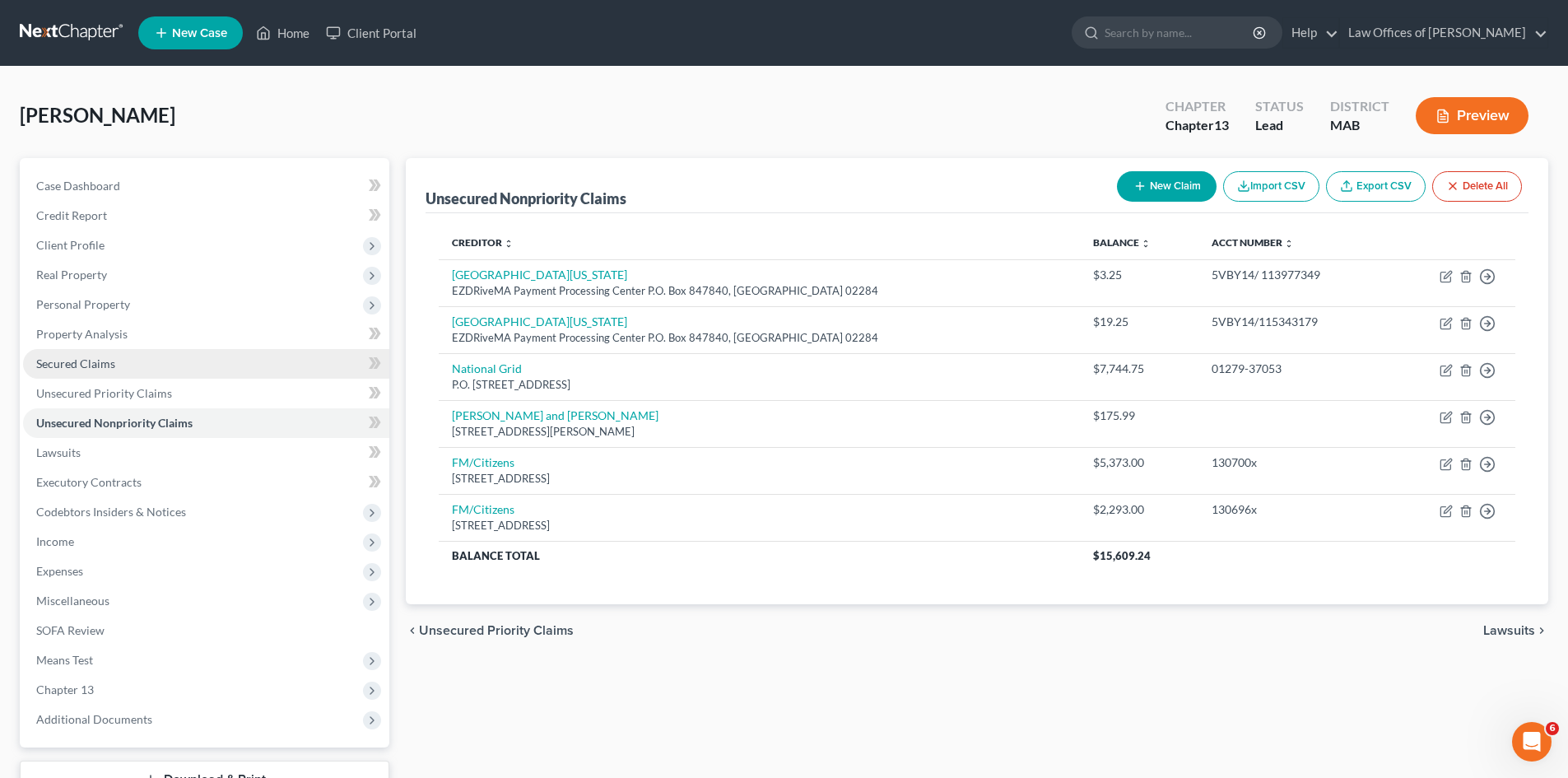
click at [89, 359] on span "Secured Claims" at bounding box center [75, 364] width 79 height 14
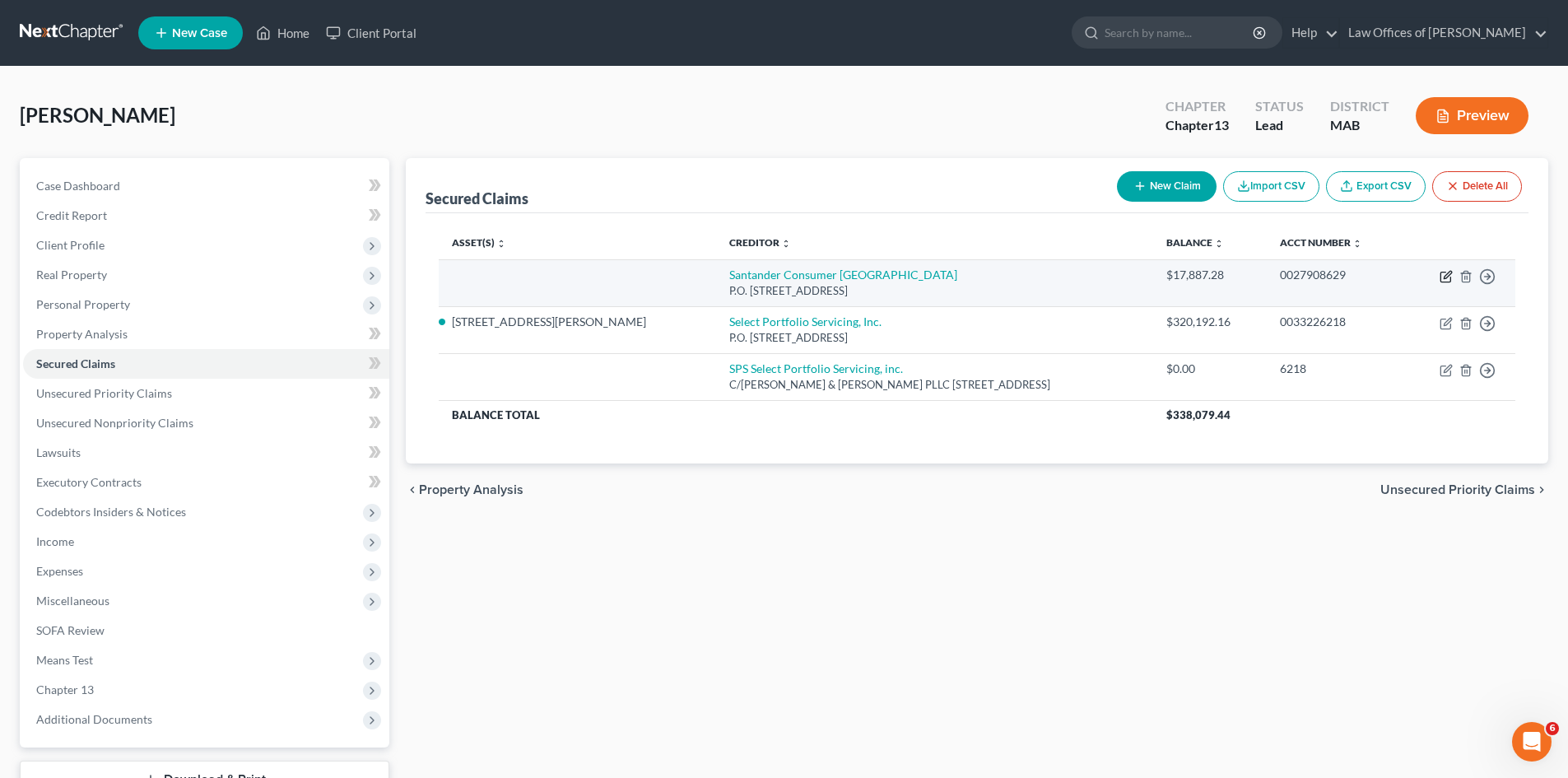
click at [1448, 278] on icon "button" at bounding box center [1446, 276] width 13 height 13
select select "45"
select select "3"
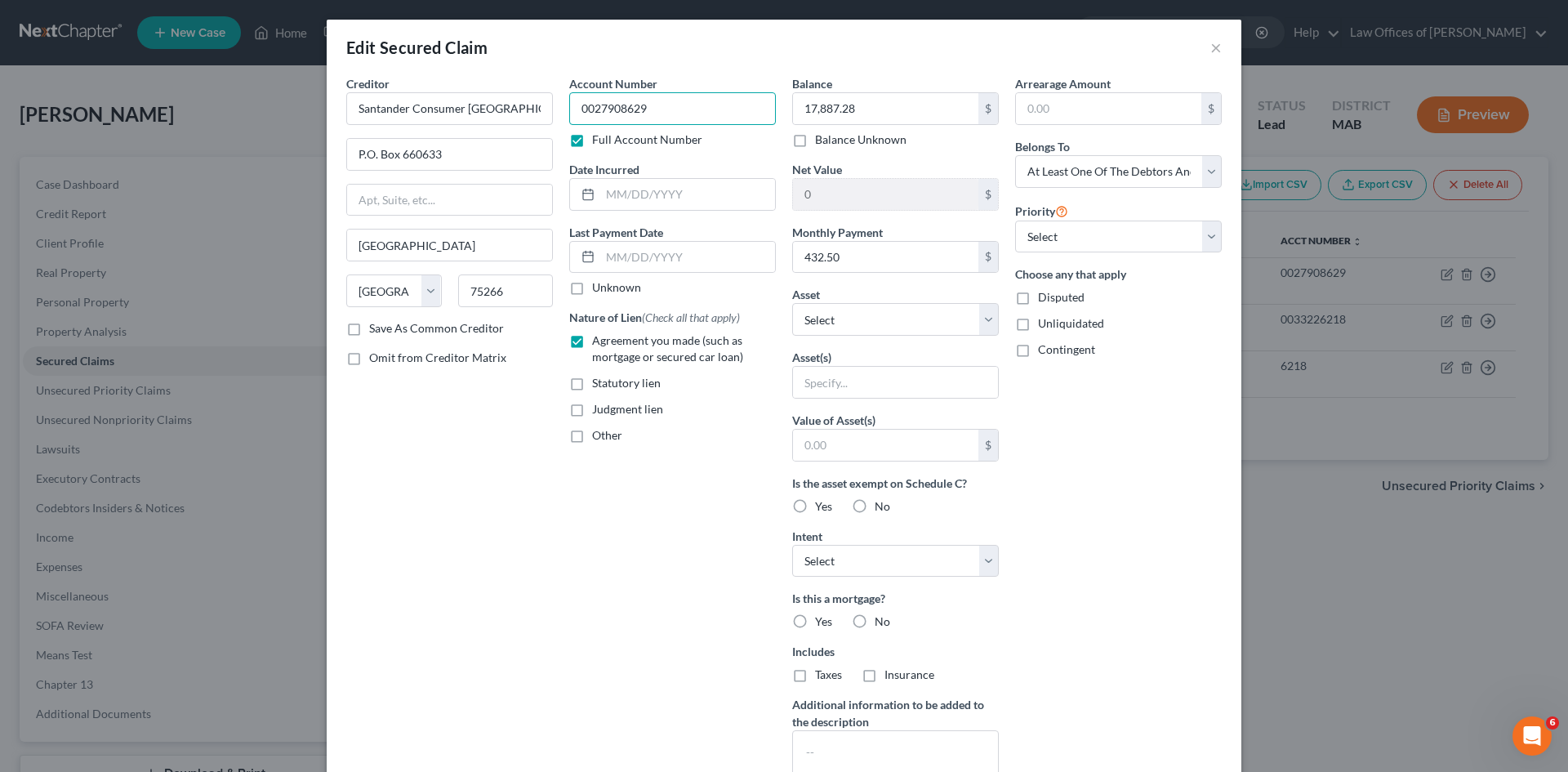
click at [572, 109] on input "0027908629" at bounding box center [672, 109] width 206 height 32
type input "3000027908629"
click at [600, 185] on input "text" at bounding box center [688, 194] width 175 height 31
type input "[DATE]"
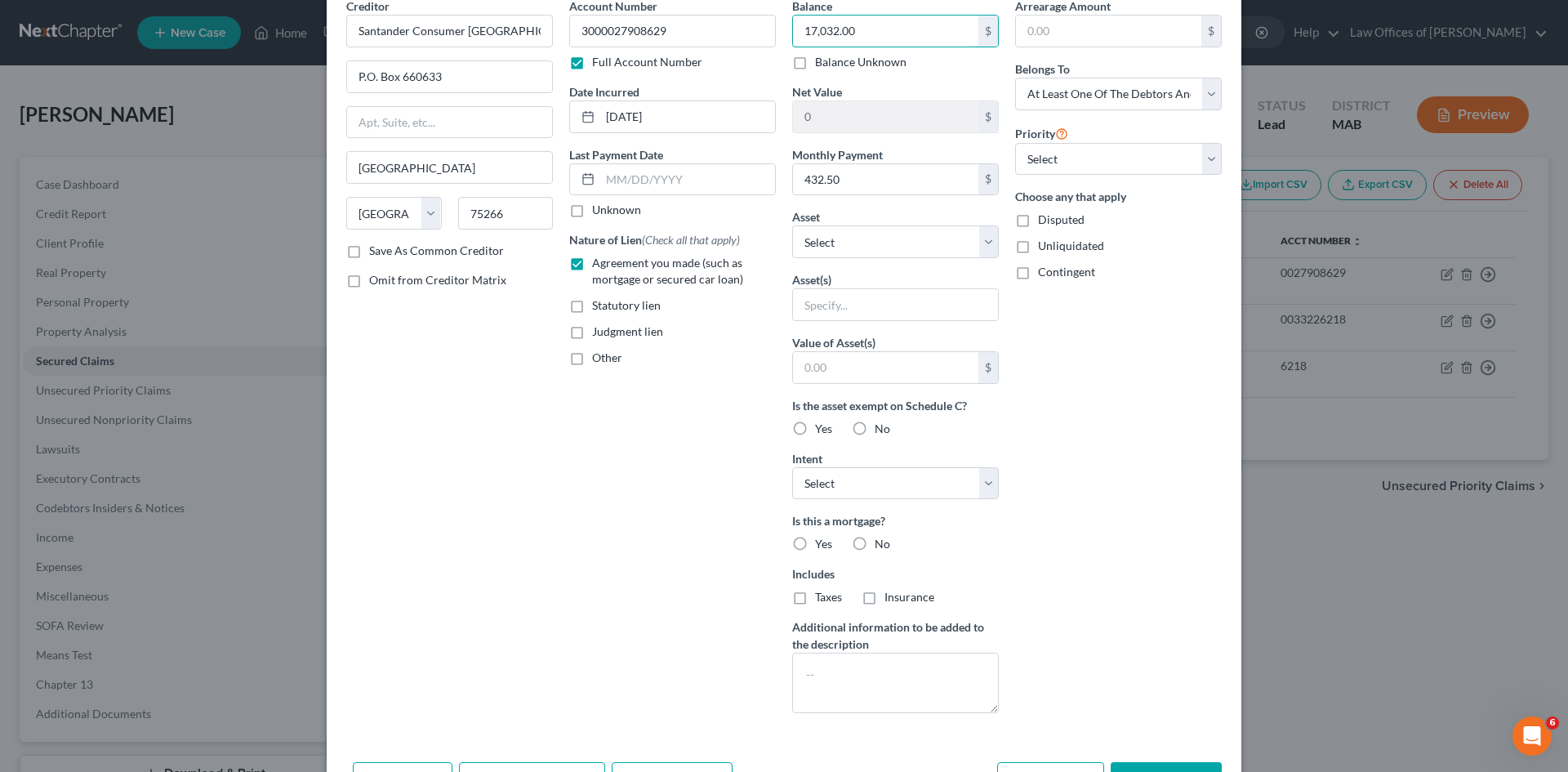
scroll to position [183, 0]
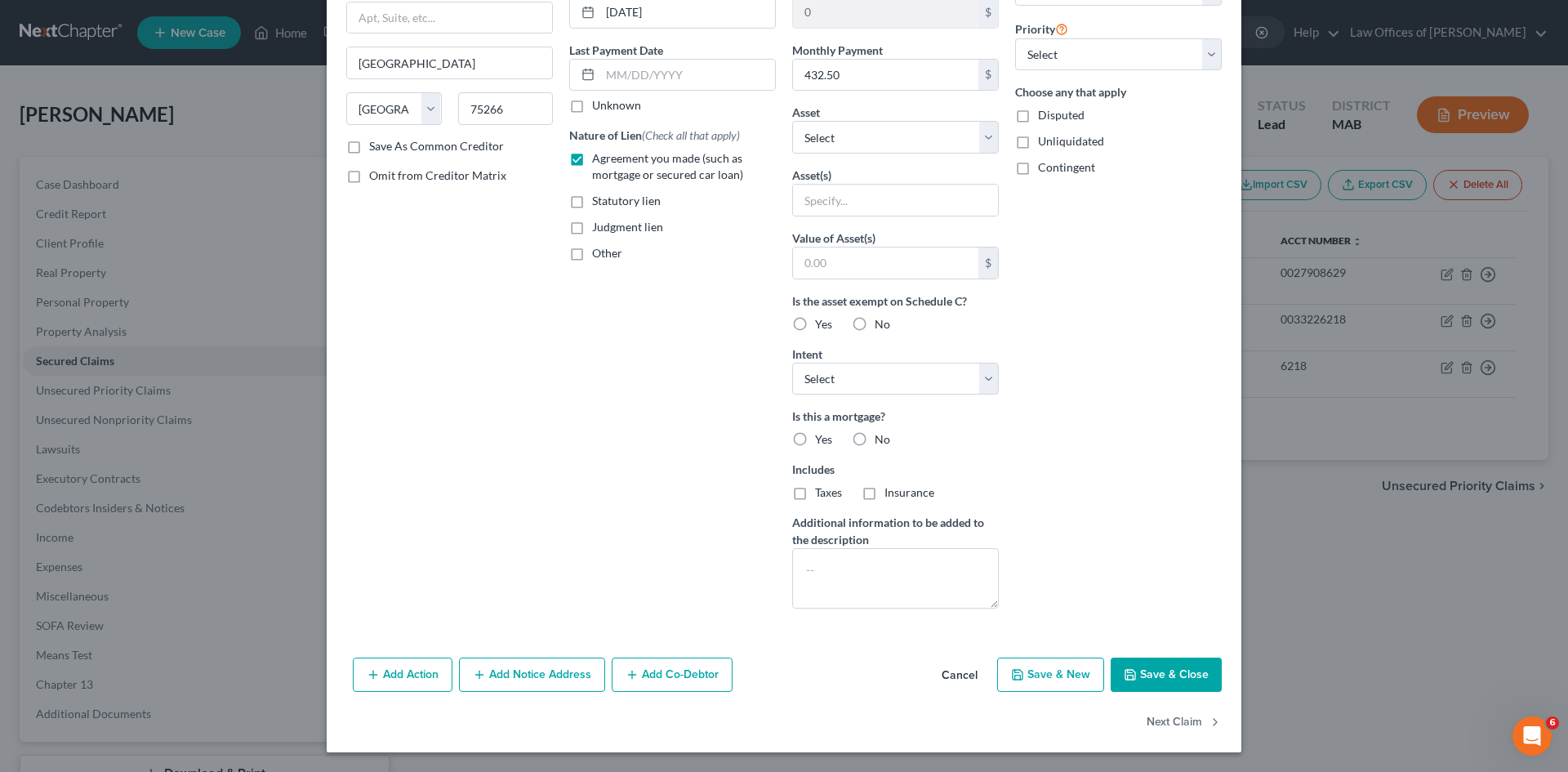
type input "17,032.00"
click at [1157, 677] on button "Save & Close" at bounding box center [1166, 674] width 111 height 34
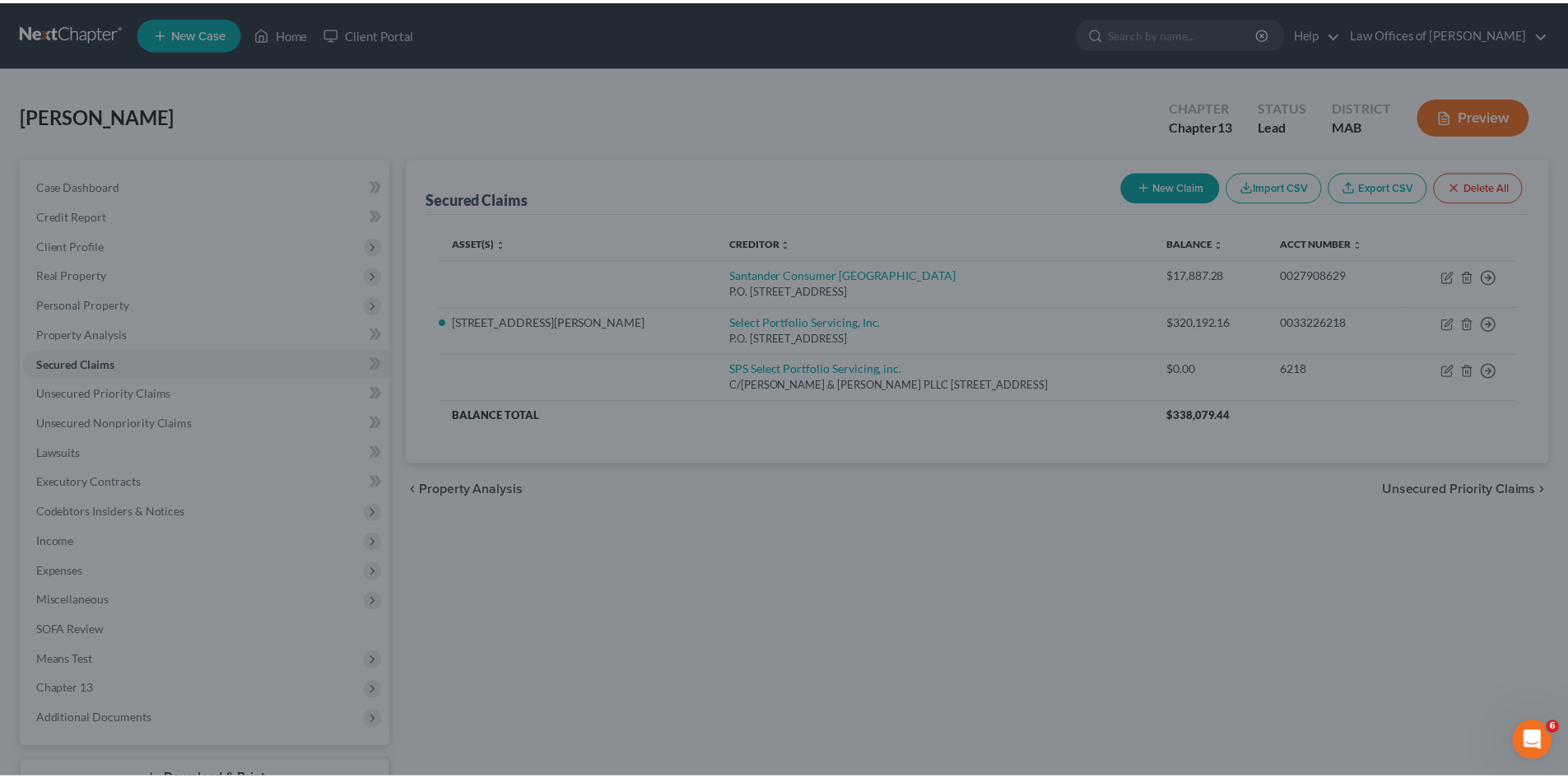
scroll to position [3, 0]
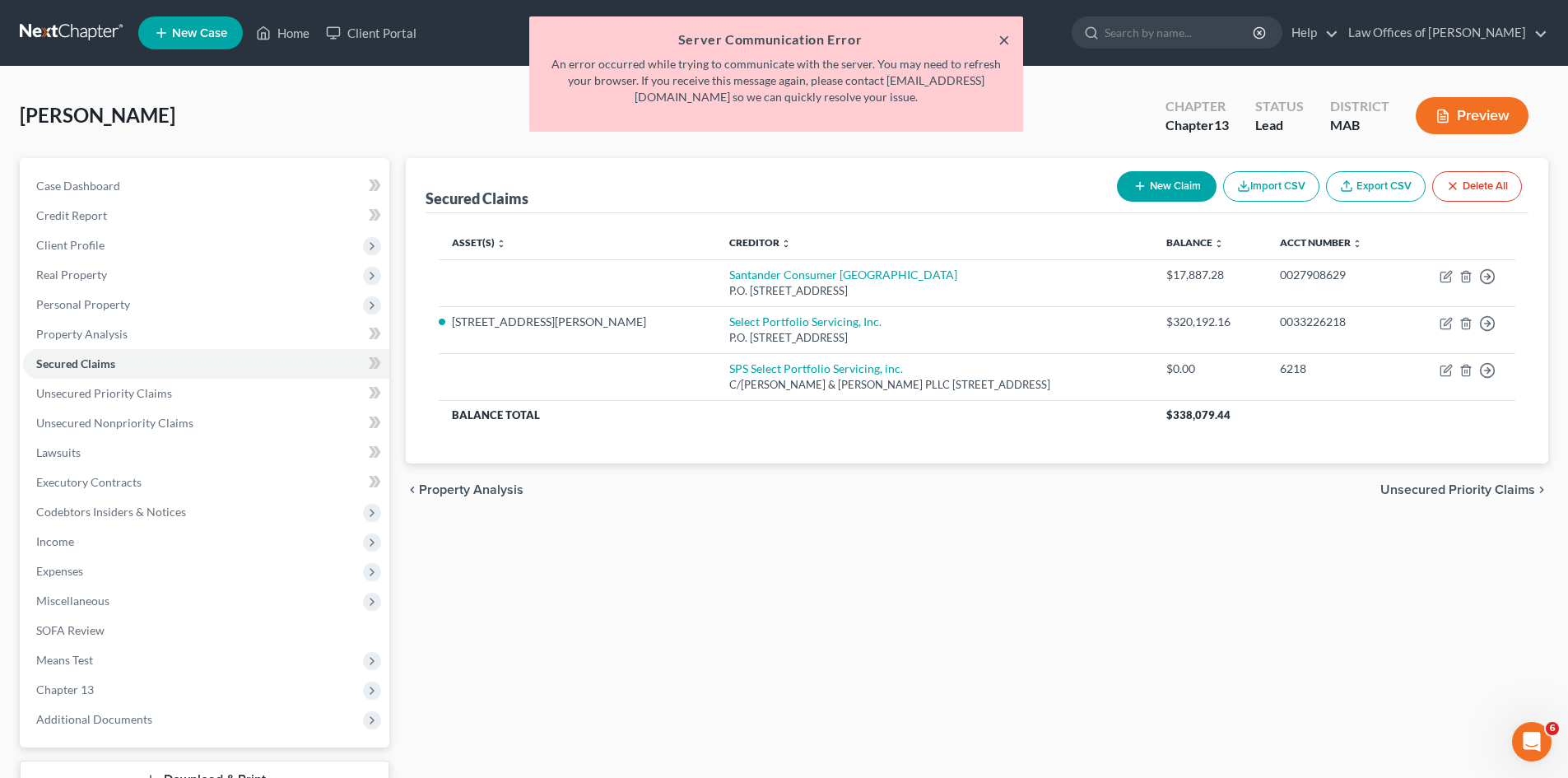
click at [1004, 39] on button "×" at bounding box center [1003, 39] width 11 height 20
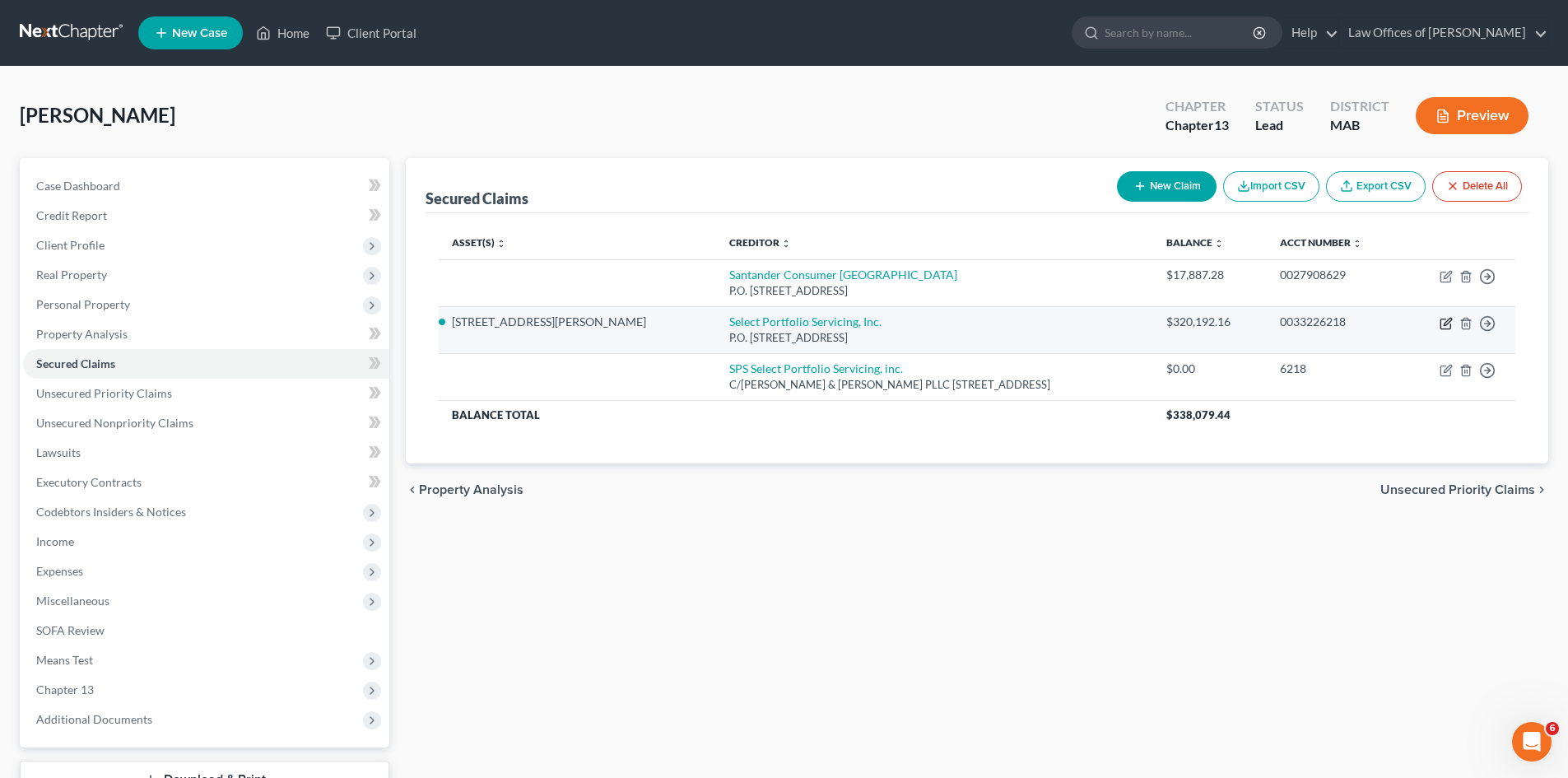
click at [1442, 324] on icon "button" at bounding box center [1446, 323] width 13 height 13
select select "46"
select select "4"
select select "3"
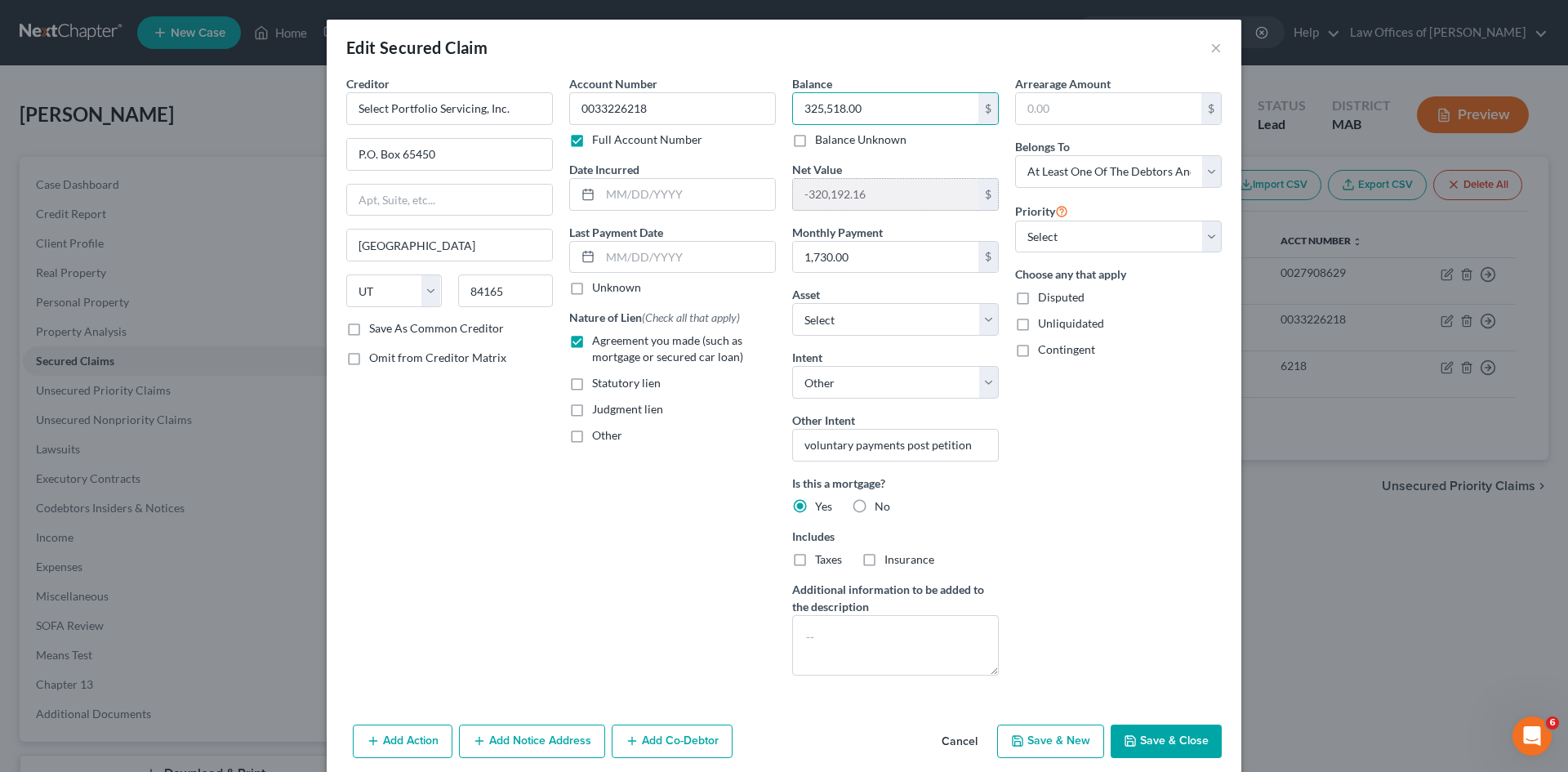
type input "325,518.00"
click at [913, 194] on input "-320,192.16" at bounding box center [885, 194] width 185 height 31
click at [610, 198] on input "text" at bounding box center [688, 194] width 175 height 31
type input "[DATE]"
click at [576, 110] on input "0033226218" at bounding box center [672, 109] width 206 height 32
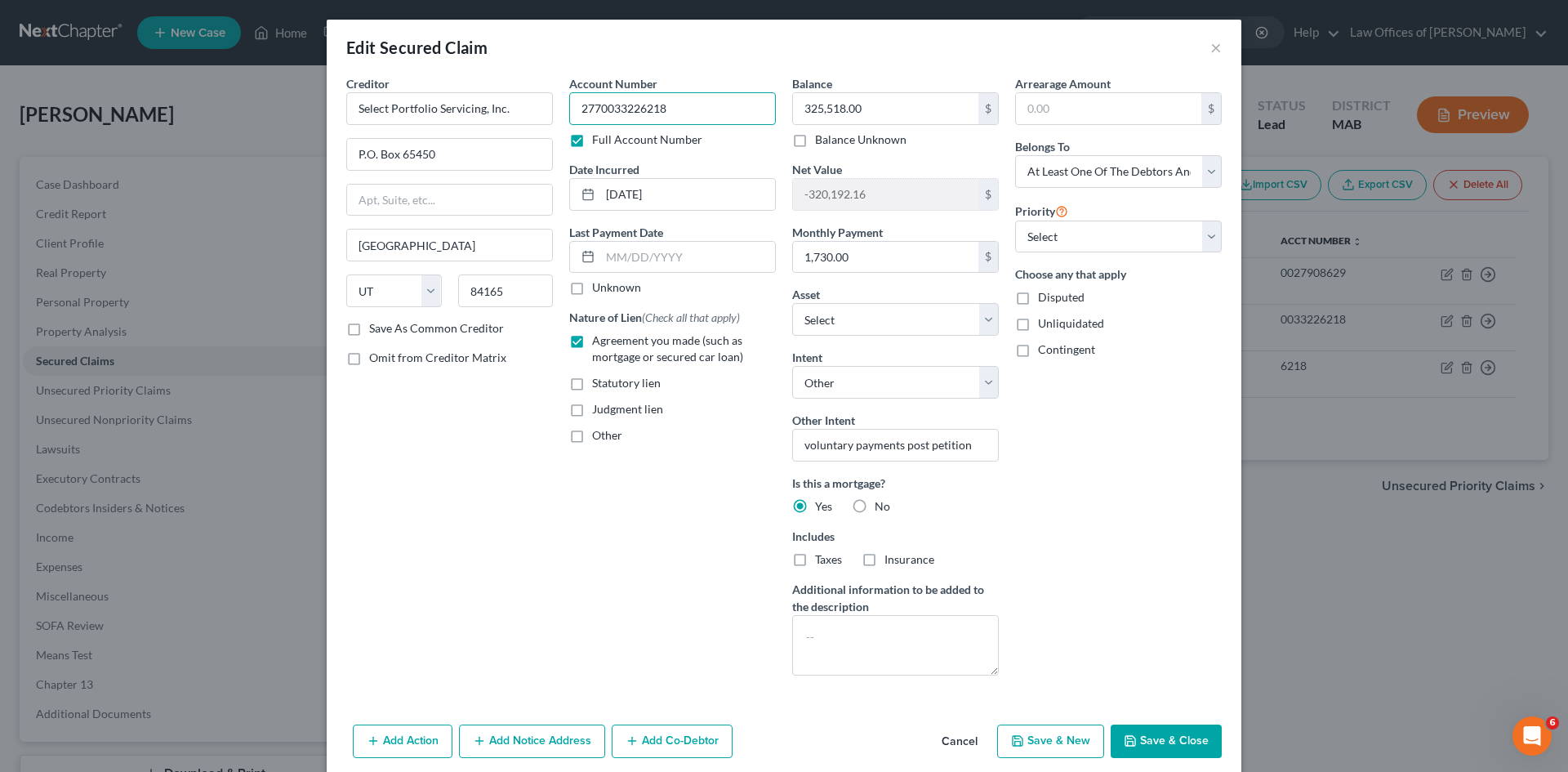
type input "2770033226218"
click at [1144, 746] on button "Save & Close" at bounding box center [1166, 741] width 111 height 34
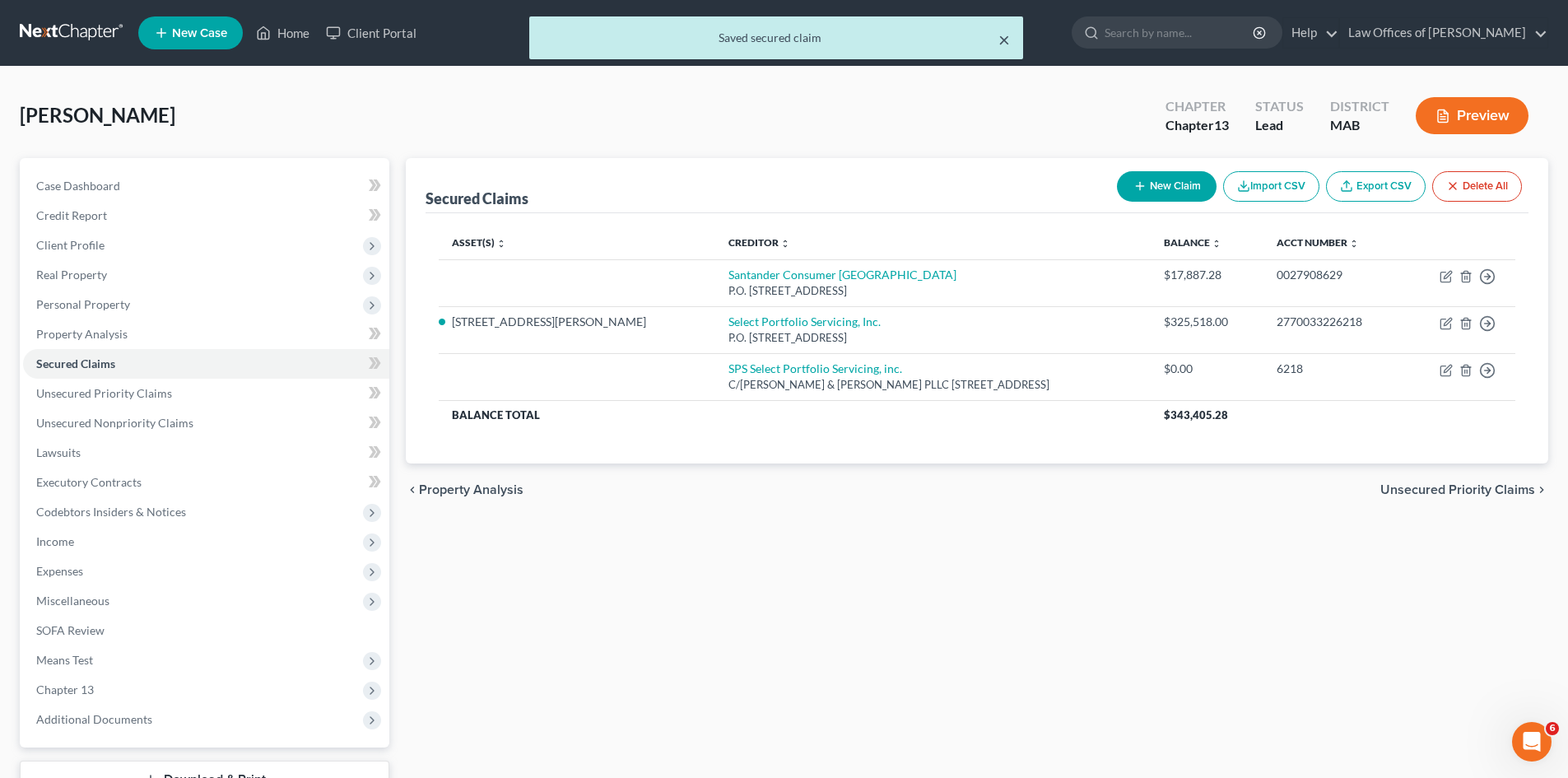
click at [999, 44] on button "×" at bounding box center [1003, 39] width 11 height 20
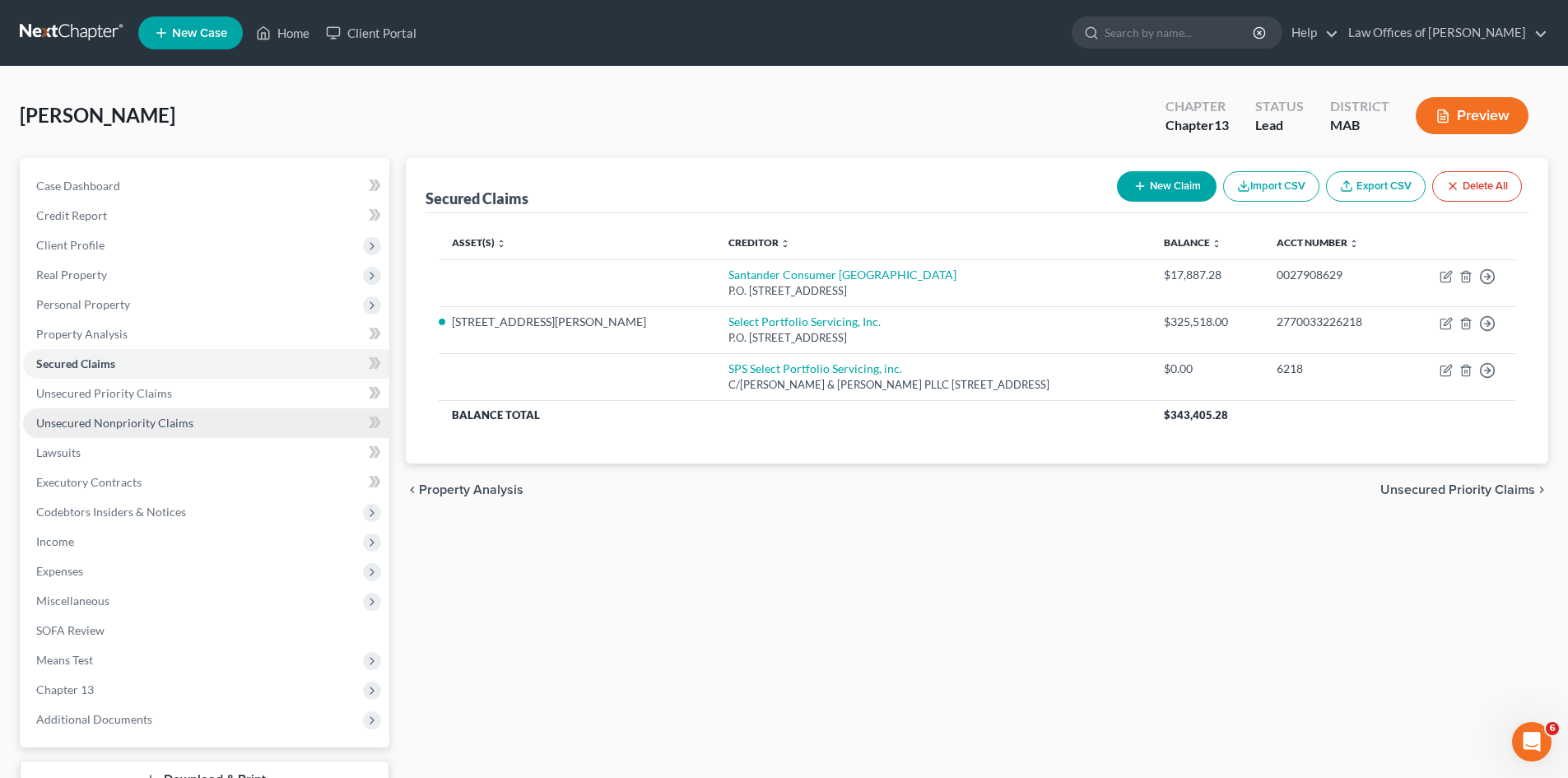
click at [120, 427] on span "Unsecured Nonpriority Claims" at bounding box center [115, 423] width 157 height 14
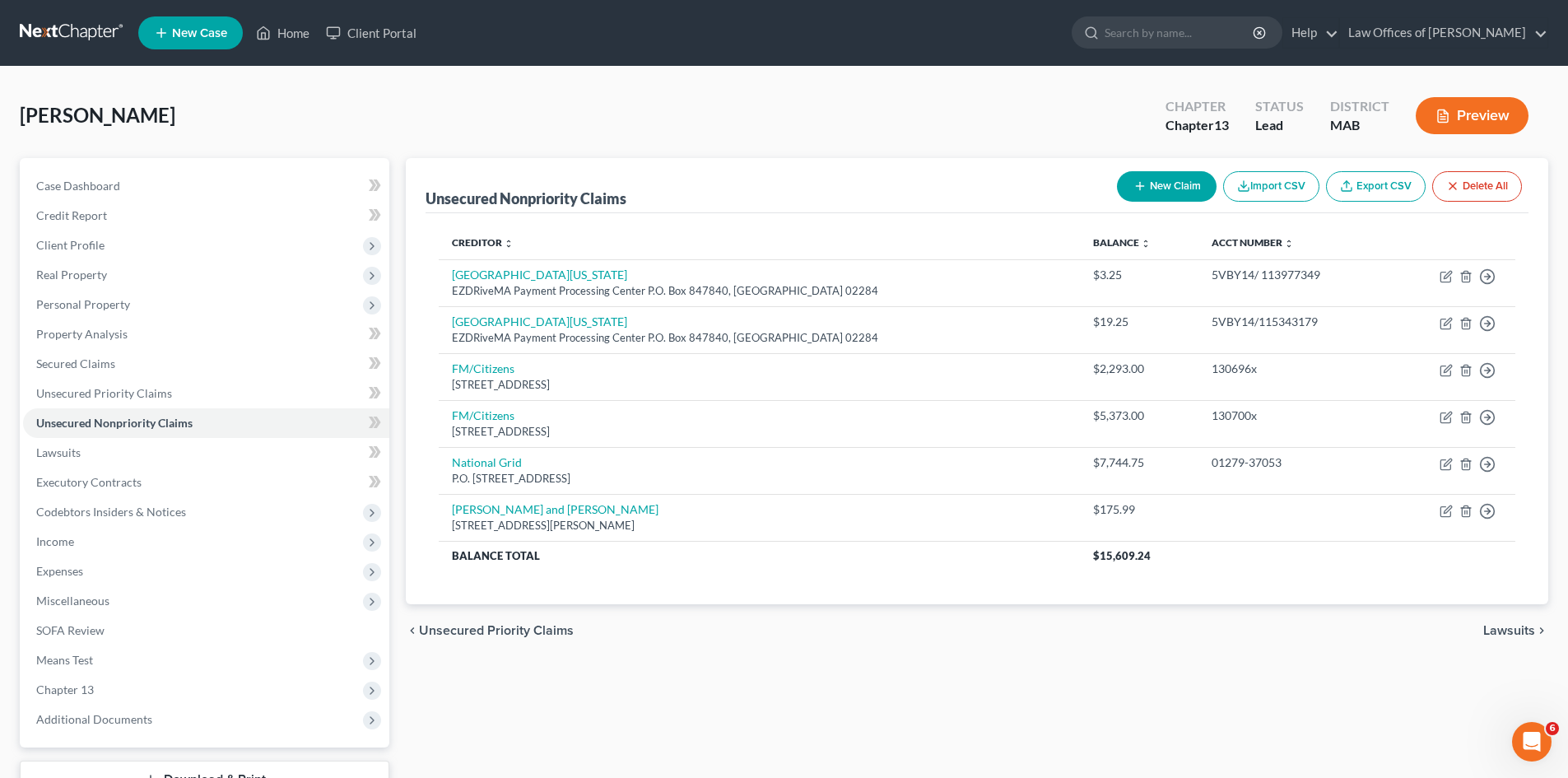
click at [1161, 193] on button "New Claim" at bounding box center [1167, 187] width 99 height 31
select select "0"
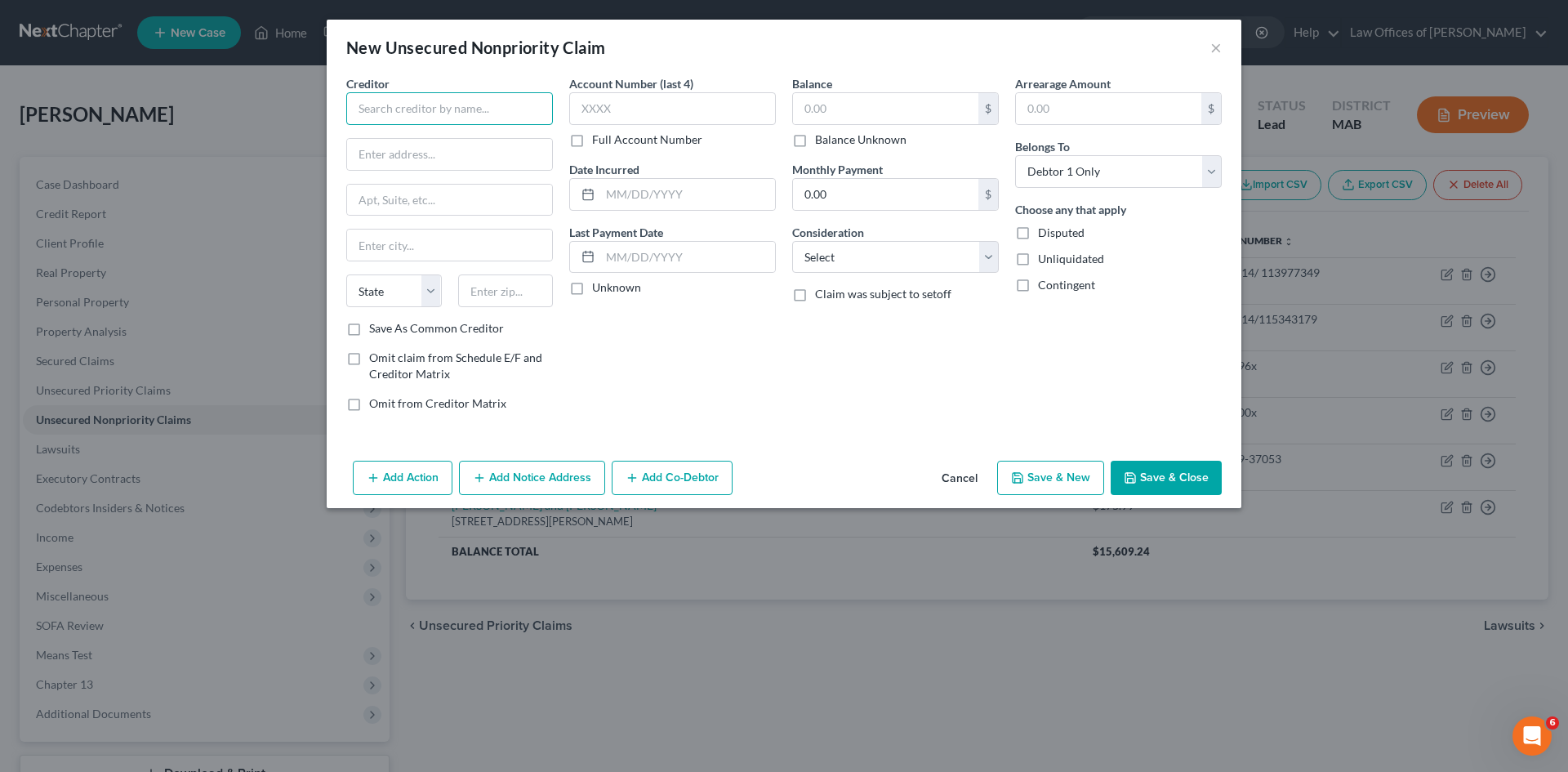
click at [418, 115] on input "text" at bounding box center [449, 109] width 206 height 32
type input "Capital One N.A."
click at [593, 140] on label "Full Account Number" at bounding box center [648, 139] width 110 height 16
click at [599, 140] on input "Full Account Number" at bounding box center [604, 137] width 11 height 11
click at [604, 94] on input "text" at bounding box center [672, 109] width 206 height 32
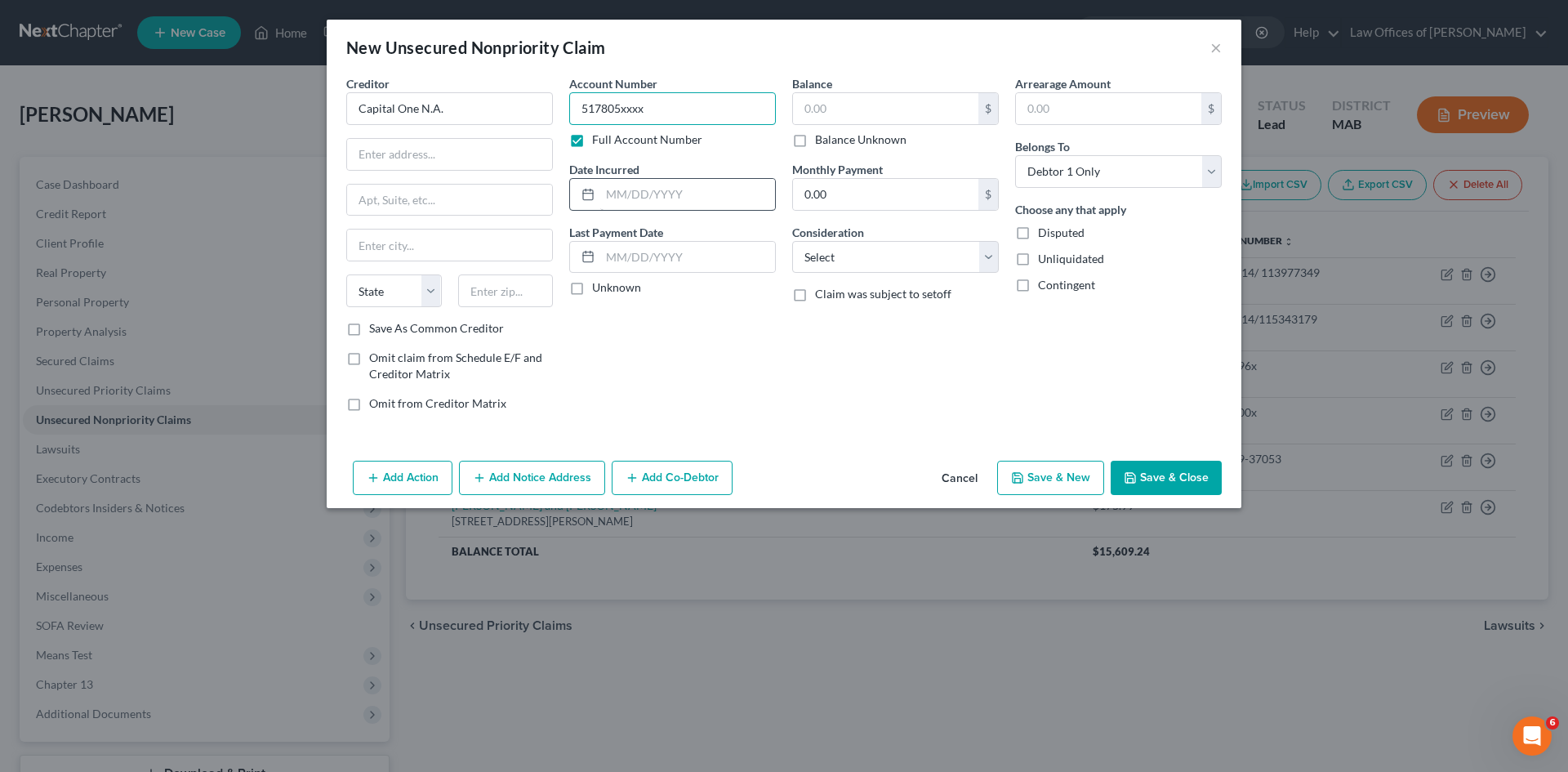
type input "517805xxxx"
click at [621, 194] on input "text" at bounding box center [688, 194] width 175 height 31
type input "[DATE]"
click at [832, 116] on input "text" at bounding box center [885, 109] width 185 height 31
type input "592.00"
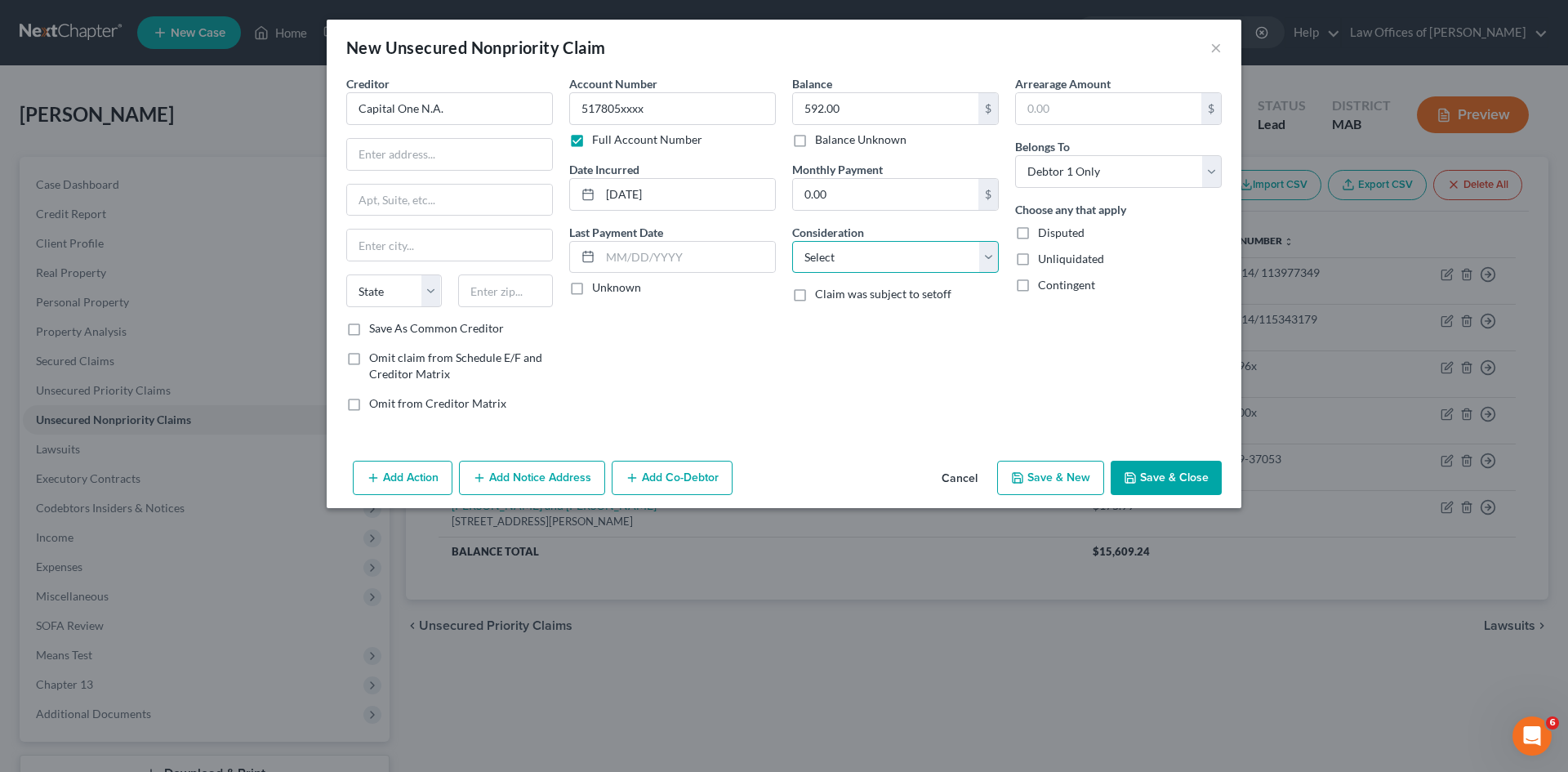
click at [991, 258] on select "Select Cable / Satellite Services Collection Agency Credit Card Debt Debt Couns…" at bounding box center [895, 257] width 206 height 32
select select "2"
click at [792, 241] on select "Select Cable / Satellite Services Collection Agency Credit Card Debt Debt Couns…" at bounding box center [895, 257] width 206 height 32
click at [1158, 479] on button "Save & Close" at bounding box center [1166, 478] width 111 height 34
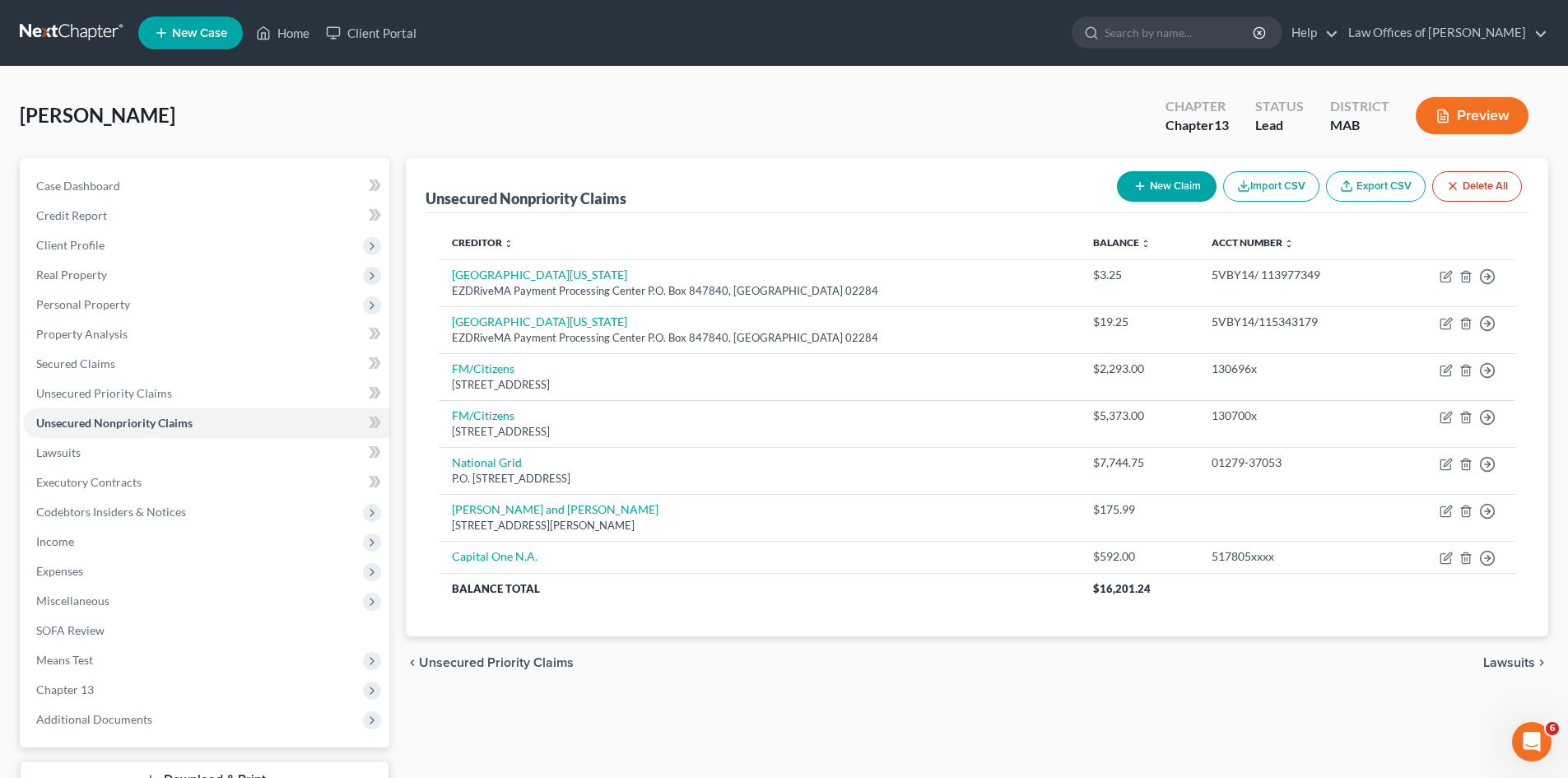
click at [1145, 185] on button "New Claim" at bounding box center [1167, 187] width 99 height 31
select select "0"
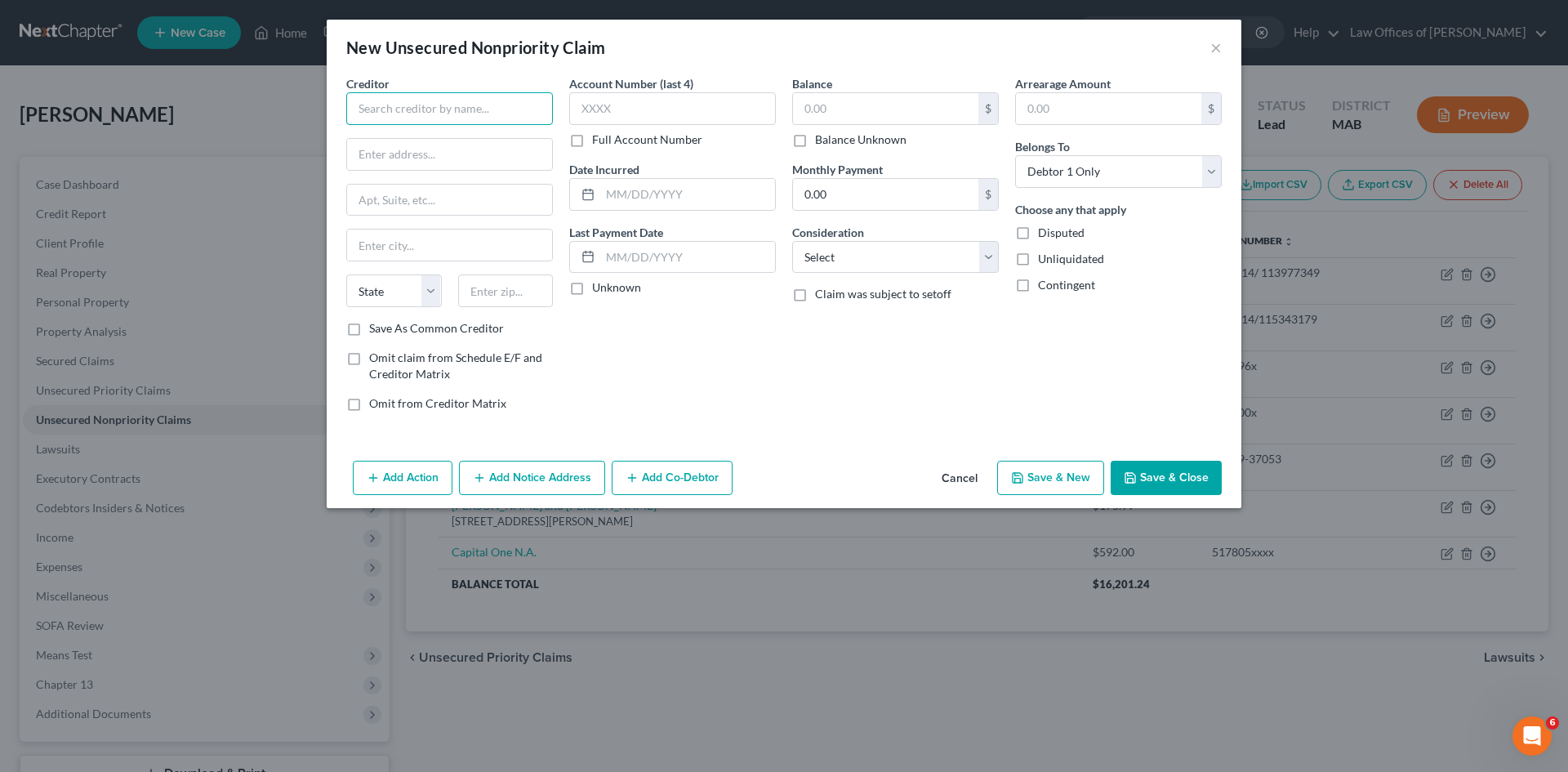
click at [380, 101] on input "text" at bounding box center [449, 109] width 206 height 32
type input "Capital One N.A."
click at [593, 138] on label "Full Account Number" at bounding box center [648, 139] width 110 height 16
click at [599, 138] on input "Full Account Number" at bounding box center [604, 137] width 11 height 11
click at [594, 113] on input "text" at bounding box center [672, 109] width 206 height 32
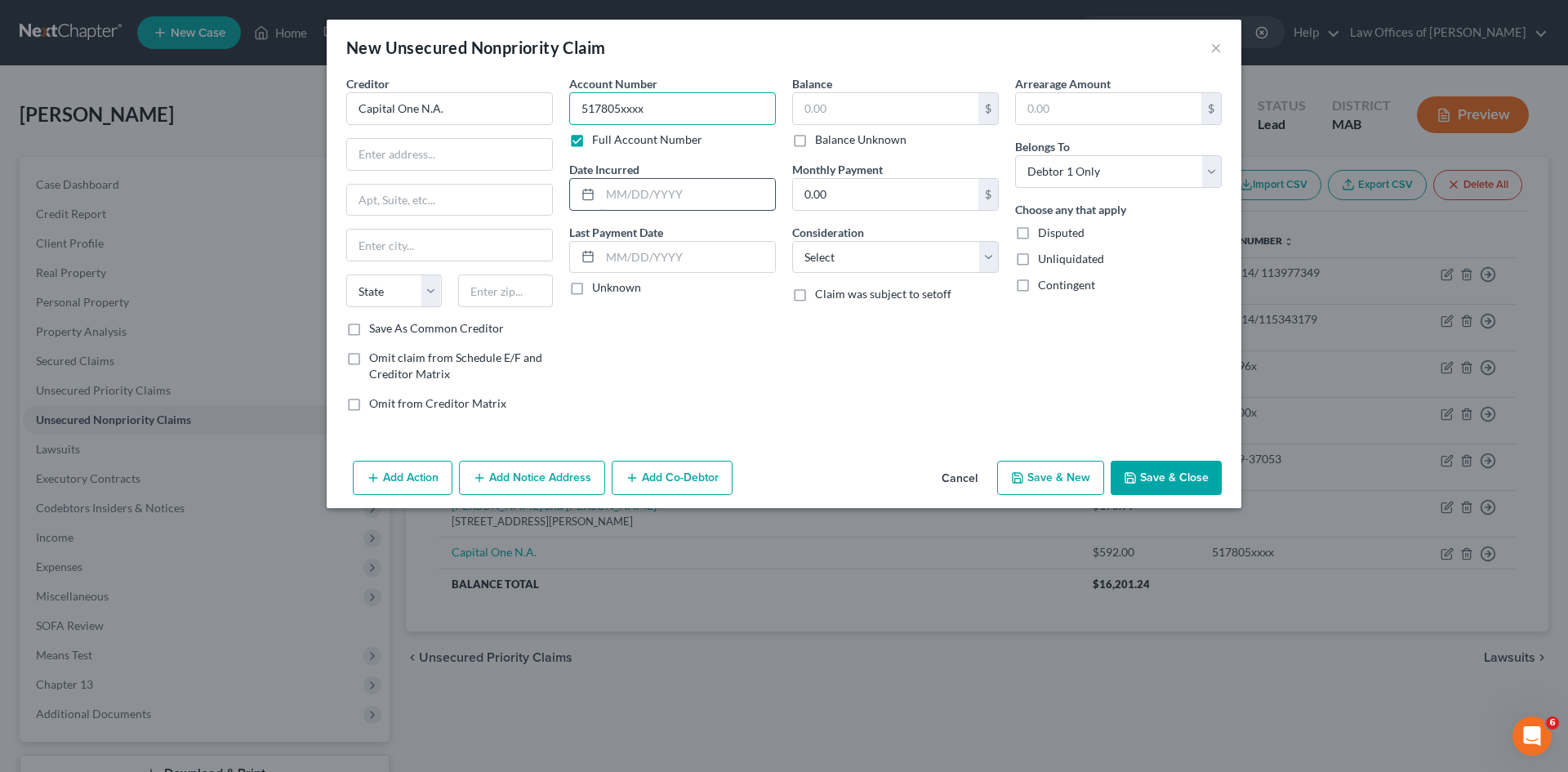
type input "517805xxxx"
click at [622, 200] on input "text" at bounding box center [688, 194] width 175 height 31
type input "[DATE]"
click at [826, 110] on input "text" at bounding box center [885, 109] width 185 height 31
type input "459.00"
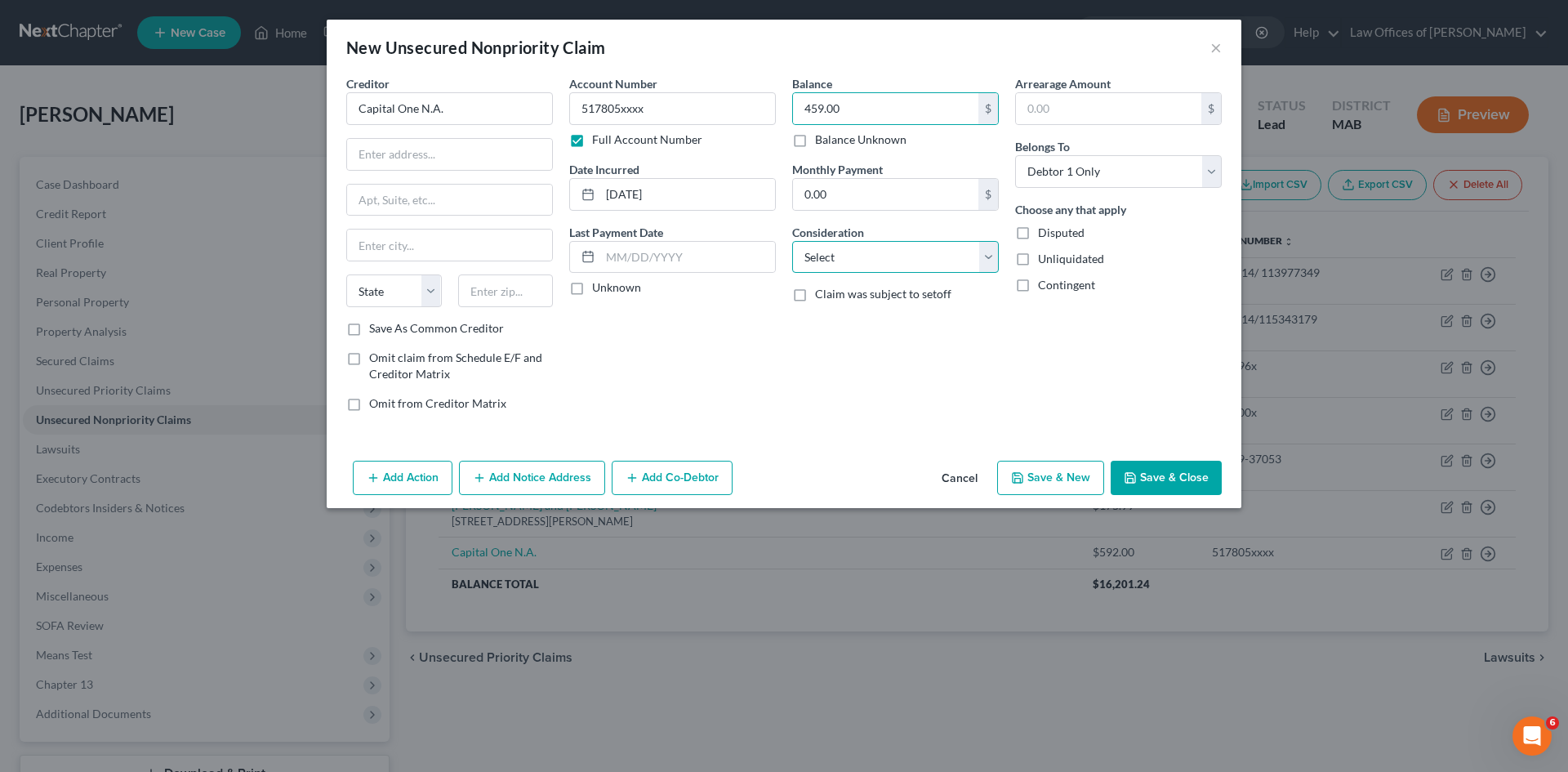
click at [974, 261] on select "Select Cable / Satellite Services Collection Agency Credit Card Debt Debt Couns…" at bounding box center [895, 257] width 206 height 32
select select "2"
click at [792, 241] on select "Select Cable / Satellite Services Collection Agency Credit Card Debt Debt Couns…" at bounding box center [895, 257] width 206 height 32
click at [1056, 483] on button "Save & New" at bounding box center [1051, 478] width 107 height 34
select select "0"
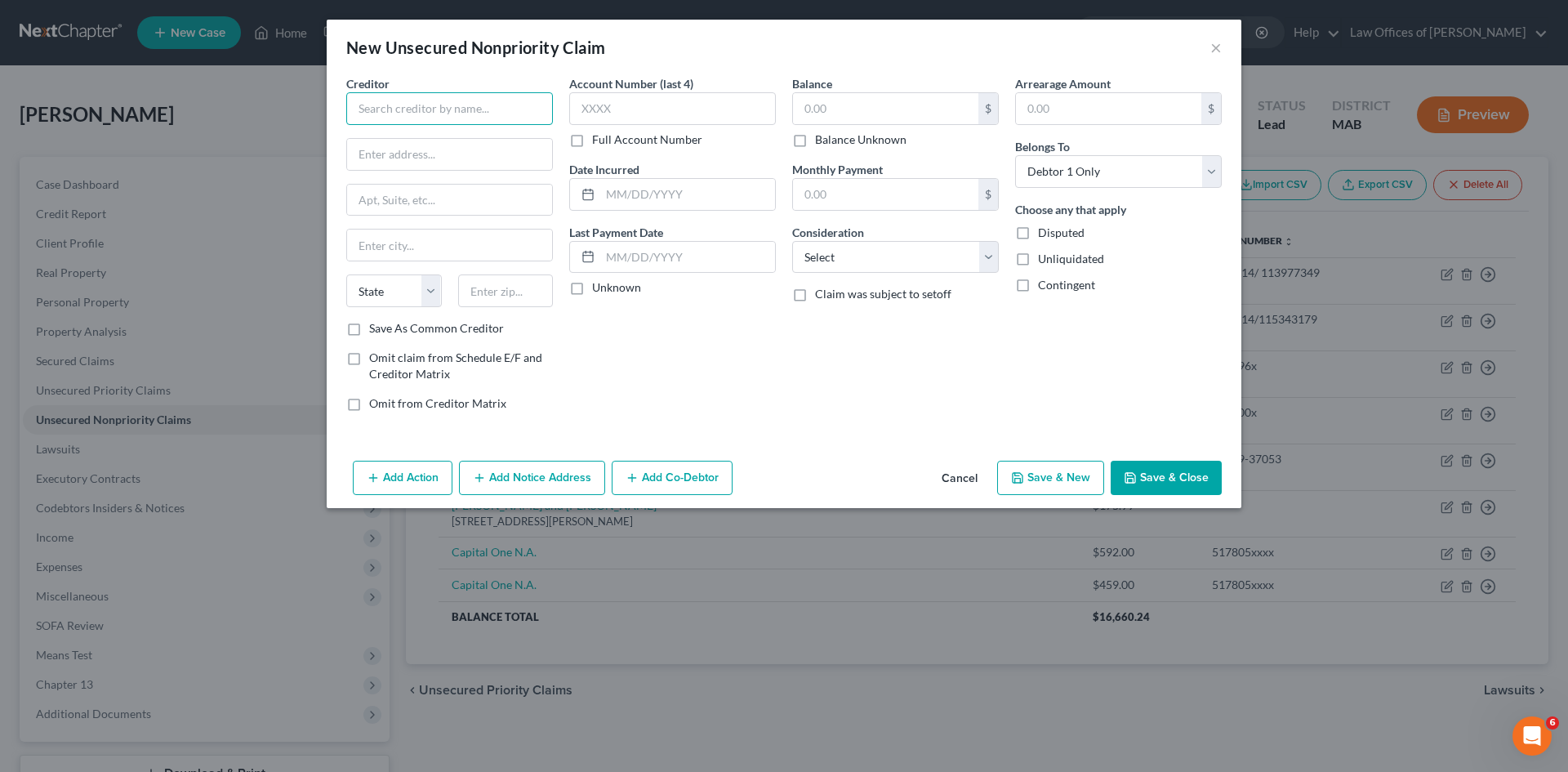
click at [375, 109] on input "text" at bounding box center [449, 109] width 206 height 32
type input "[PERSON_NAME] Rescue Squad"
click at [593, 140] on label "Full Account Number" at bounding box center [648, 139] width 110 height 16
click at [599, 140] on input "Full Account Number" at bounding box center [604, 137] width 11 height 11
click at [602, 115] on input "text" at bounding box center [672, 109] width 206 height 32
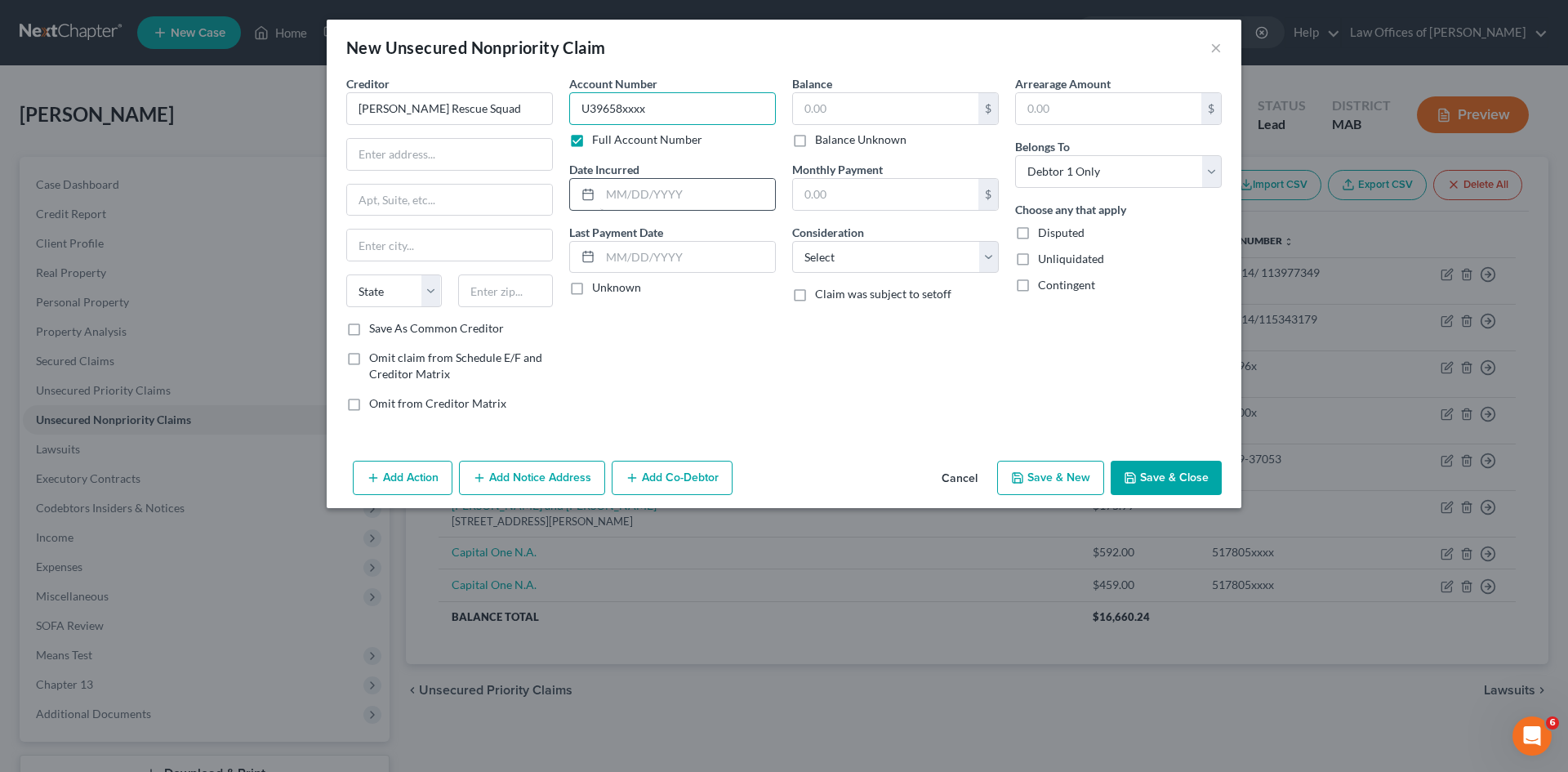
type input "U39658xxxx"
click at [614, 203] on input "text" at bounding box center [688, 194] width 175 height 31
type input "[DATE]"
click at [818, 103] on input "text" at bounding box center [885, 109] width 185 height 31
type input "1,964.00"
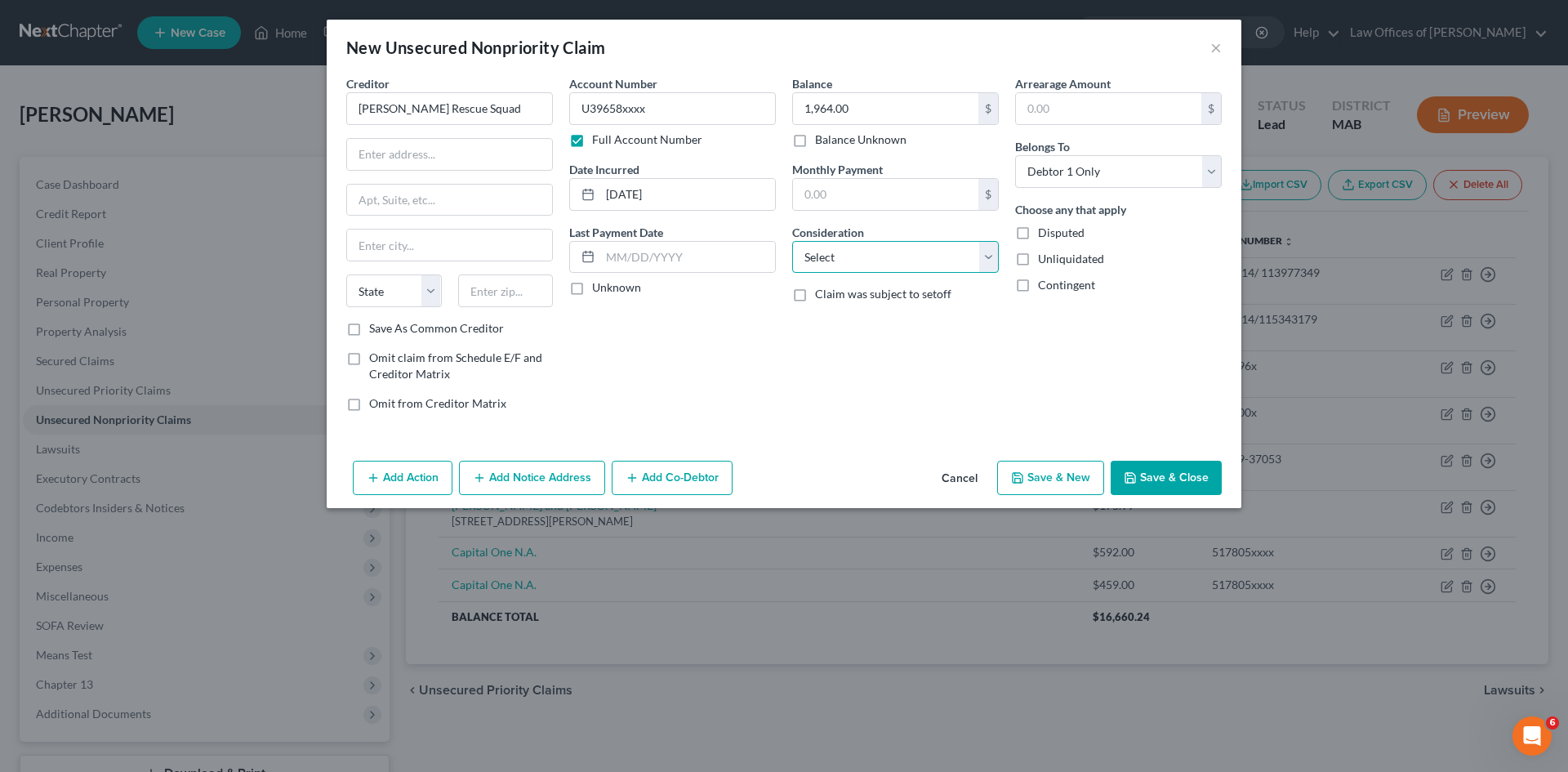
click at [989, 260] on select "Select Cable / Satellite Services Collection Agency Credit Card Debt Debt Couns…" at bounding box center [895, 257] width 206 height 32
select select "14"
click at [792, 241] on select "Select Cable / Satellite Services Collection Agency Credit Card Debt Debt Couns…" at bounding box center [895, 257] width 206 height 32
click at [1054, 483] on button "Save & New" at bounding box center [1051, 478] width 107 height 34
select select "0"
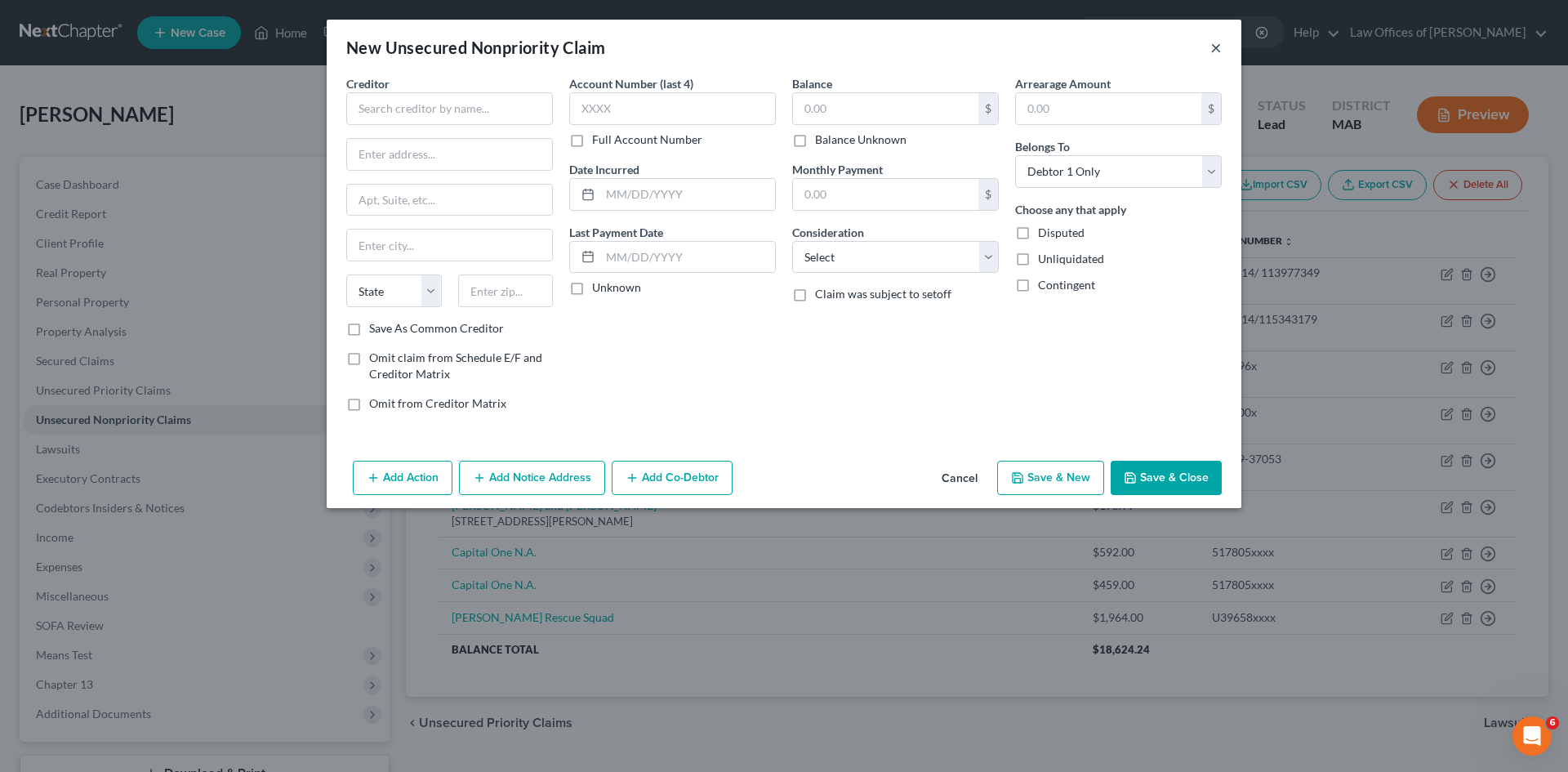
click at [1213, 51] on button "×" at bounding box center [1216, 47] width 11 height 20
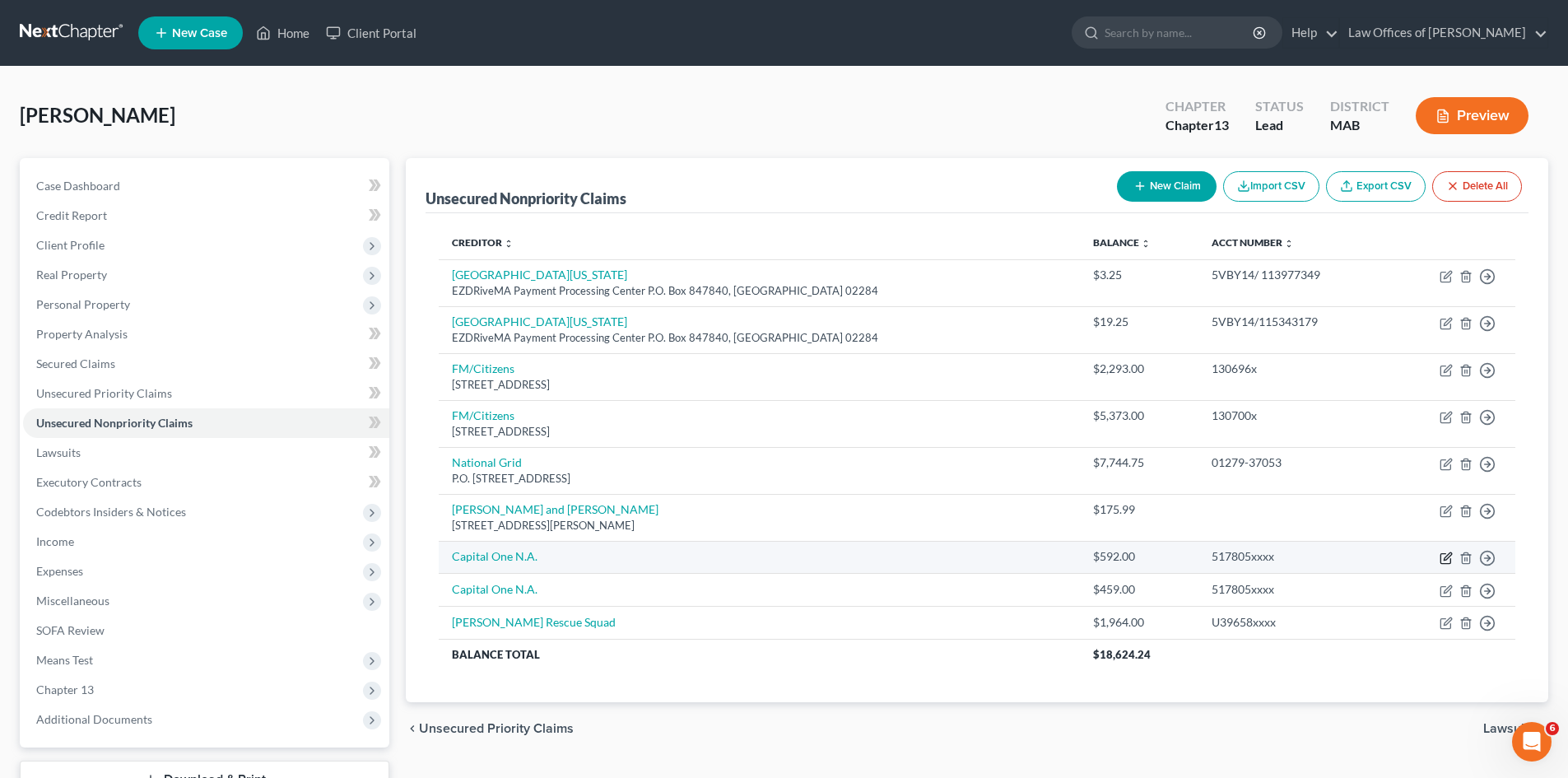
click at [1441, 561] on icon "button" at bounding box center [1446, 559] width 10 height 10
select select "2"
select select "0"
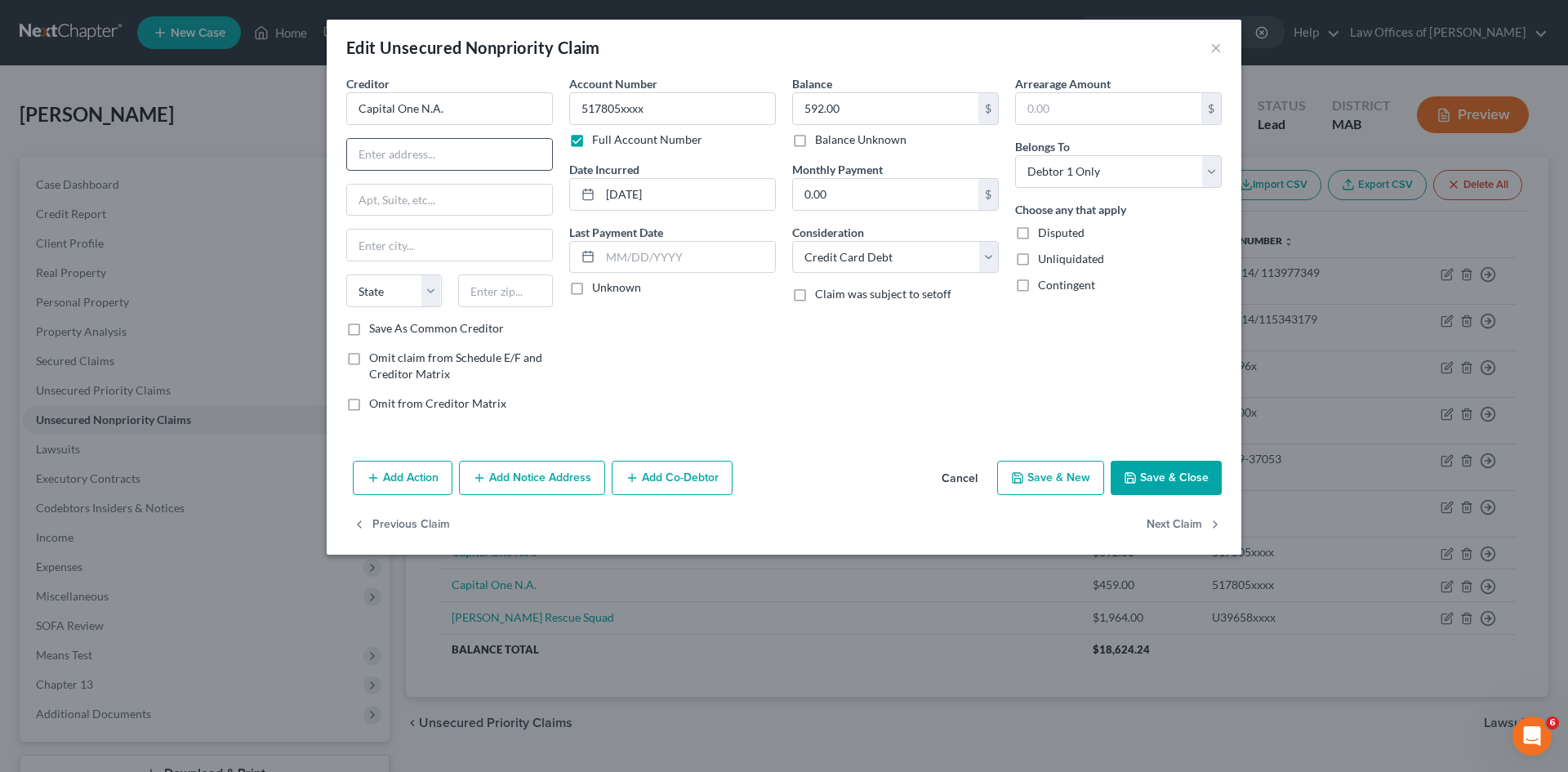
click at [377, 157] on input "text" at bounding box center [449, 155] width 205 height 31
type input "Attn: Payment Processing"
click at [419, 201] on input "text" at bounding box center [449, 200] width 205 height 31
type input "P.O. Box 71087"
type input "Charlotte"
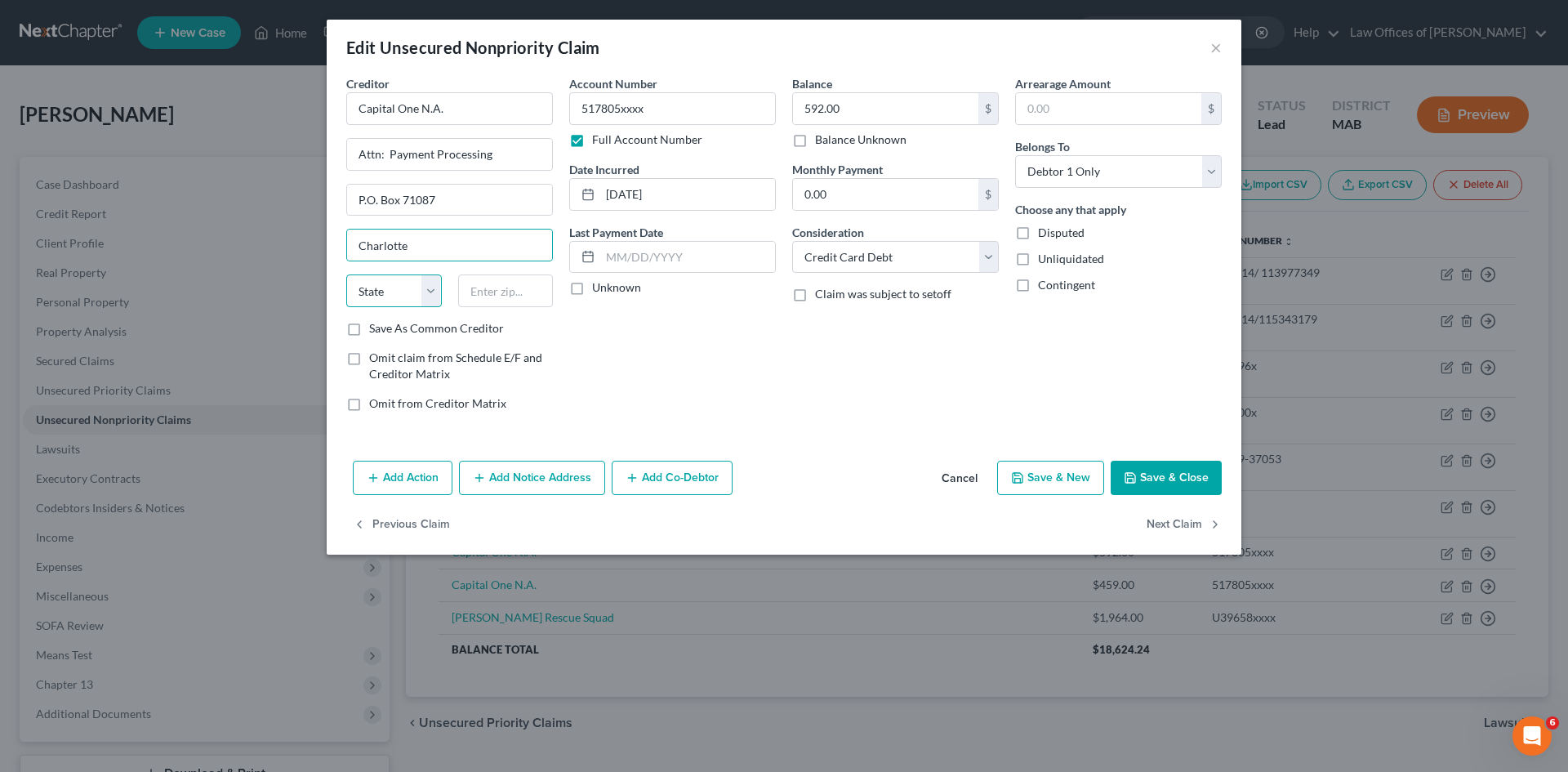
click at [435, 296] on select "State [US_STATE] AK AR AZ CA CO CT DE DC [GEOGRAPHIC_DATA] [GEOGRAPHIC_DATA] GU…" at bounding box center [394, 290] width 96 height 32
select select "28"
click at [346, 274] on select "State [US_STATE] AK AR AZ CA CO CT DE DC [GEOGRAPHIC_DATA] [GEOGRAPHIC_DATA] GU…" at bounding box center [394, 290] width 96 height 32
click at [496, 301] on input "text" at bounding box center [506, 290] width 96 height 32
type input "28272"
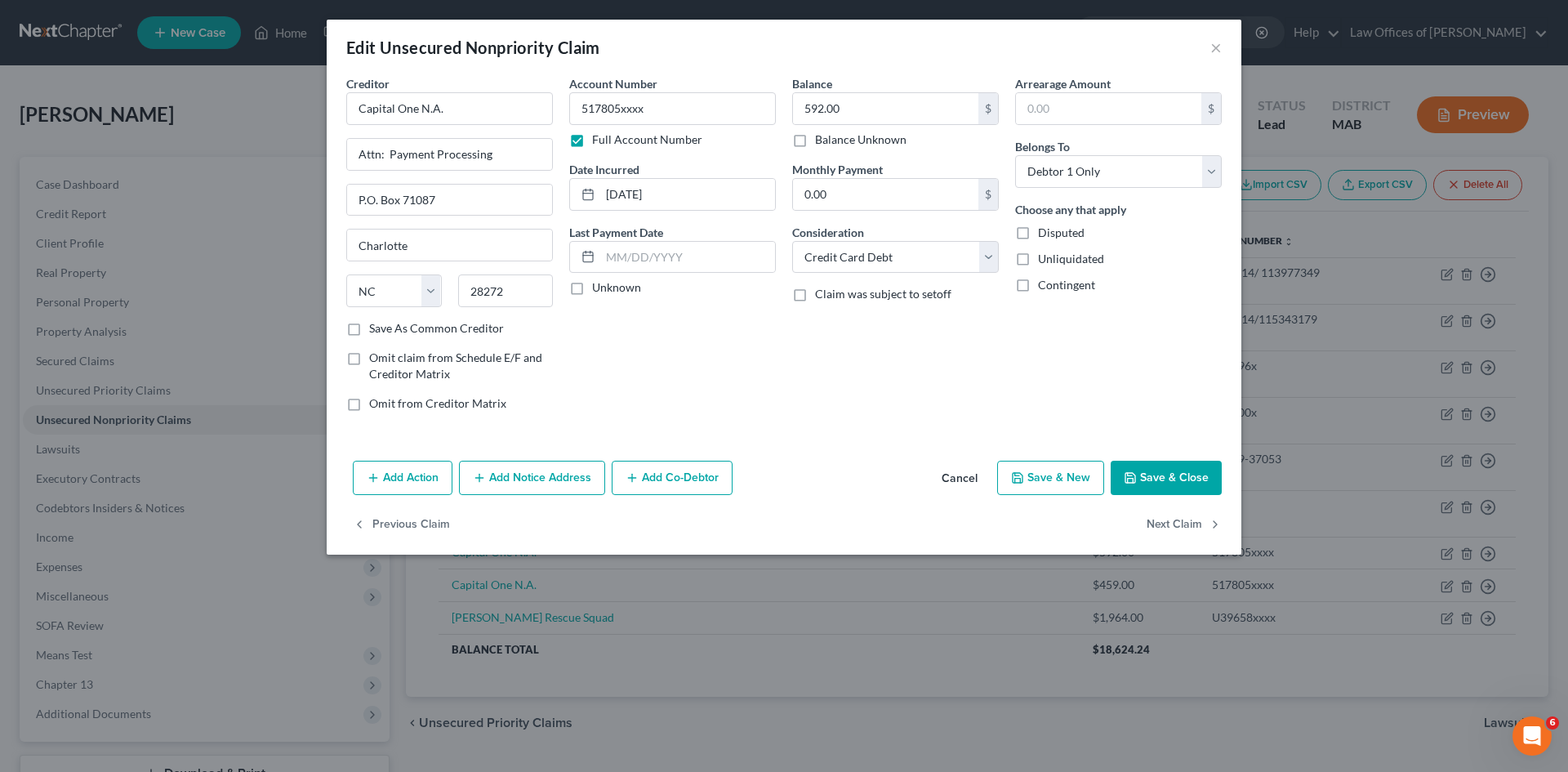
click at [1165, 480] on button "Save & Close" at bounding box center [1166, 478] width 111 height 34
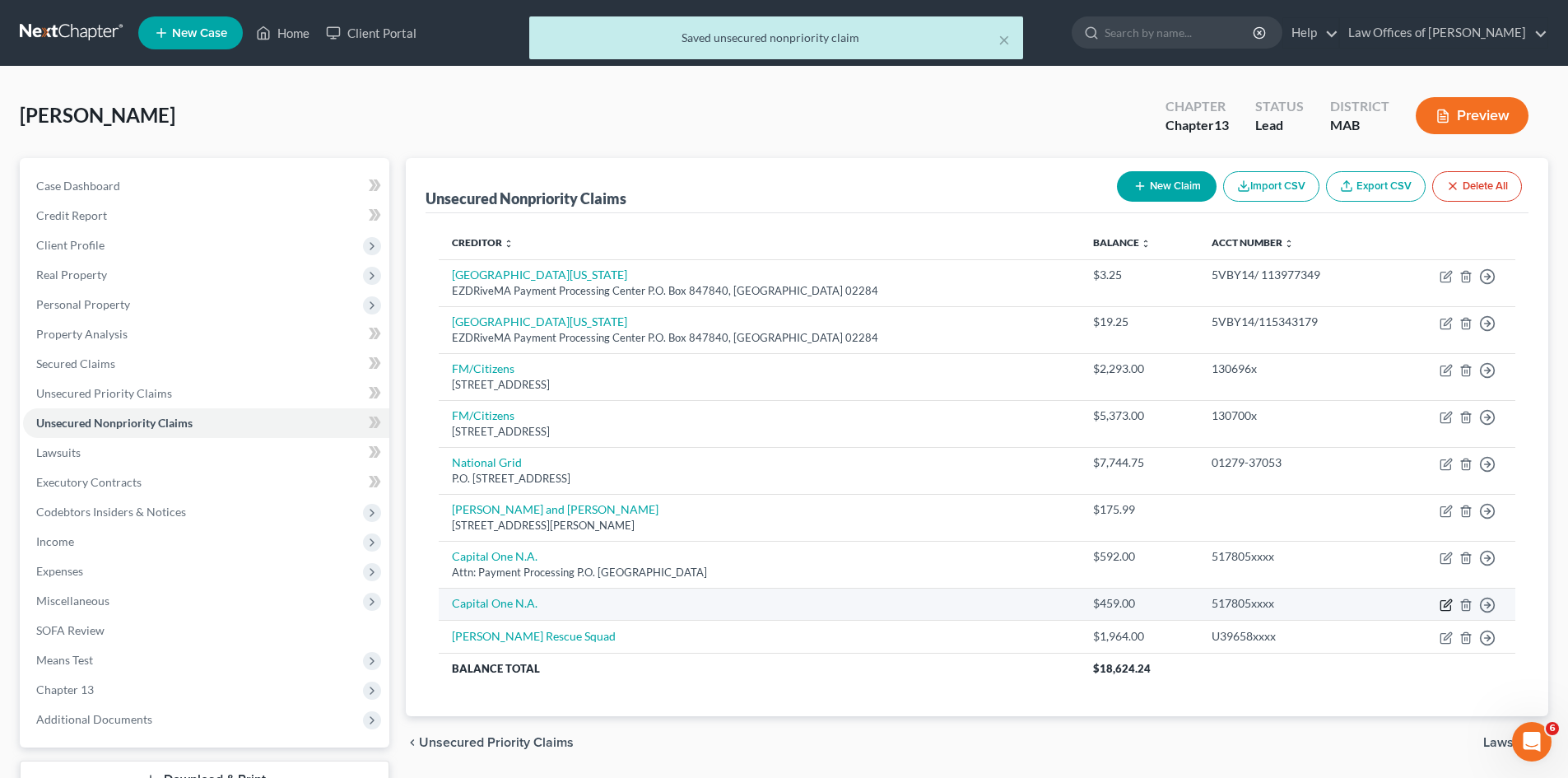
click at [1448, 603] on icon "button" at bounding box center [1446, 604] width 13 height 13
select select "2"
select select "0"
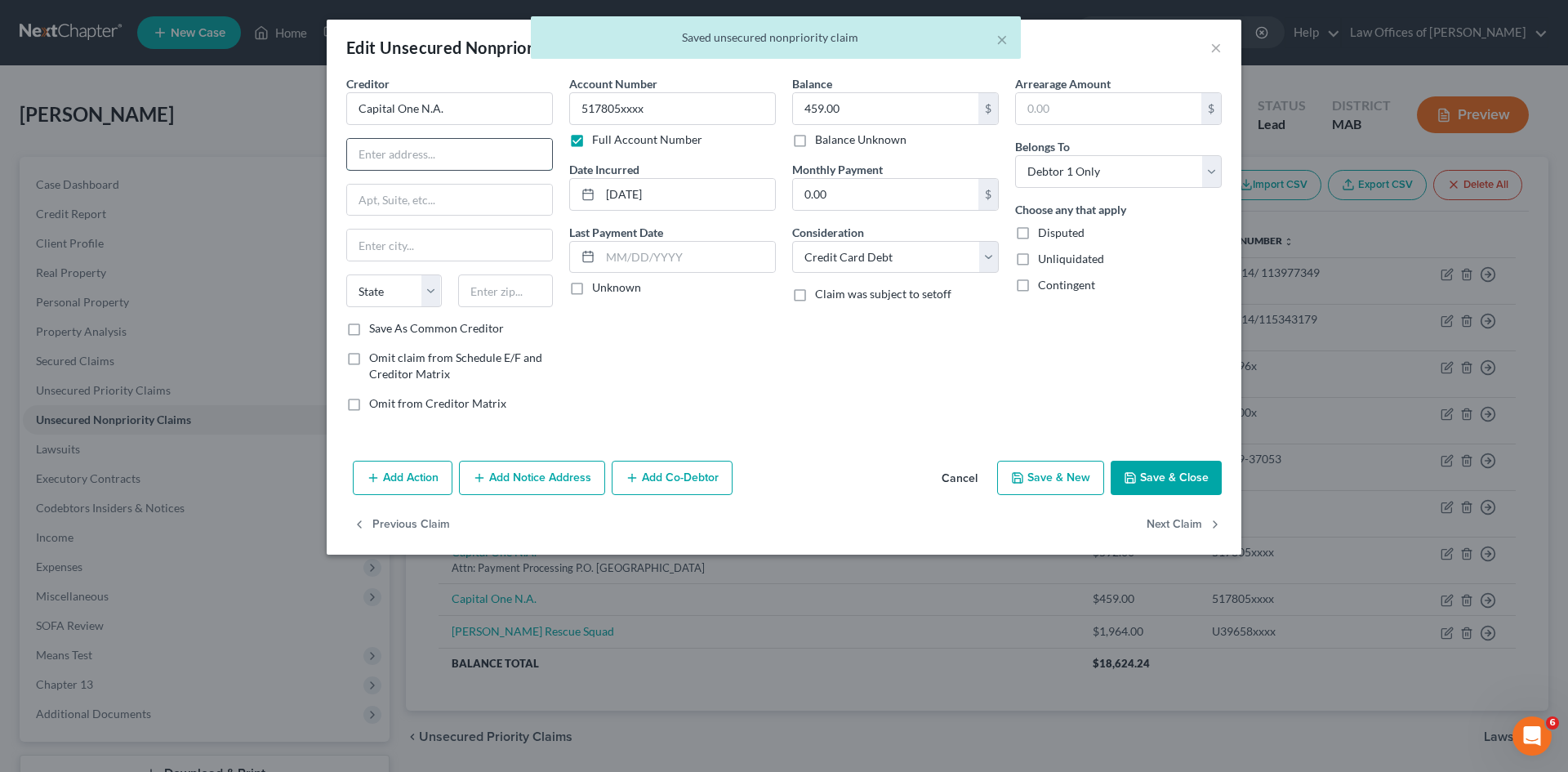
click at [379, 155] on input "text" at bounding box center [449, 155] width 205 height 31
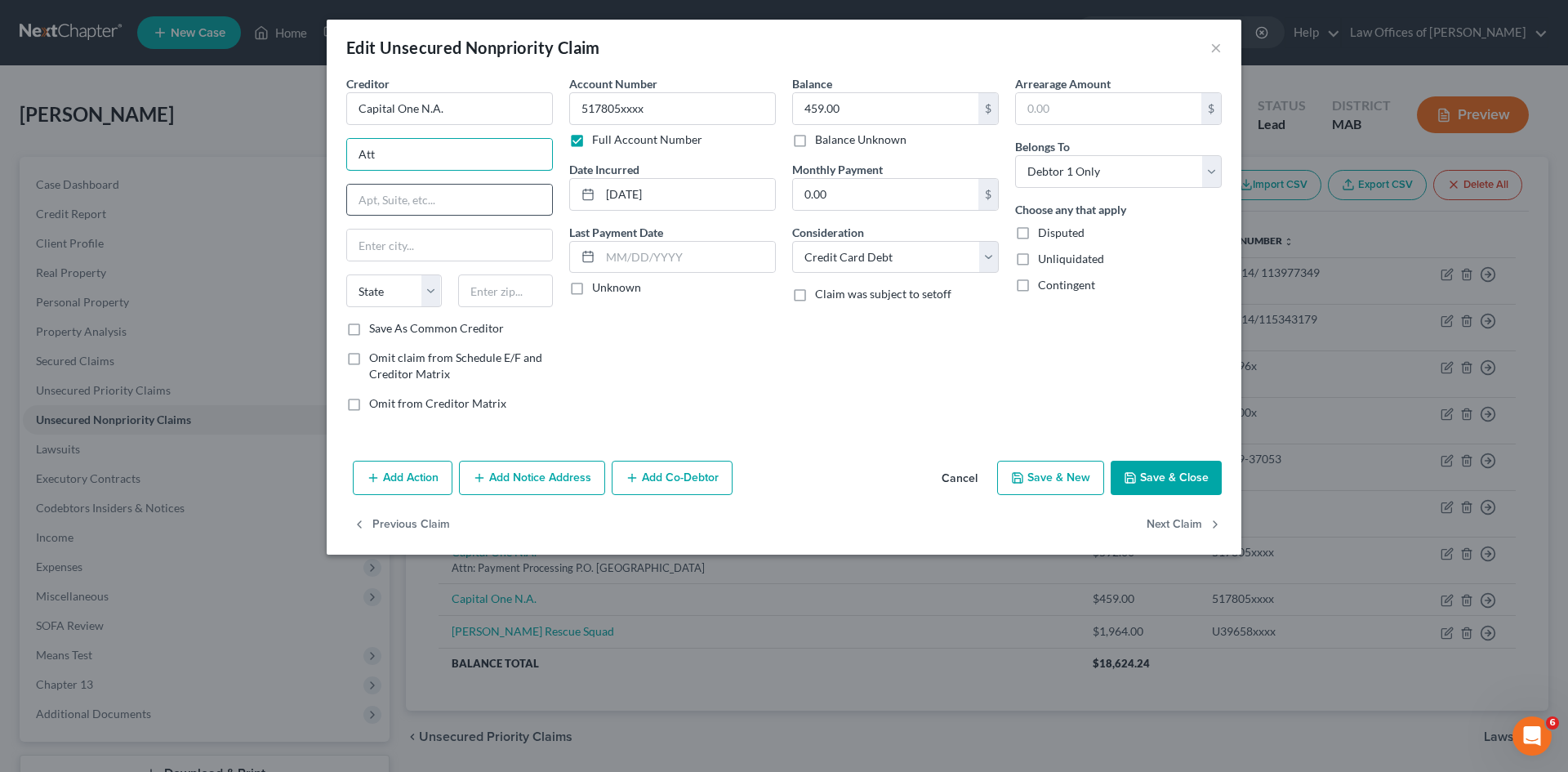
type input "Attn: Payment Processing"
click at [405, 202] on input "text" at bounding box center [449, 200] width 205 height 31
type input "P.O. Box 71087"
type input "Charlotte"
select select "28"
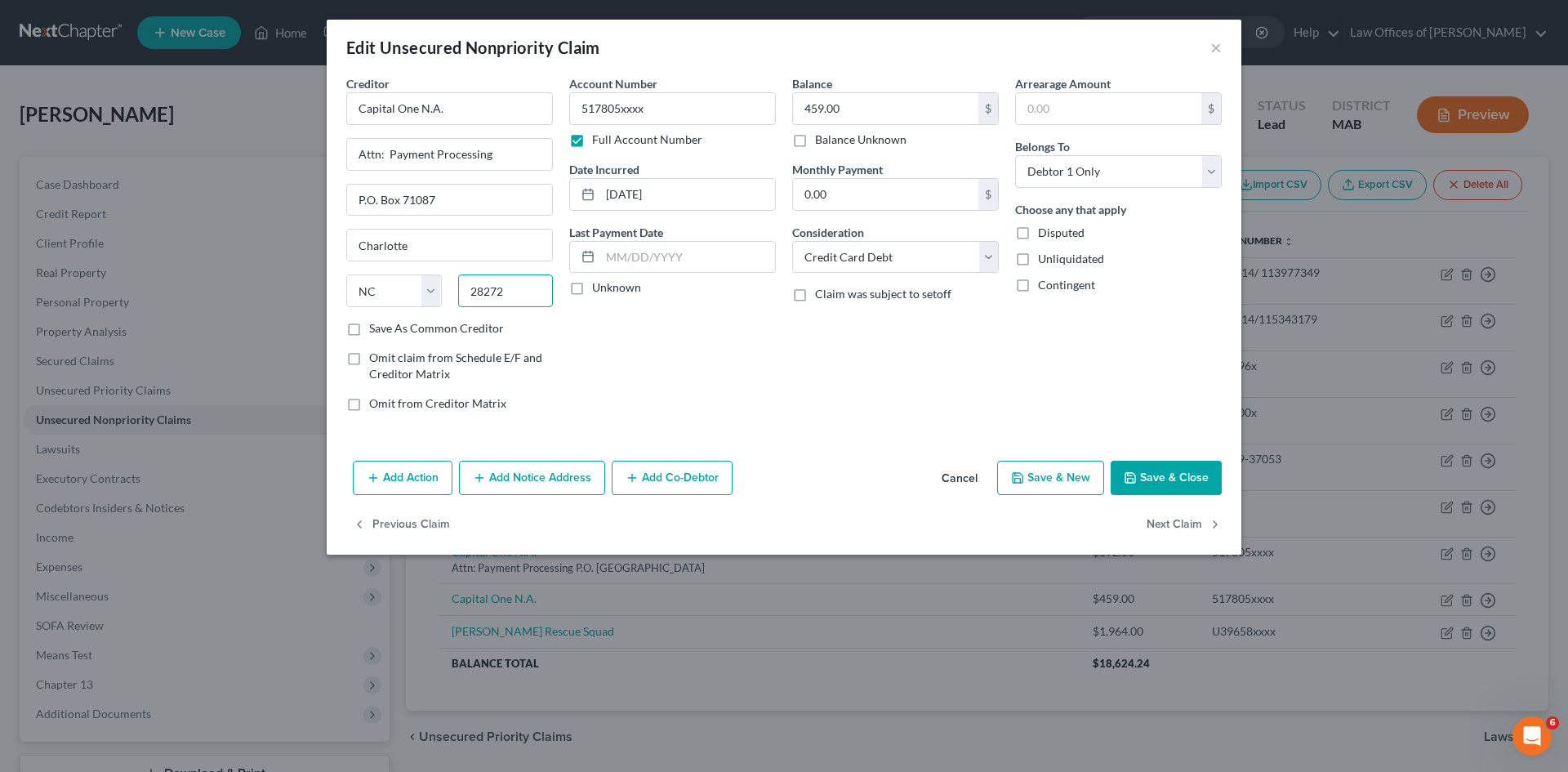
type input "28272"
click at [1170, 482] on button "Save & Close" at bounding box center [1166, 478] width 111 height 34
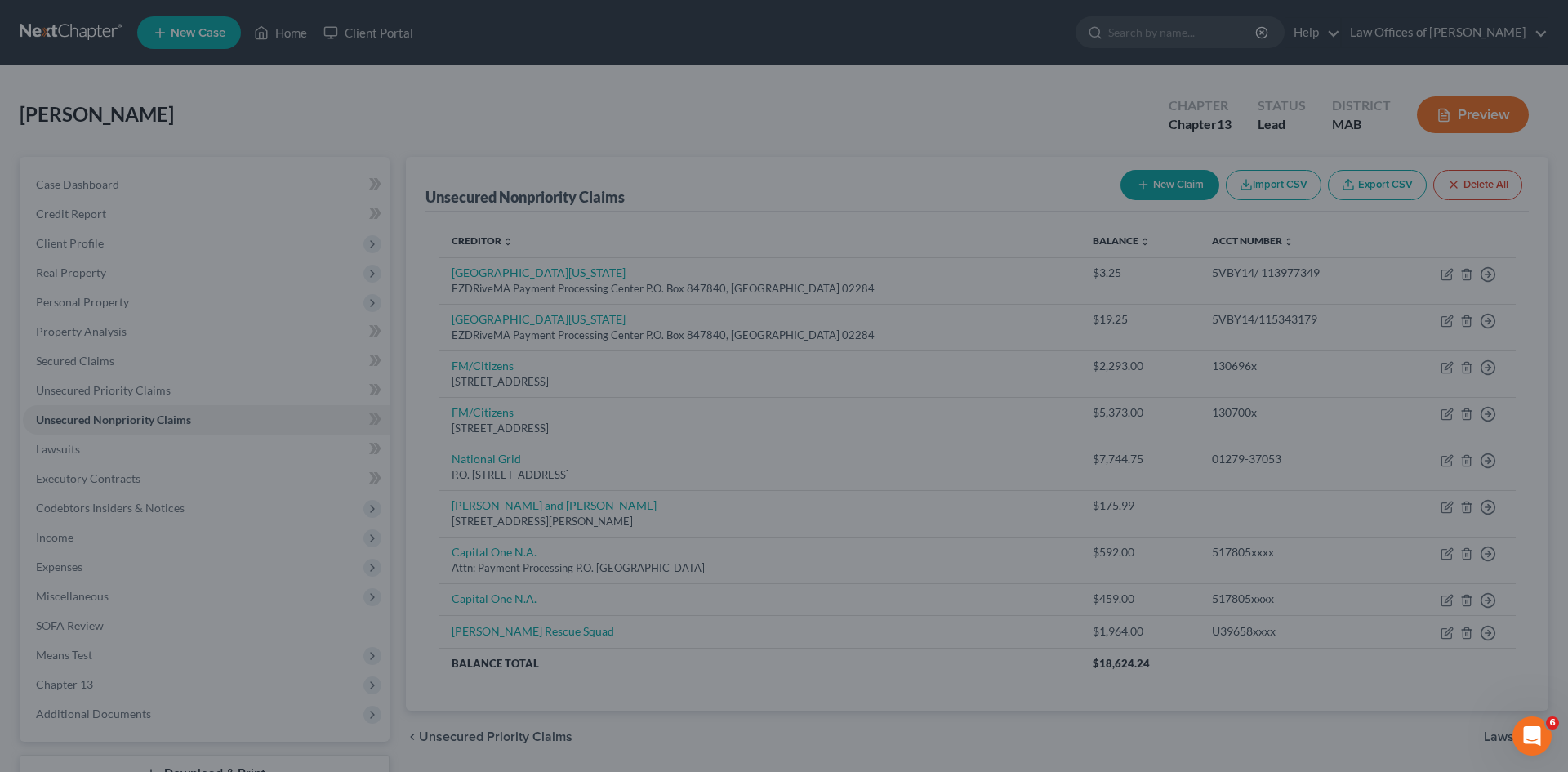
type input "0"
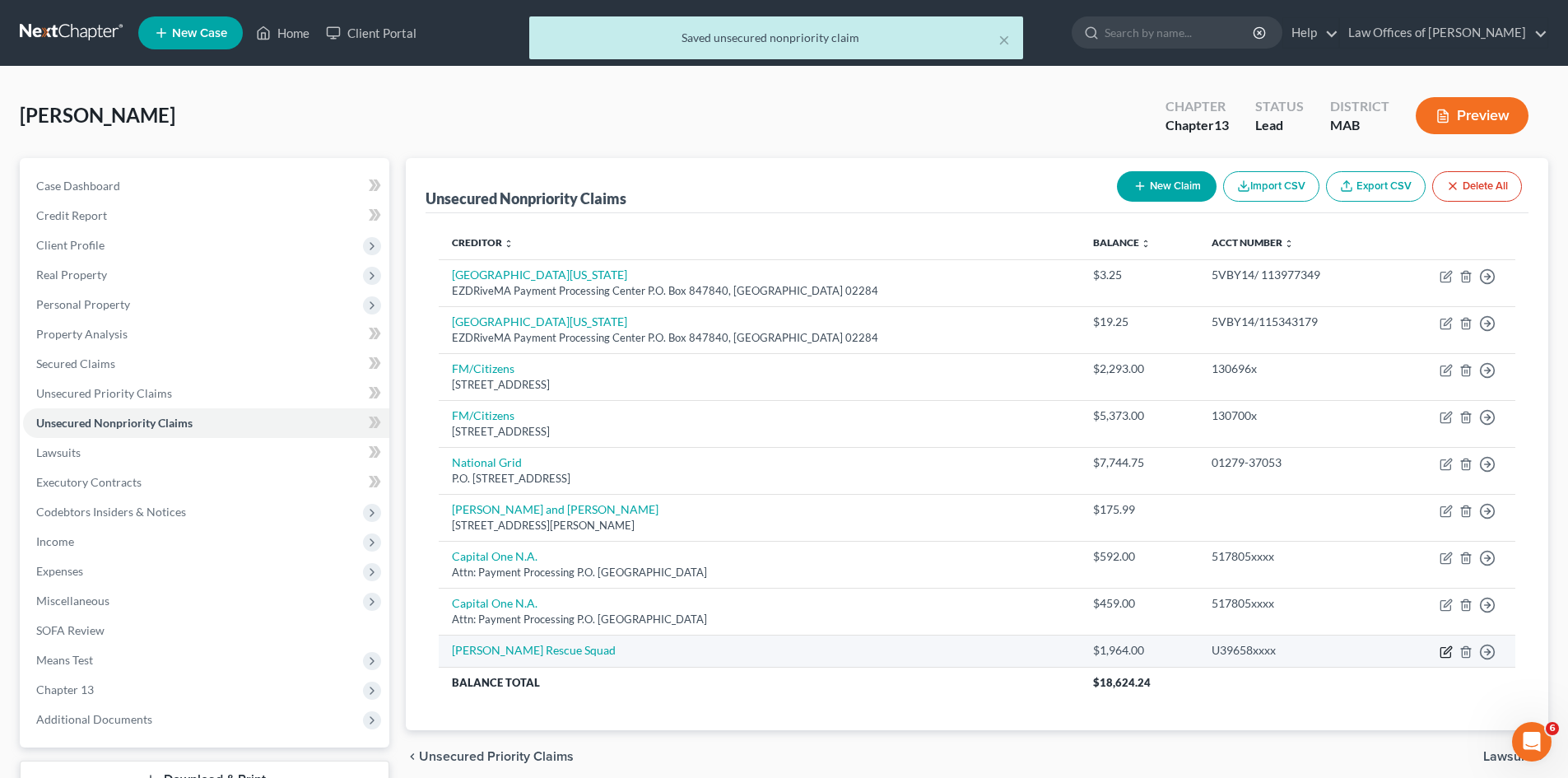
click at [1447, 647] on icon "button" at bounding box center [1446, 651] width 13 height 13
select select "14"
select select "0"
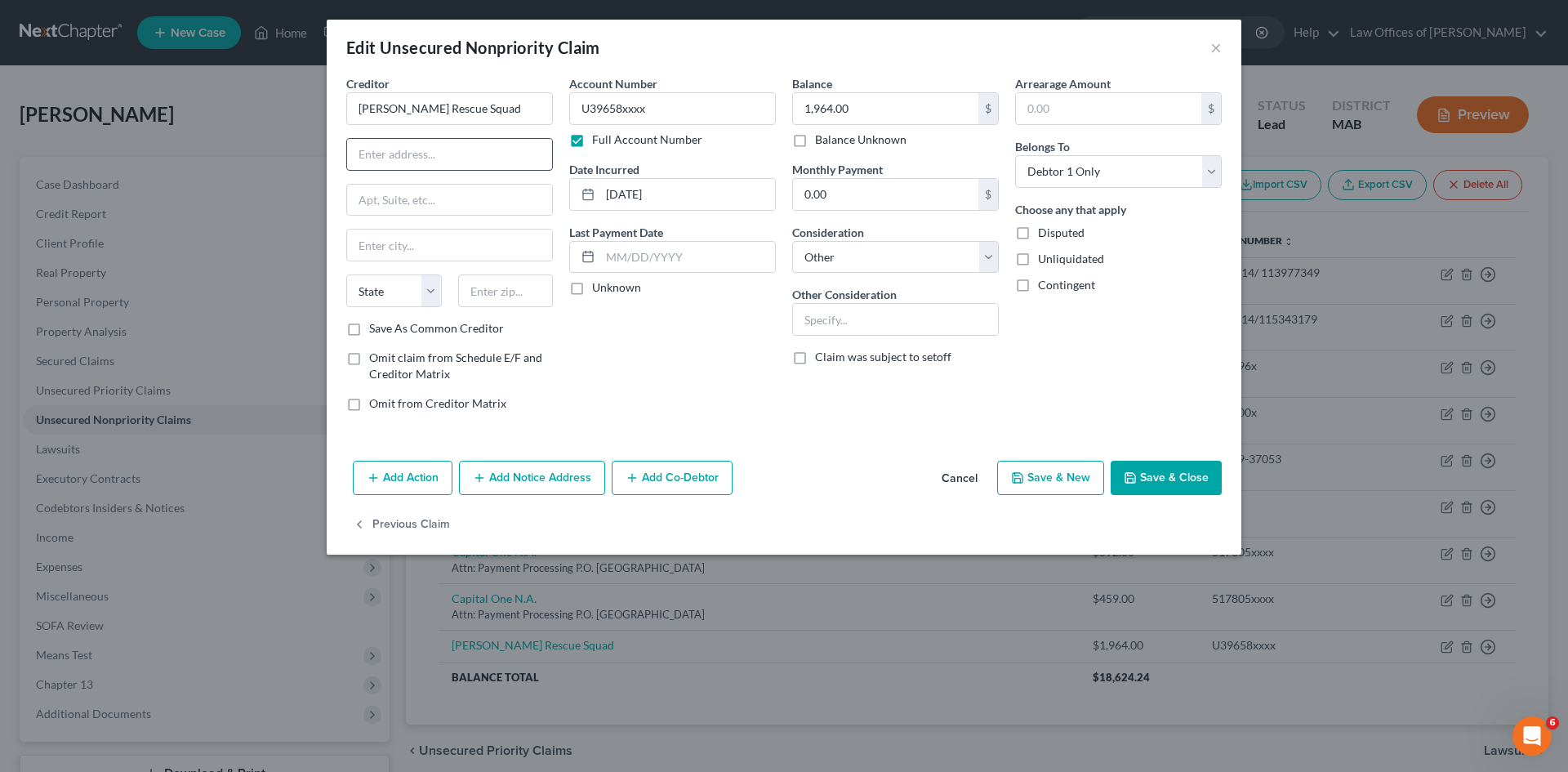
click at [410, 161] on input "text" at bounding box center [449, 155] width 205 height 31
type input "[STREET_ADDRESS][PERSON_NAME]"
type input "[PERSON_NAME]"
select select "22"
type input "01562"
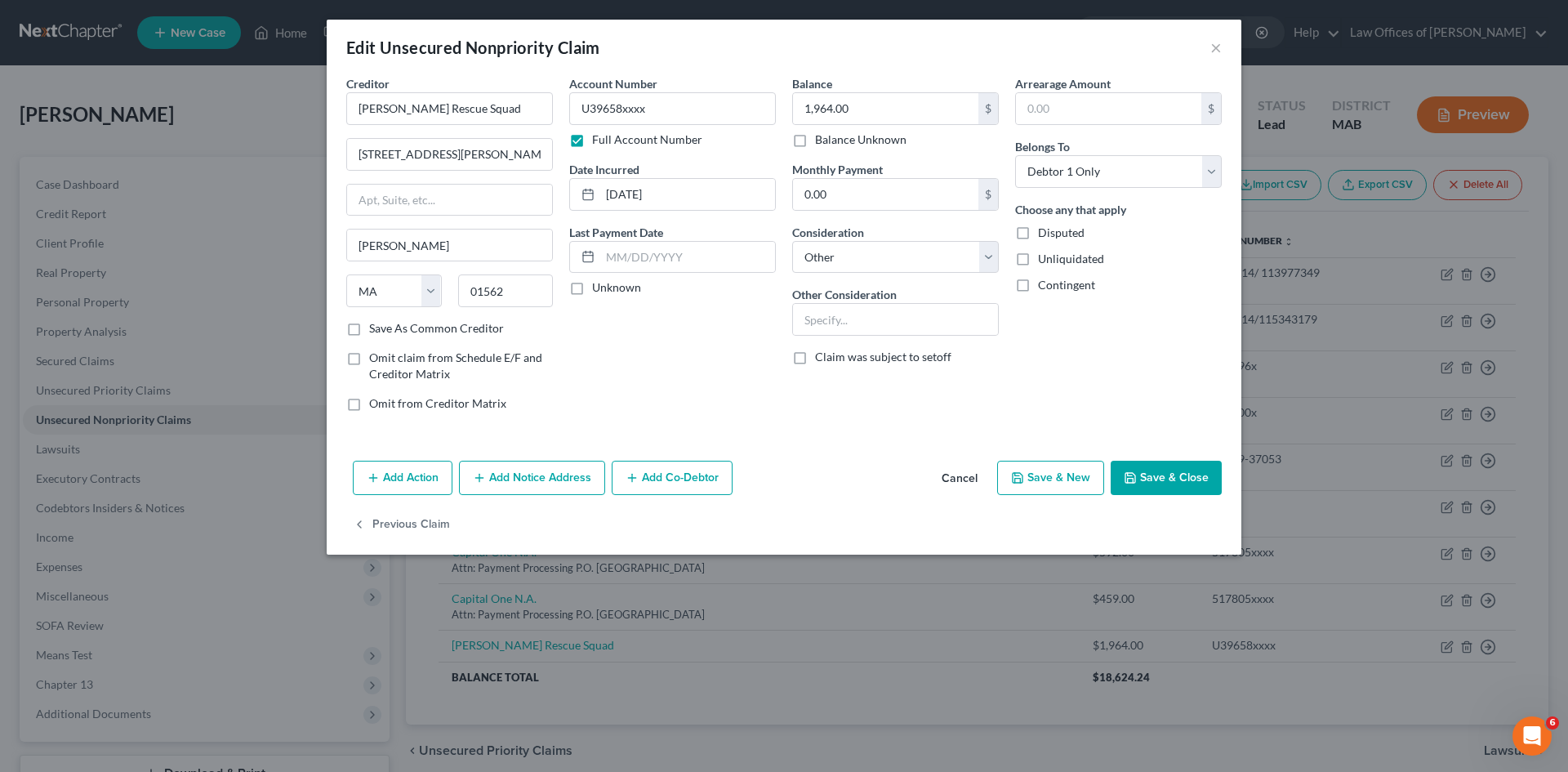
click at [1181, 479] on button "Save & Close" at bounding box center [1166, 478] width 111 height 34
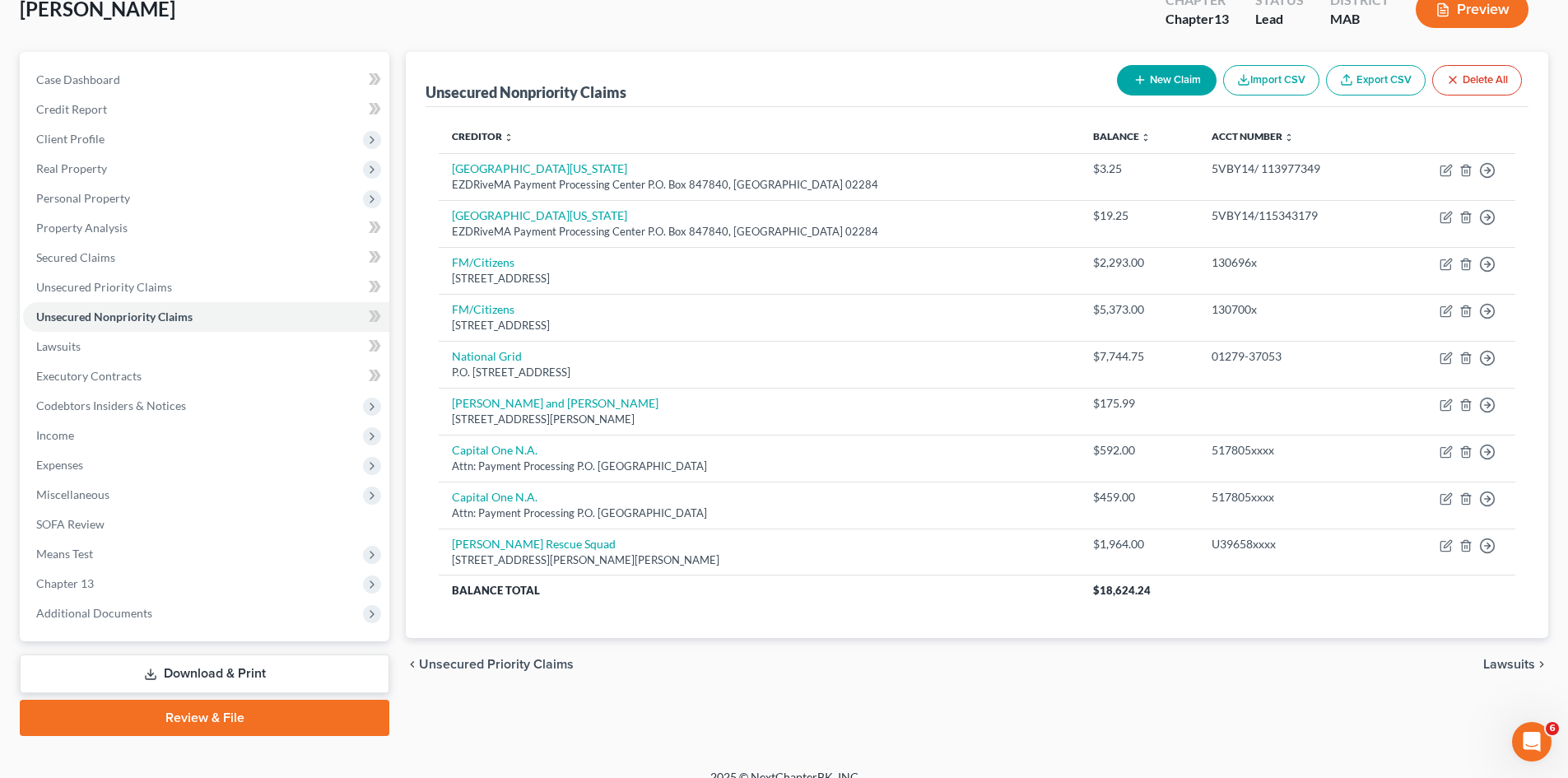
scroll to position [127, 0]
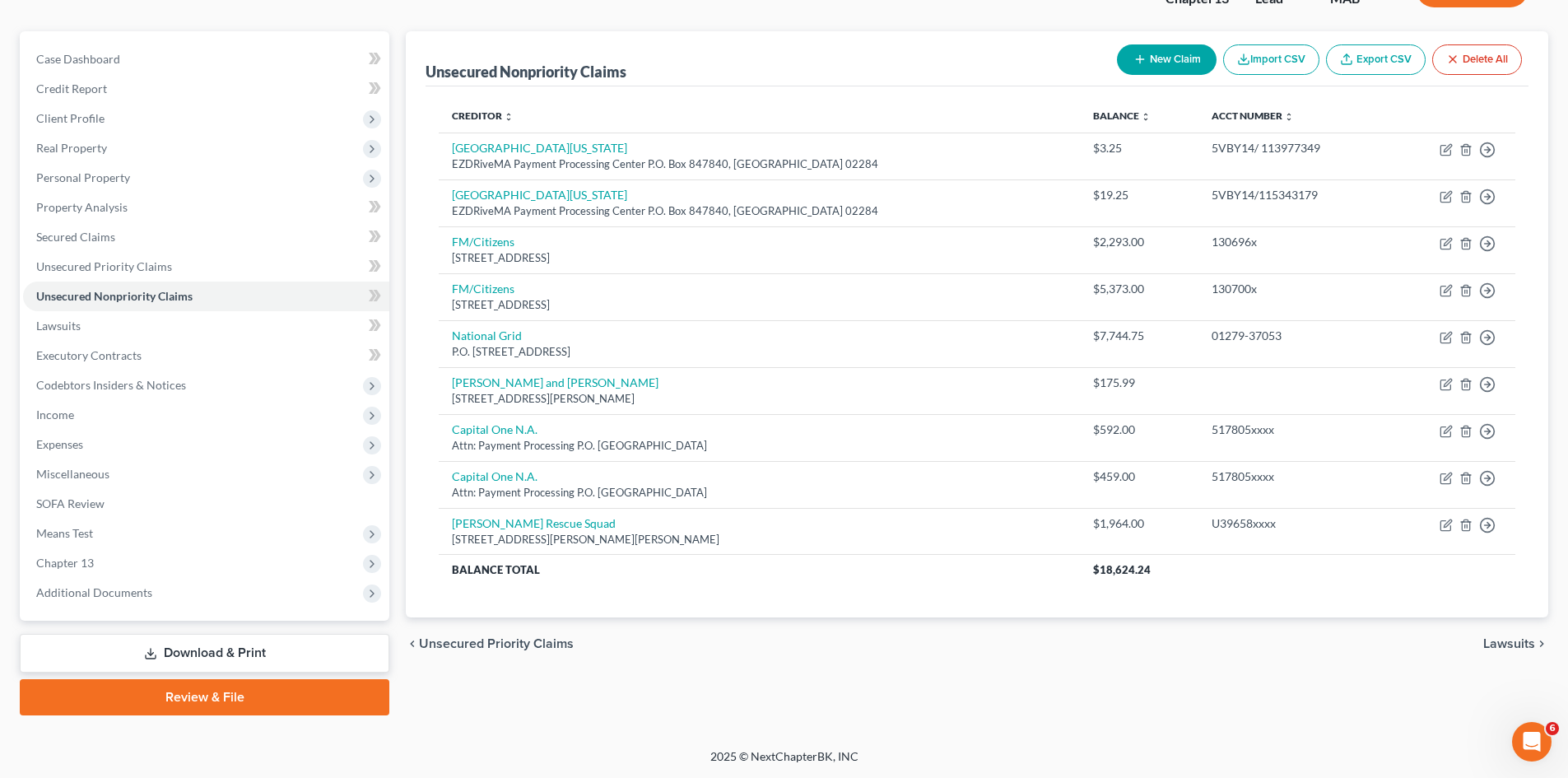
click at [222, 653] on link "Download & Print" at bounding box center [204, 653] width 370 height 39
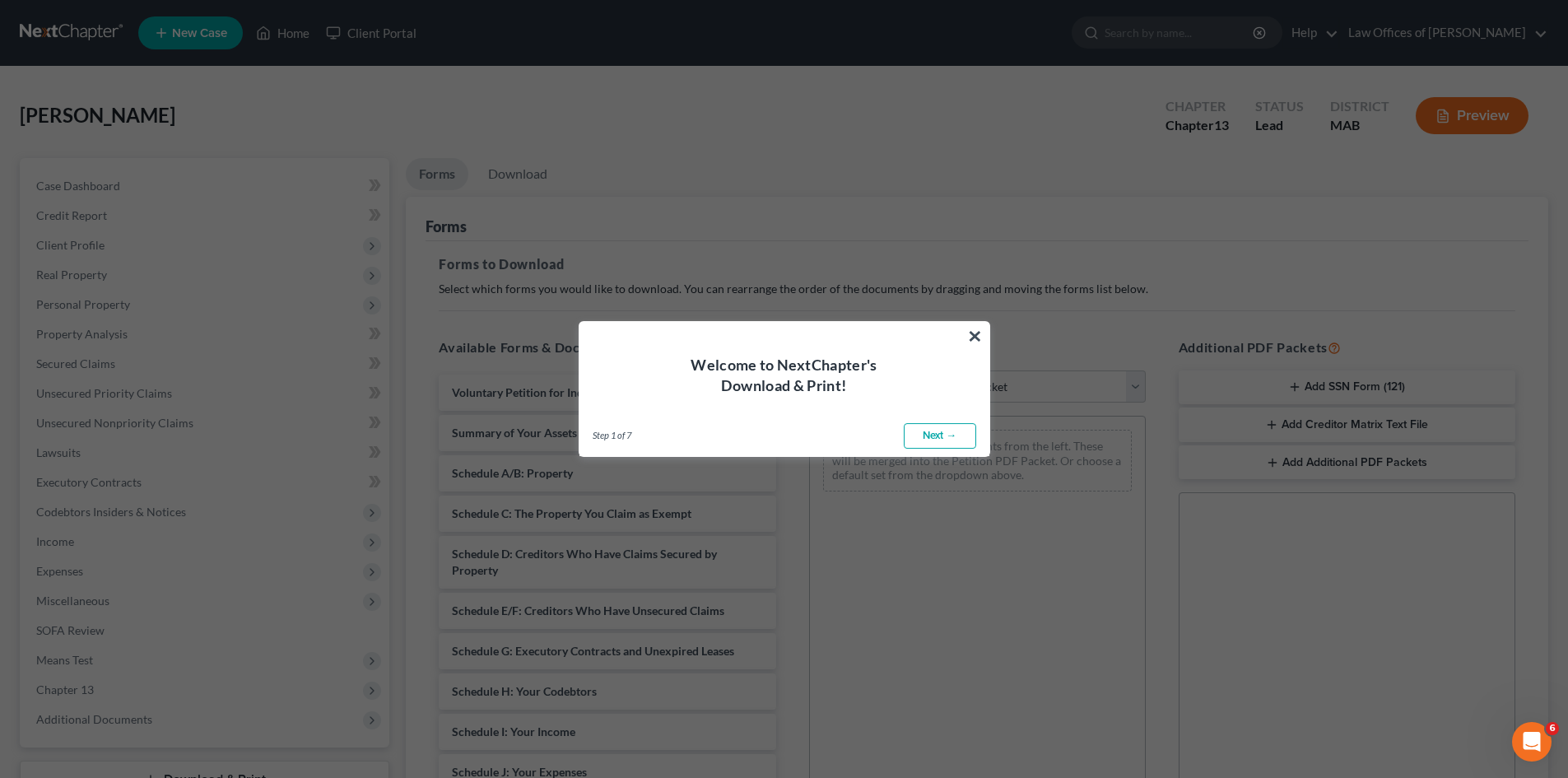
click at [932, 432] on link "Next →" at bounding box center [939, 437] width 73 height 27
select select "0"
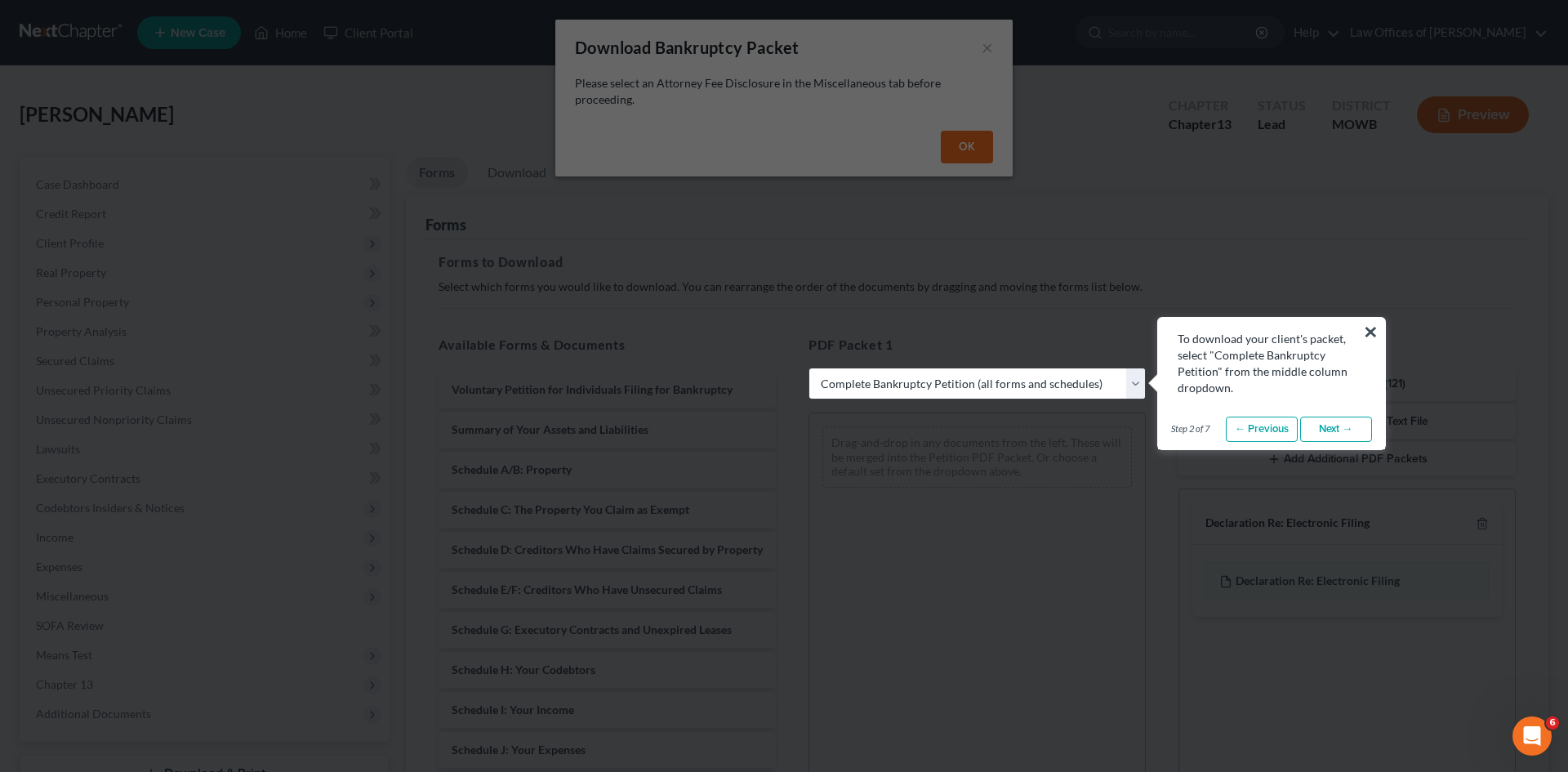
click at [1368, 334] on button "×" at bounding box center [1371, 331] width 15 height 26
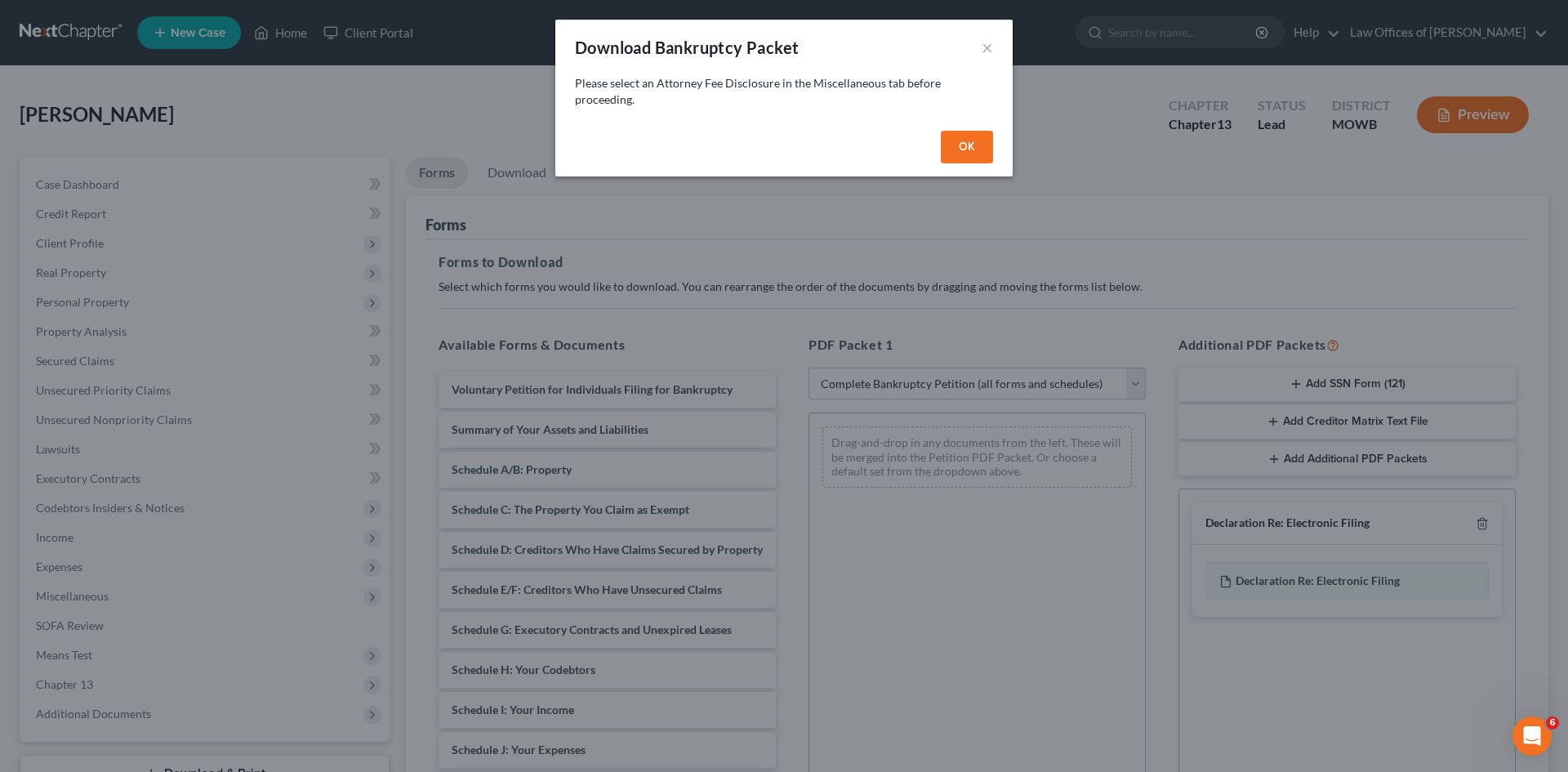
click at [980, 154] on button "OK" at bounding box center [967, 147] width 53 height 32
select select
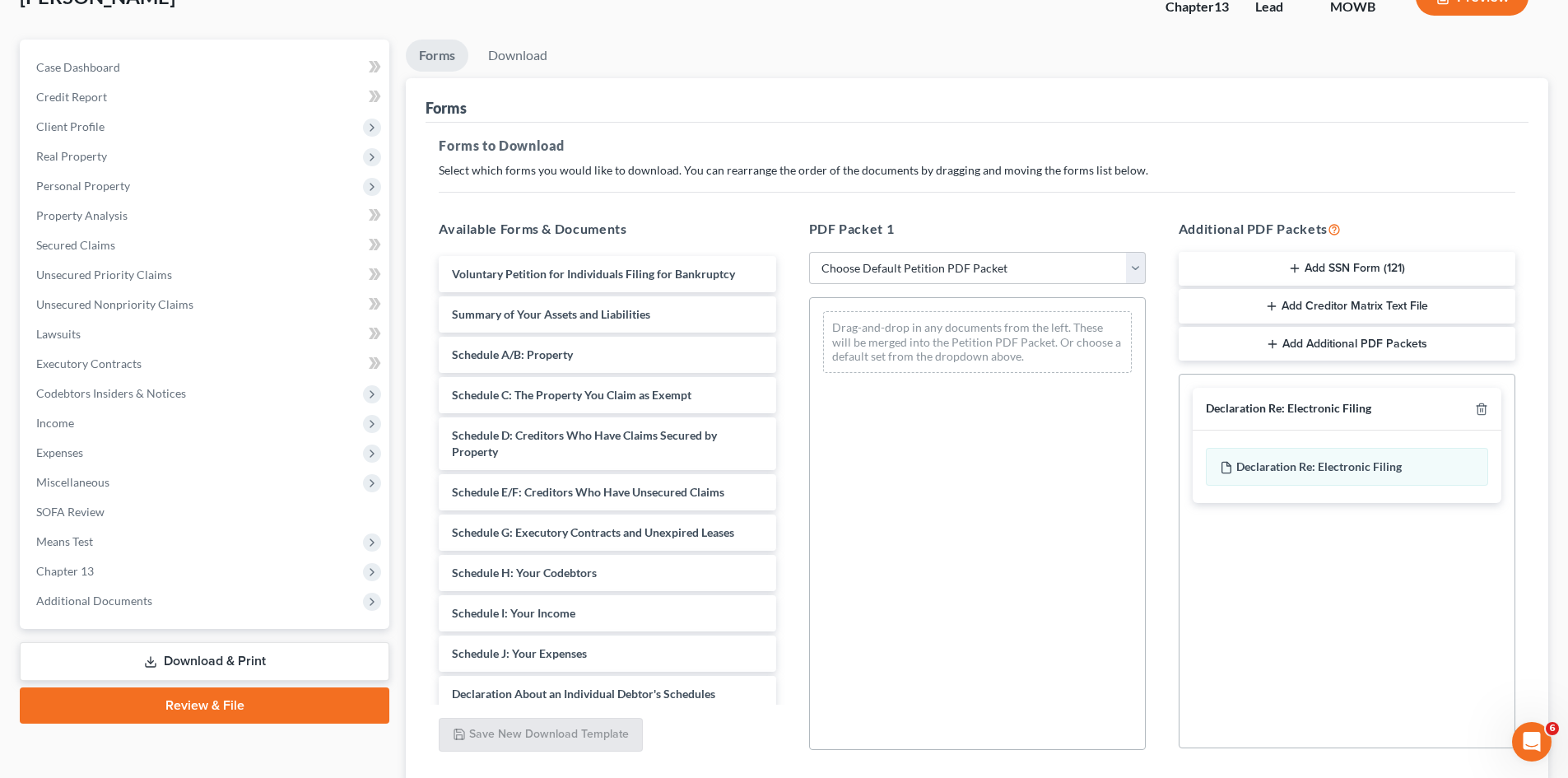
scroll to position [138, 0]
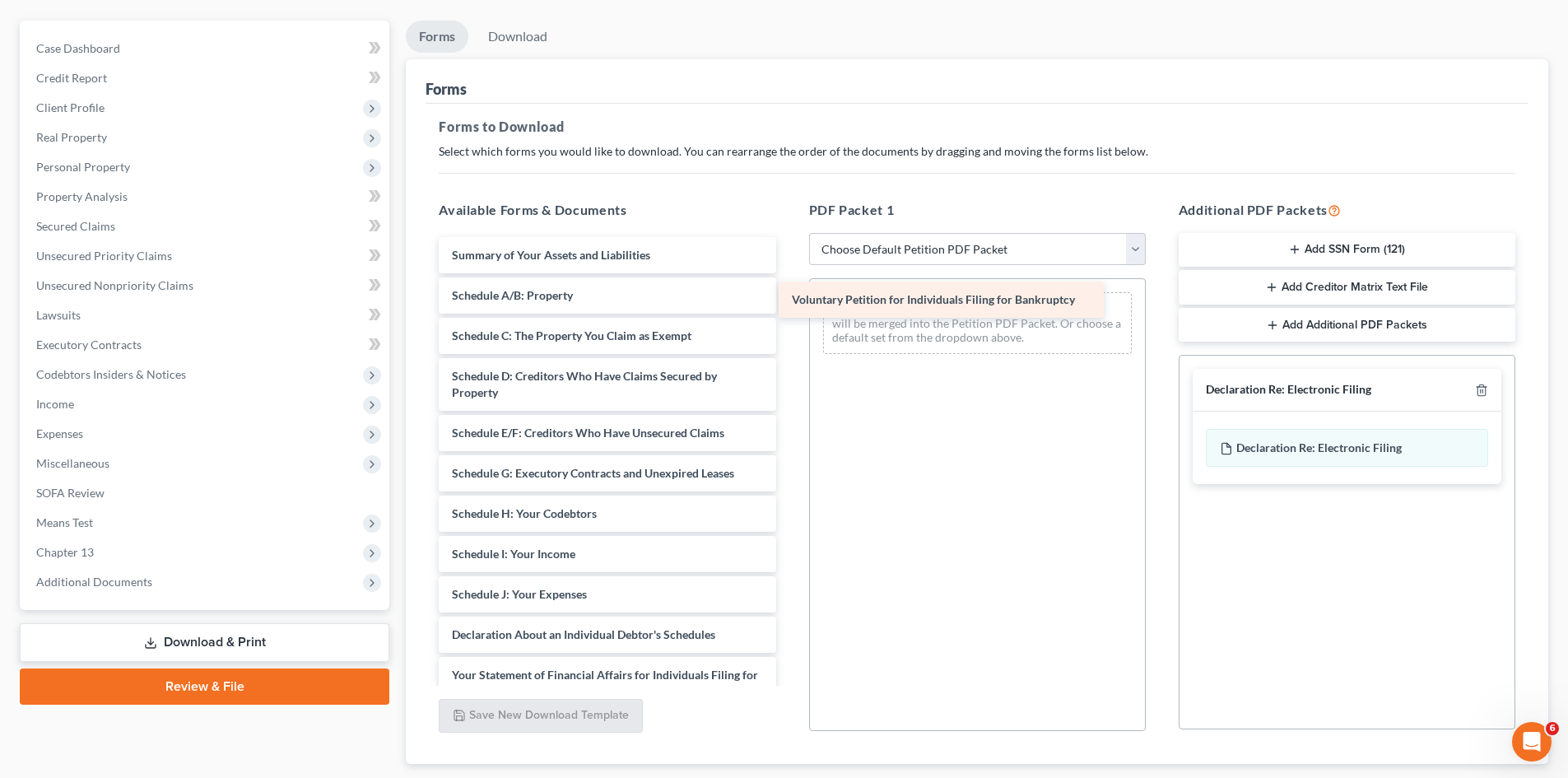
drag, startPoint x: 665, startPoint y: 253, endPoint x: 1005, endPoint y: 298, distance: 343.0
click at [789, 298] on div "Voluntary Petition for Individuals Filing for Bankruptcy Voluntary Petition for…" at bounding box center [606, 582] width 363 height 691
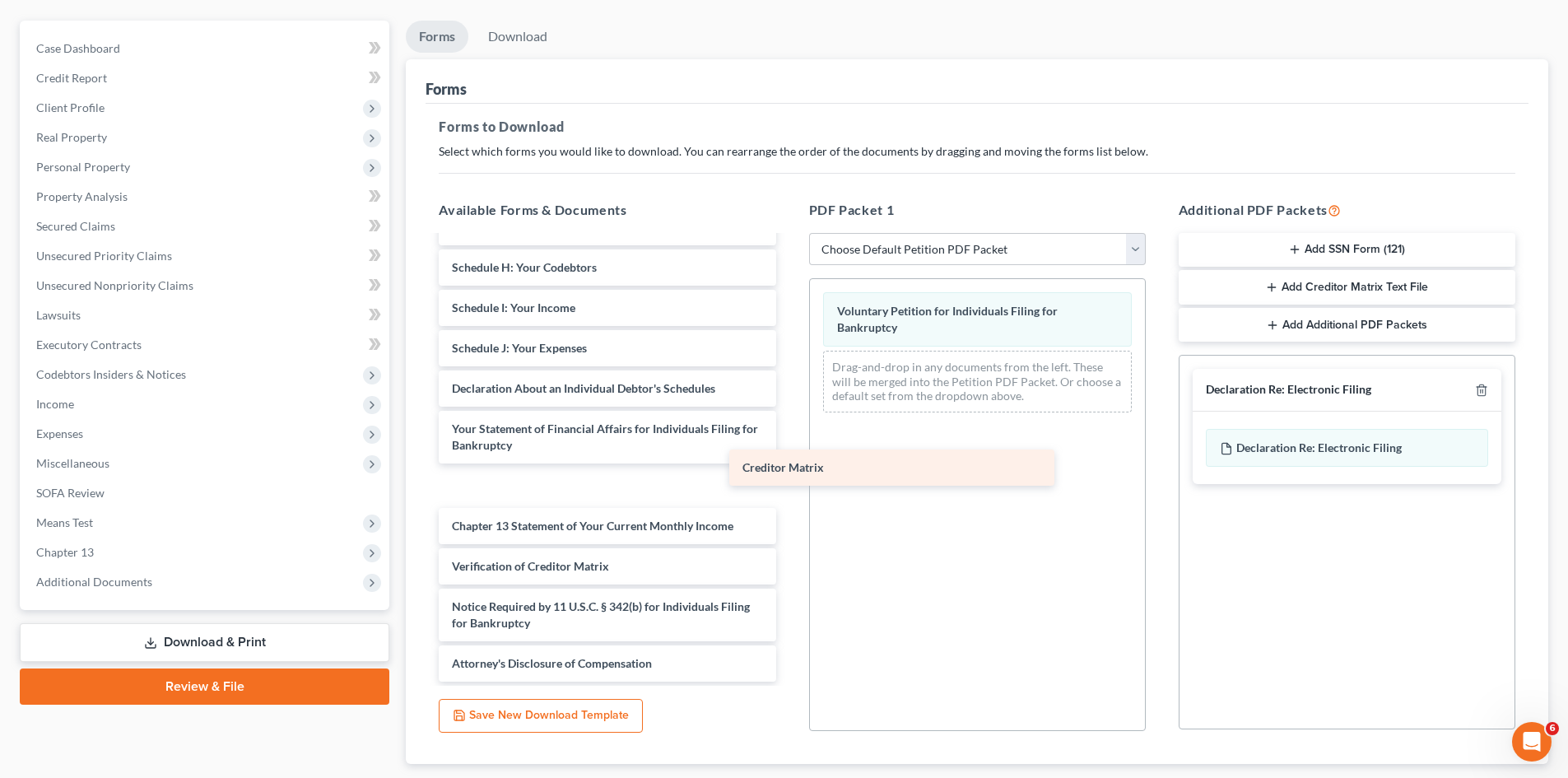
scroll to position [206, 0]
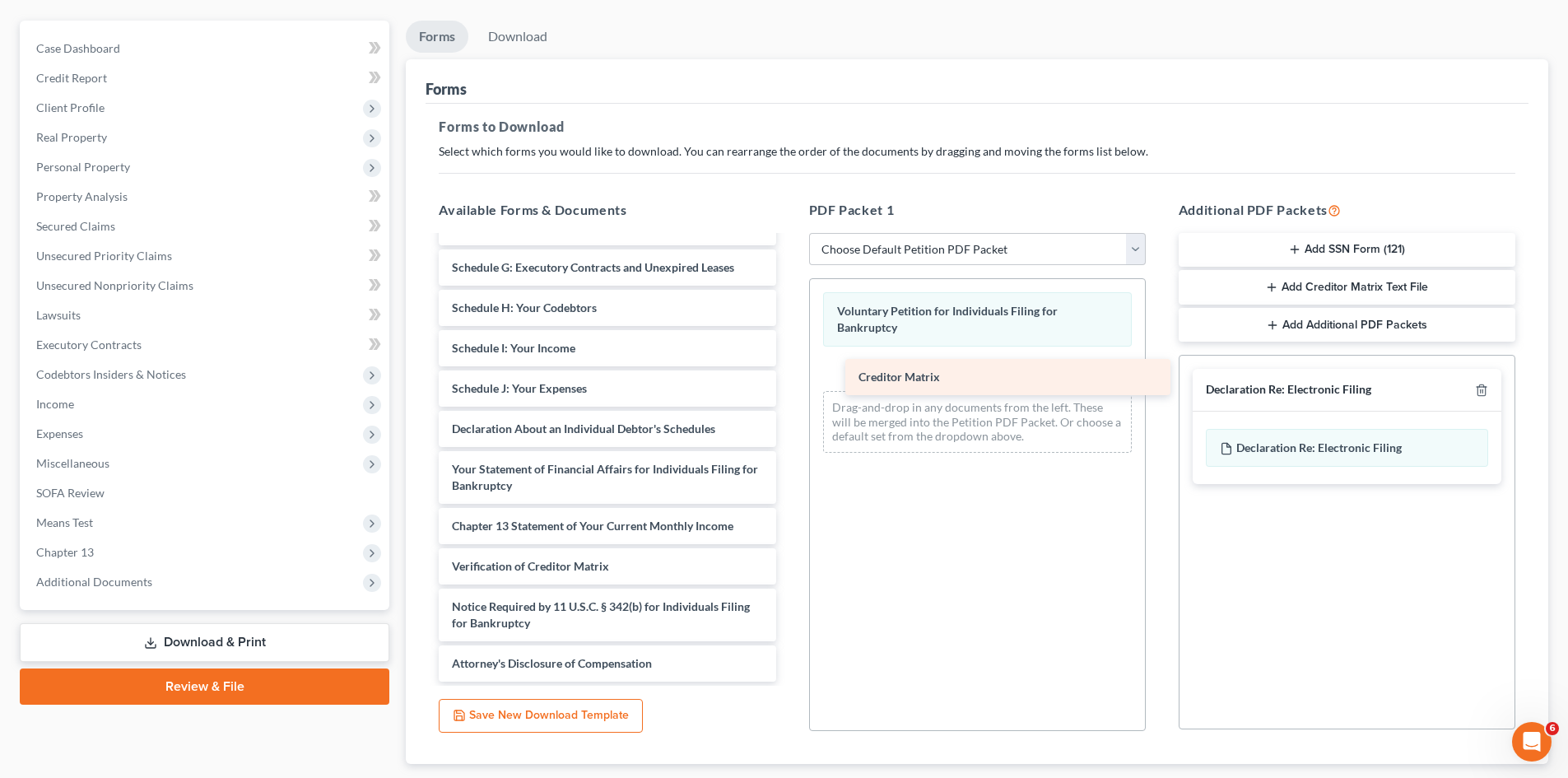
drag, startPoint x: 528, startPoint y: 528, endPoint x: 934, endPoint y: 379, distance: 432.5
click at [789, 379] on div "Creditor Matrix Summary of Your Assets and Liabilities Schedule A/B: Property S…" at bounding box center [606, 357] width 363 height 650
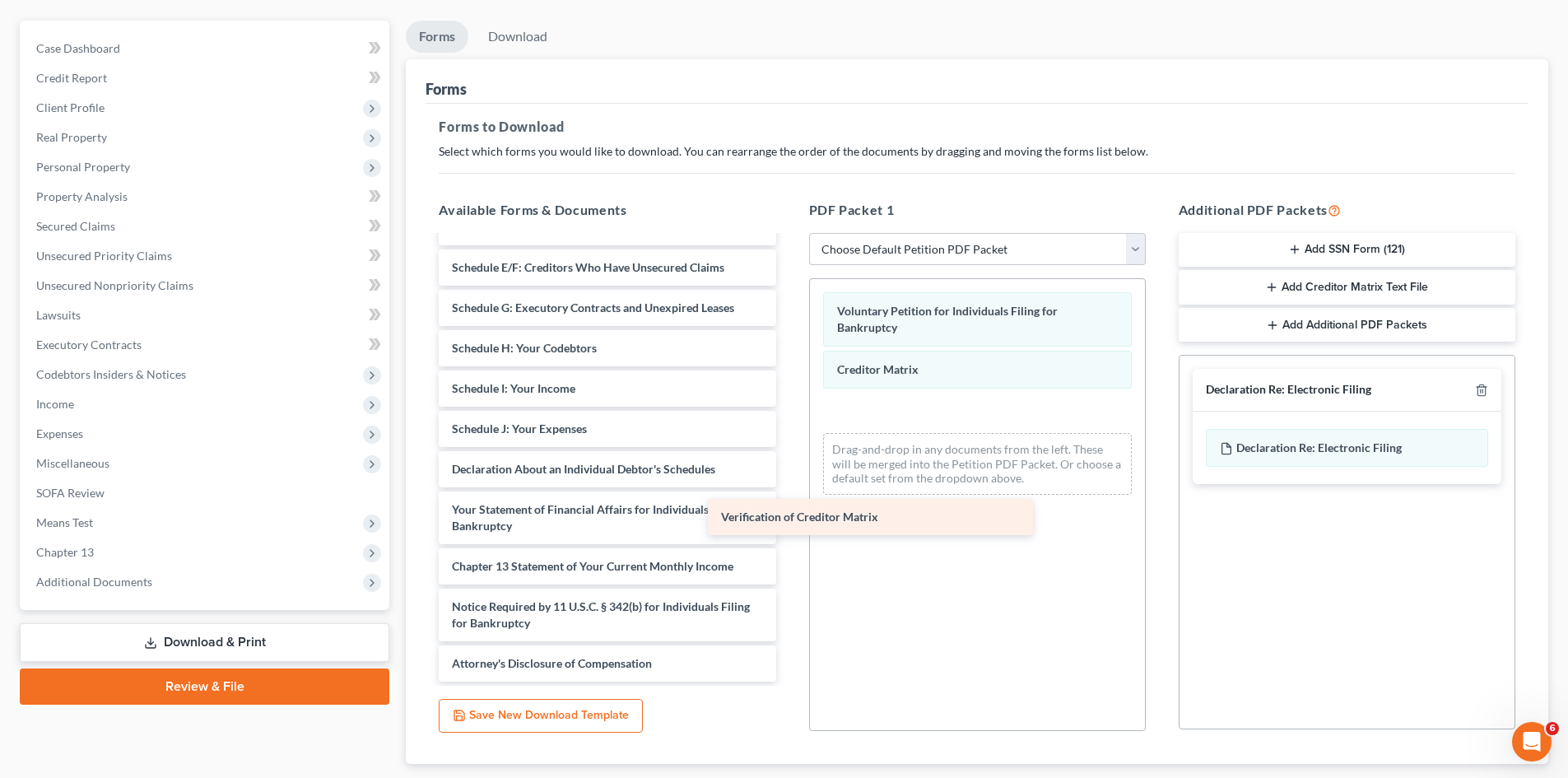
scroll to position [165, 0]
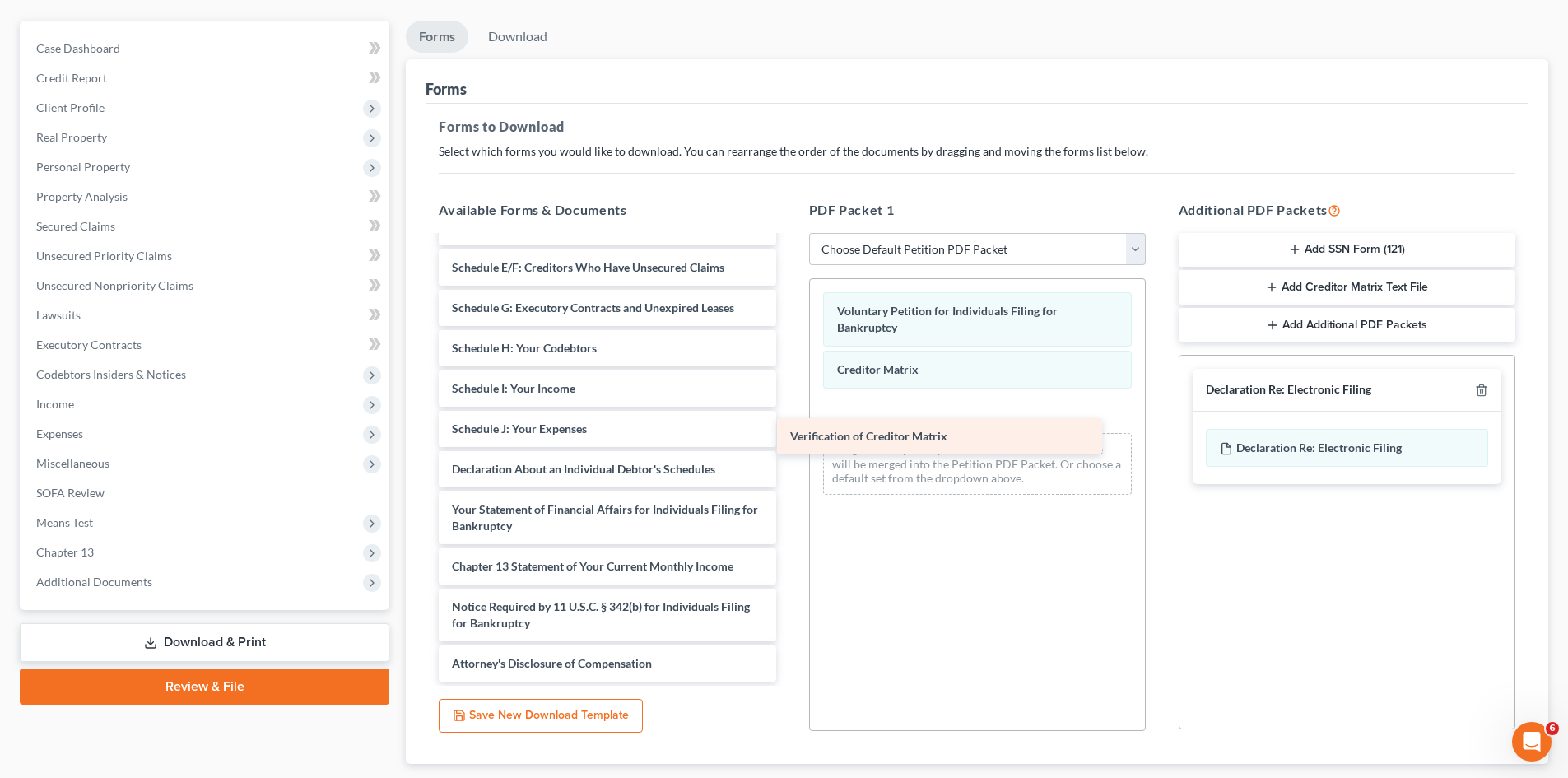
drag, startPoint x: 573, startPoint y: 573, endPoint x: 913, endPoint y: 438, distance: 365.8
click at [789, 438] on div "Verification of Creditor Matrix Summary of Your Assets and Liabilities Schedule…" at bounding box center [606, 377] width 363 height 610
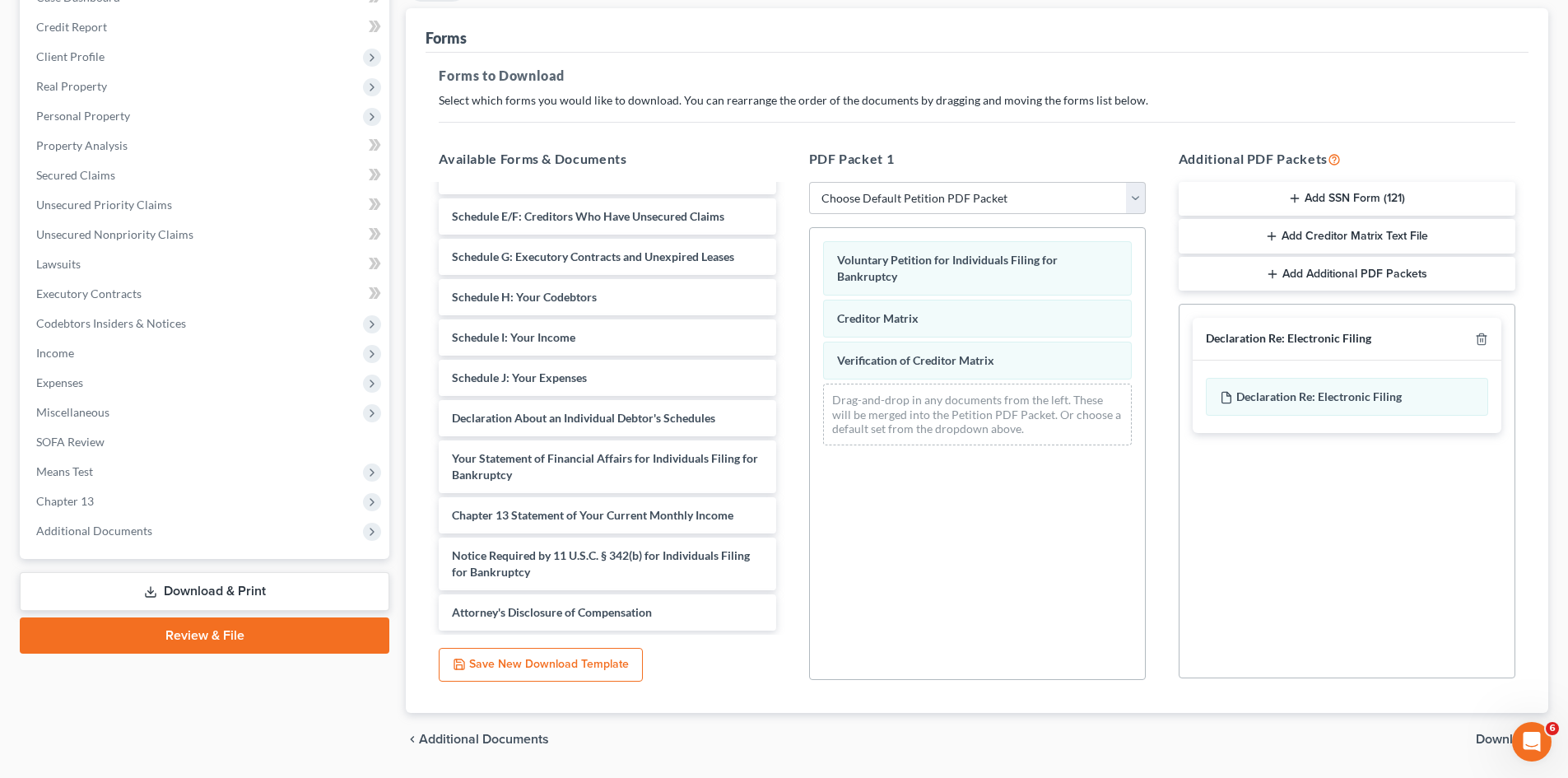
scroll to position [239, 0]
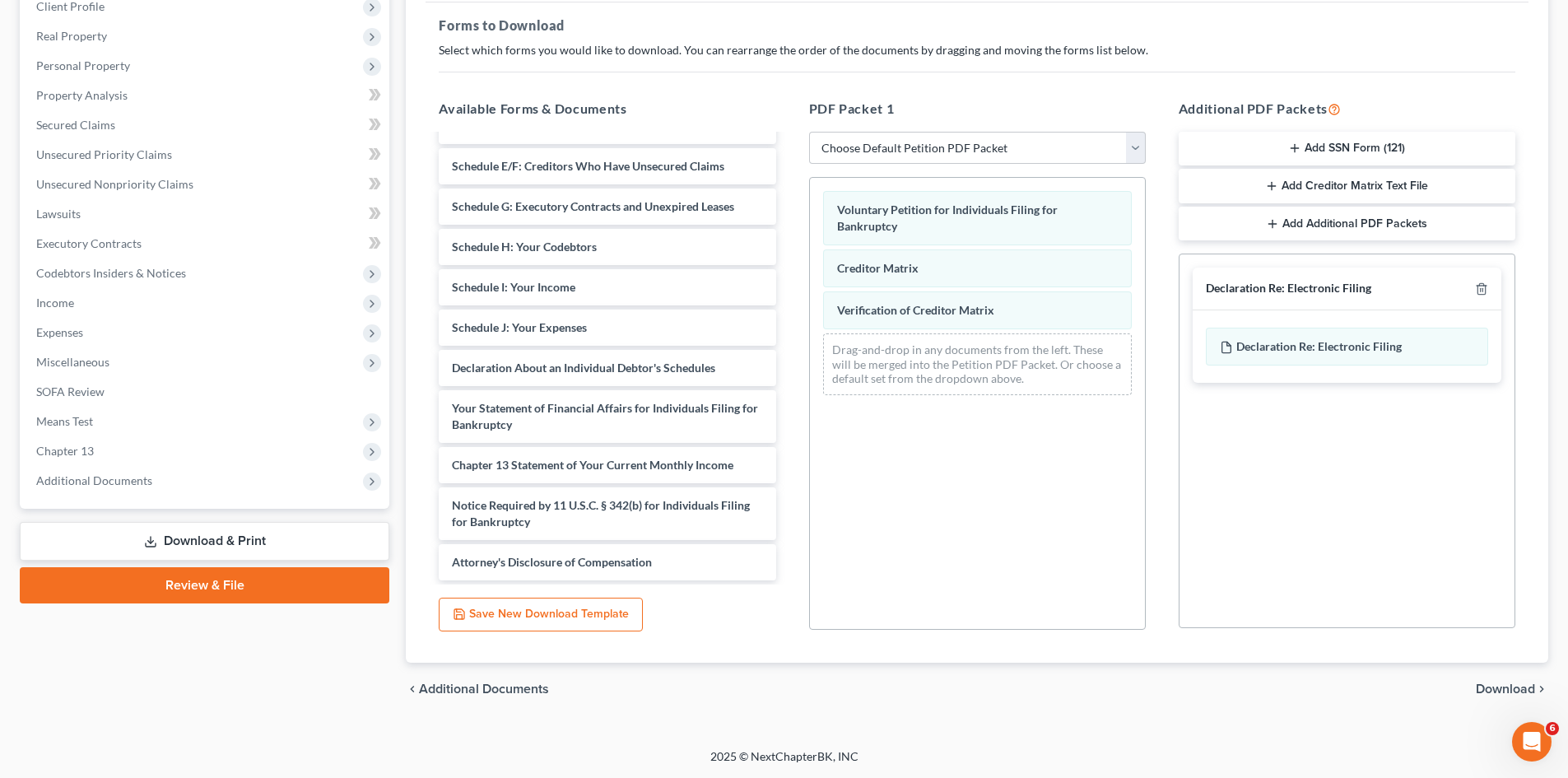
click at [1498, 692] on span "Download" at bounding box center [1505, 689] width 59 height 13
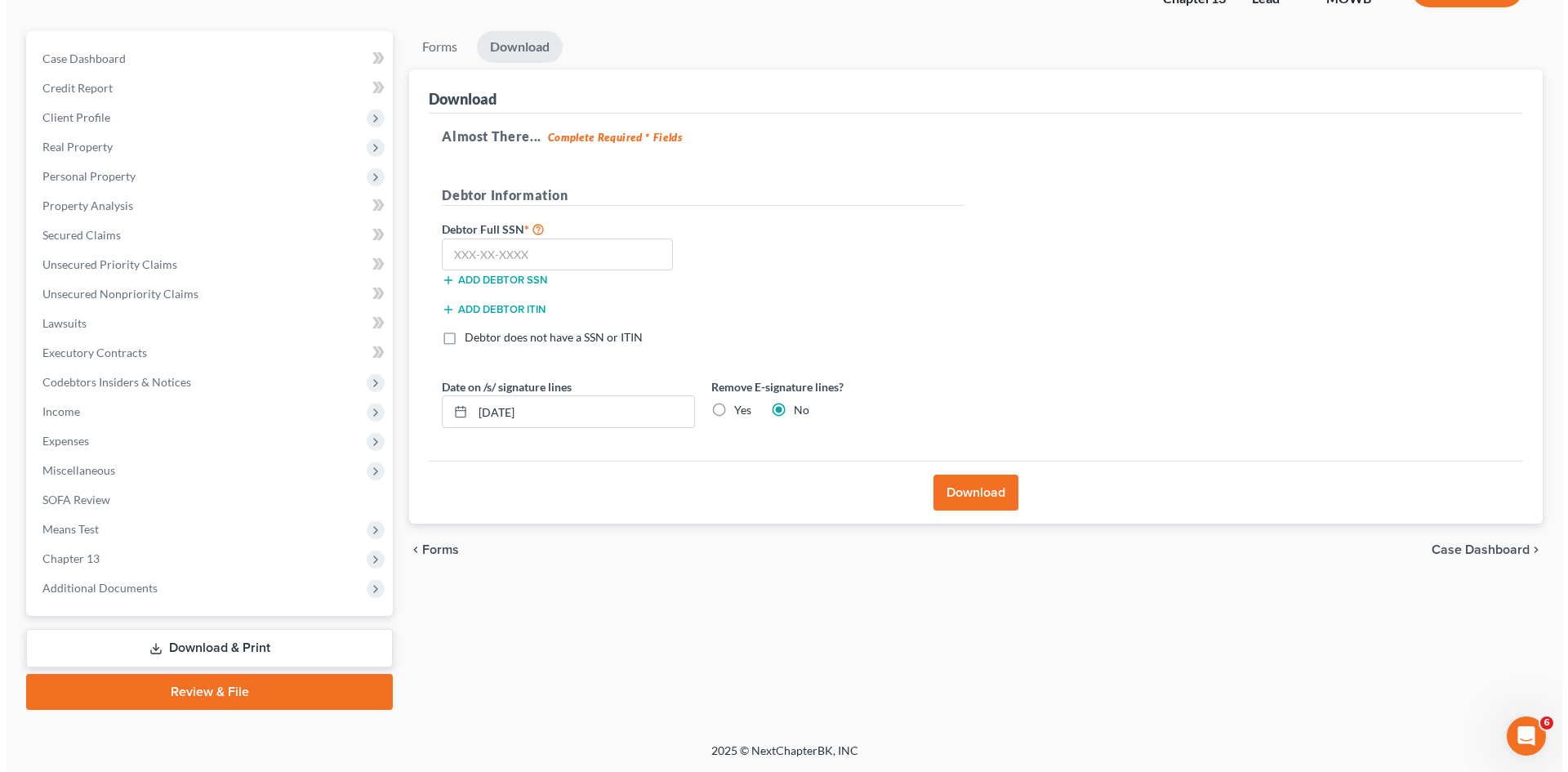
scroll to position [126, 0]
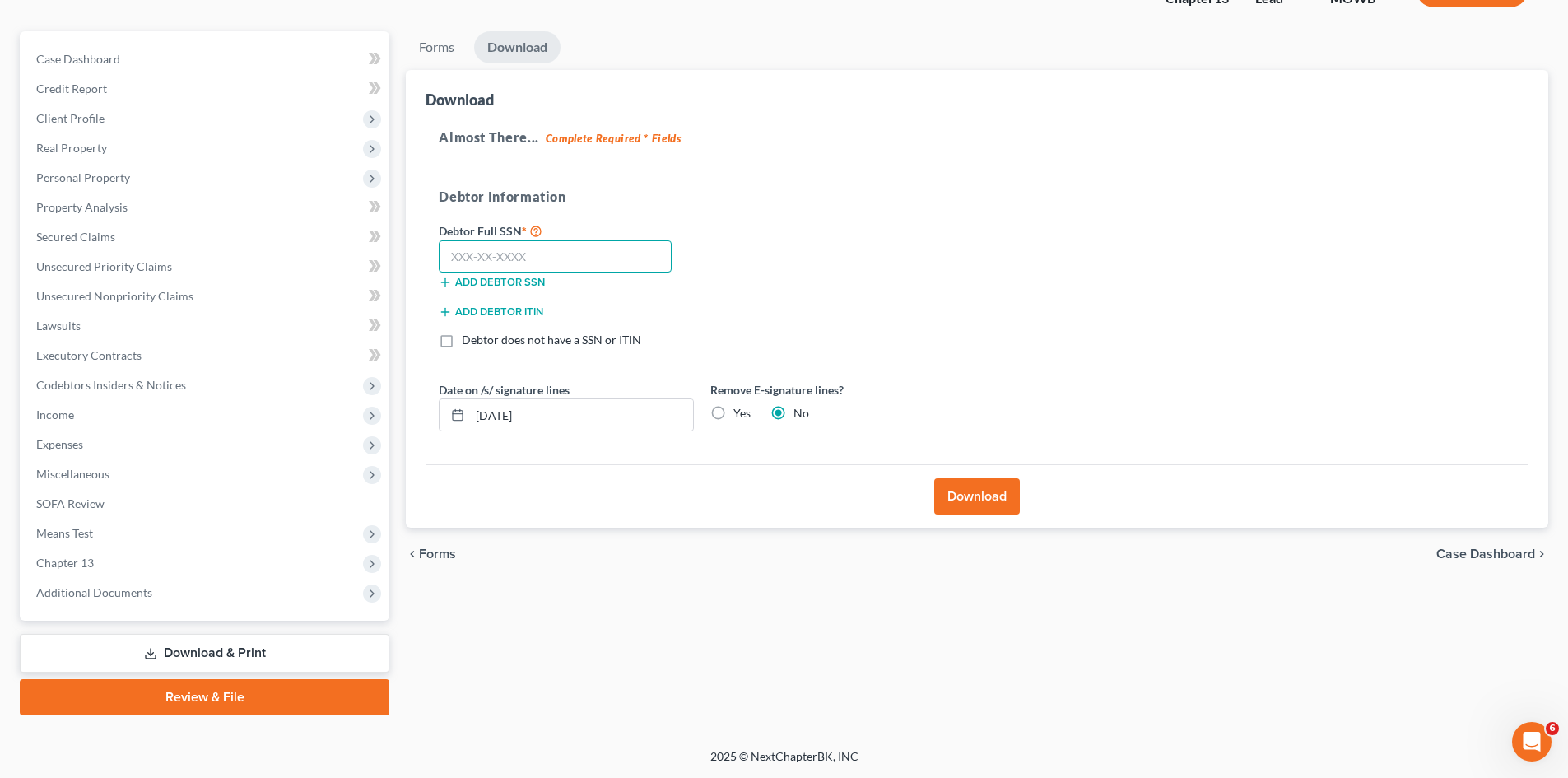
click at [485, 257] on input "text" at bounding box center [555, 257] width 233 height 33
type input "026-70-1214"
click at [963, 493] on button "Download" at bounding box center [977, 496] width 86 height 36
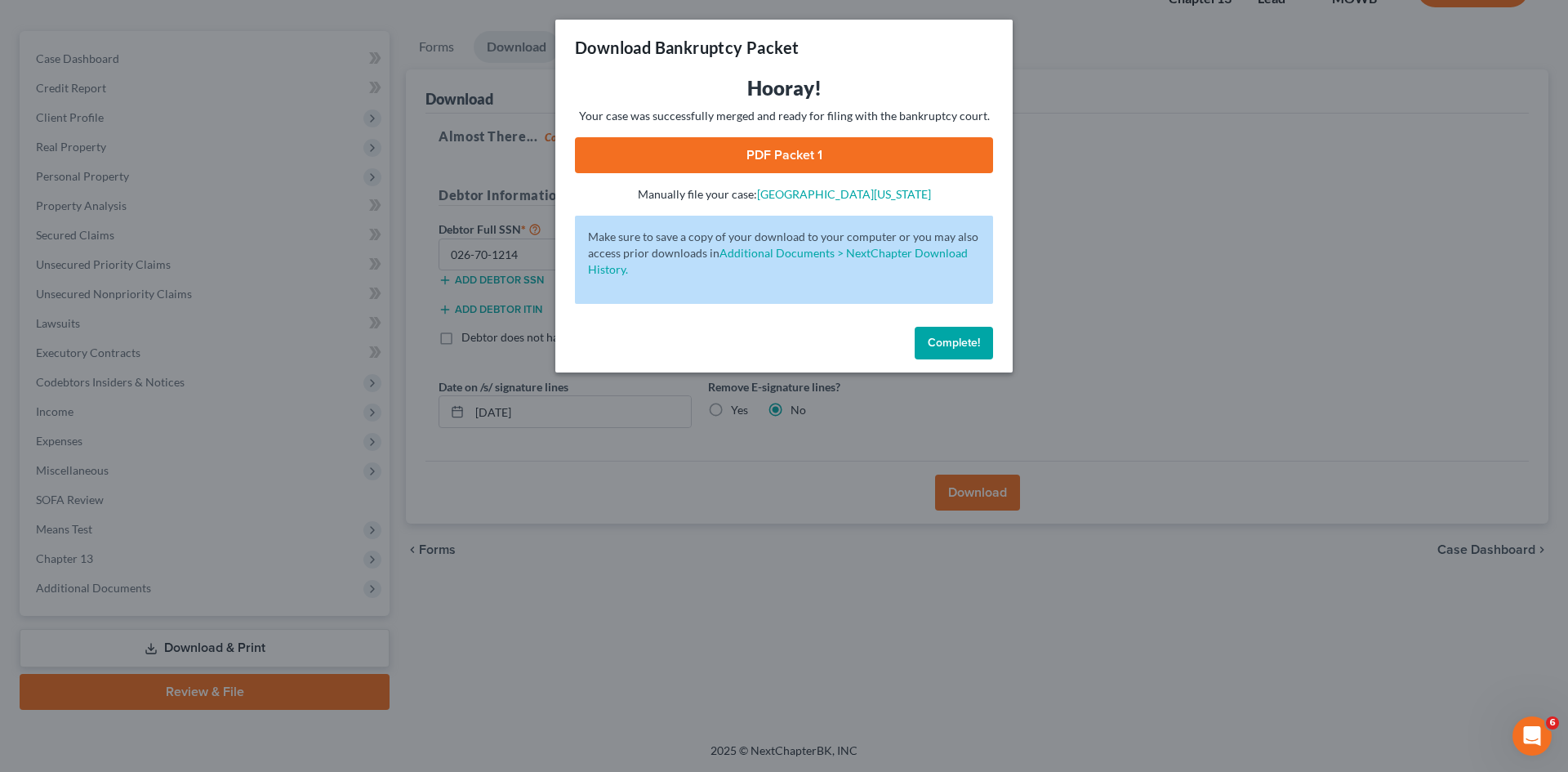
click at [761, 155] on link "PDF Packet 1" at bounding box center [784, 155] width 419 height 36
